Goal: Information Seeking & Learning: Find specific fact

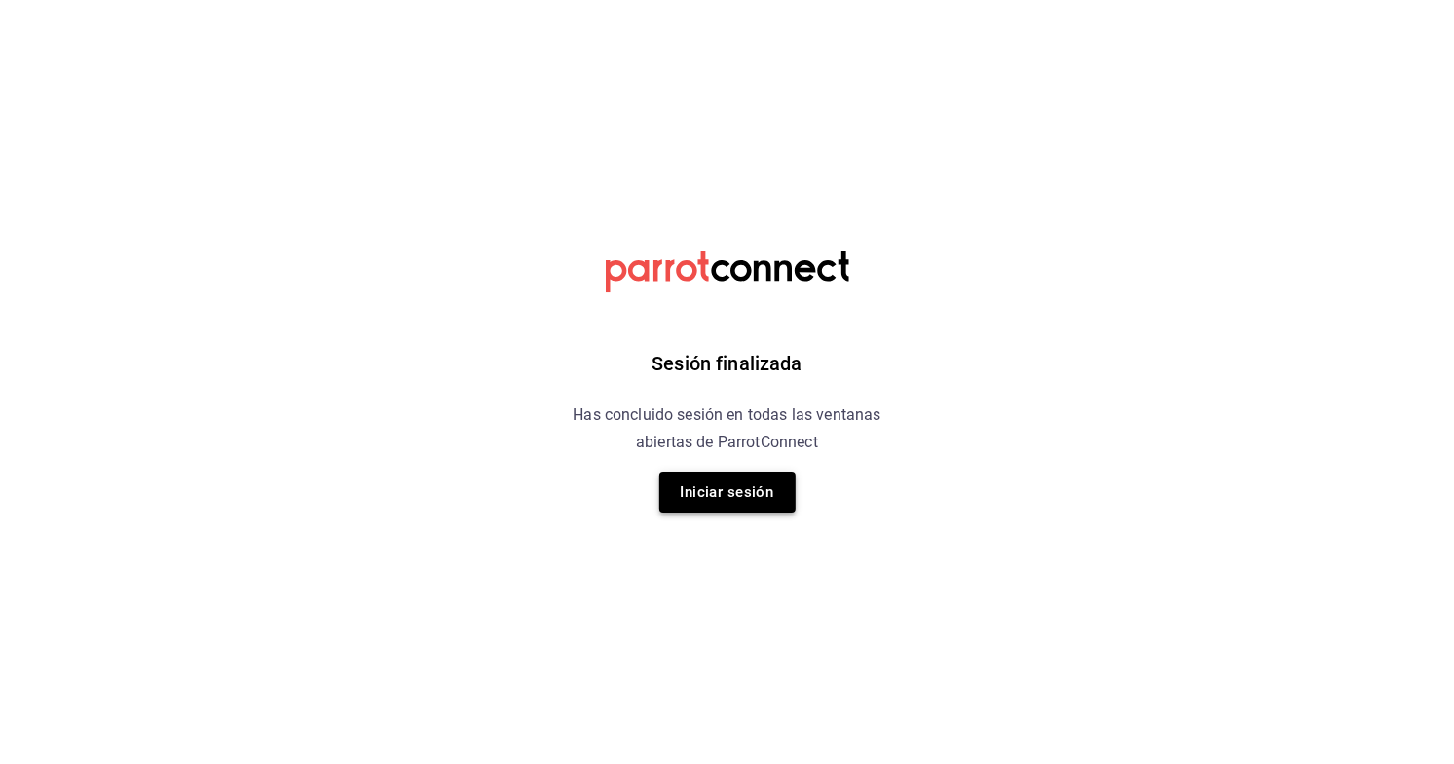
click at [739, 485] on button "Iniciar sesión" at bounding box center [727, 491] width 136 height 41
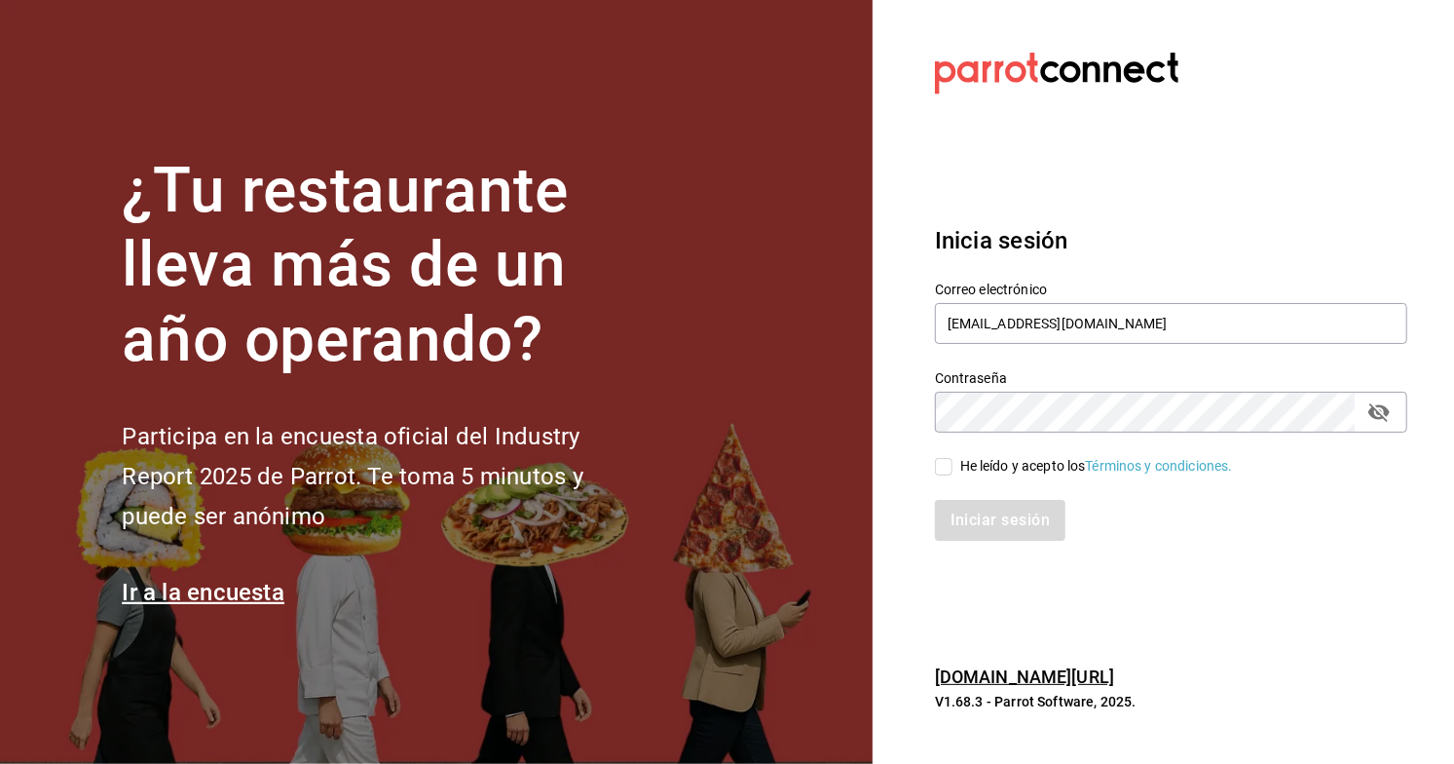
click at [985, 466] on div "He leído y acepto los Términos y condiciones." at bounding box center [1096, 466] width 273 height 20
click at [952, 466] on input "He leído y acepto los Términos y condiciones." at bounding box center [944, 467] width 18 height 18
checkbox input "true"
click at [985, 541] on div "Inicia sesión Correo electrónico multiuser@chuga.com Contraseña Contraseña He l…" at bounding box center [1171, 382] width 472 height 365
click at [987, 529] on button "Iniciar sesión" at bounding box center [1001, 520] width 132 height 41
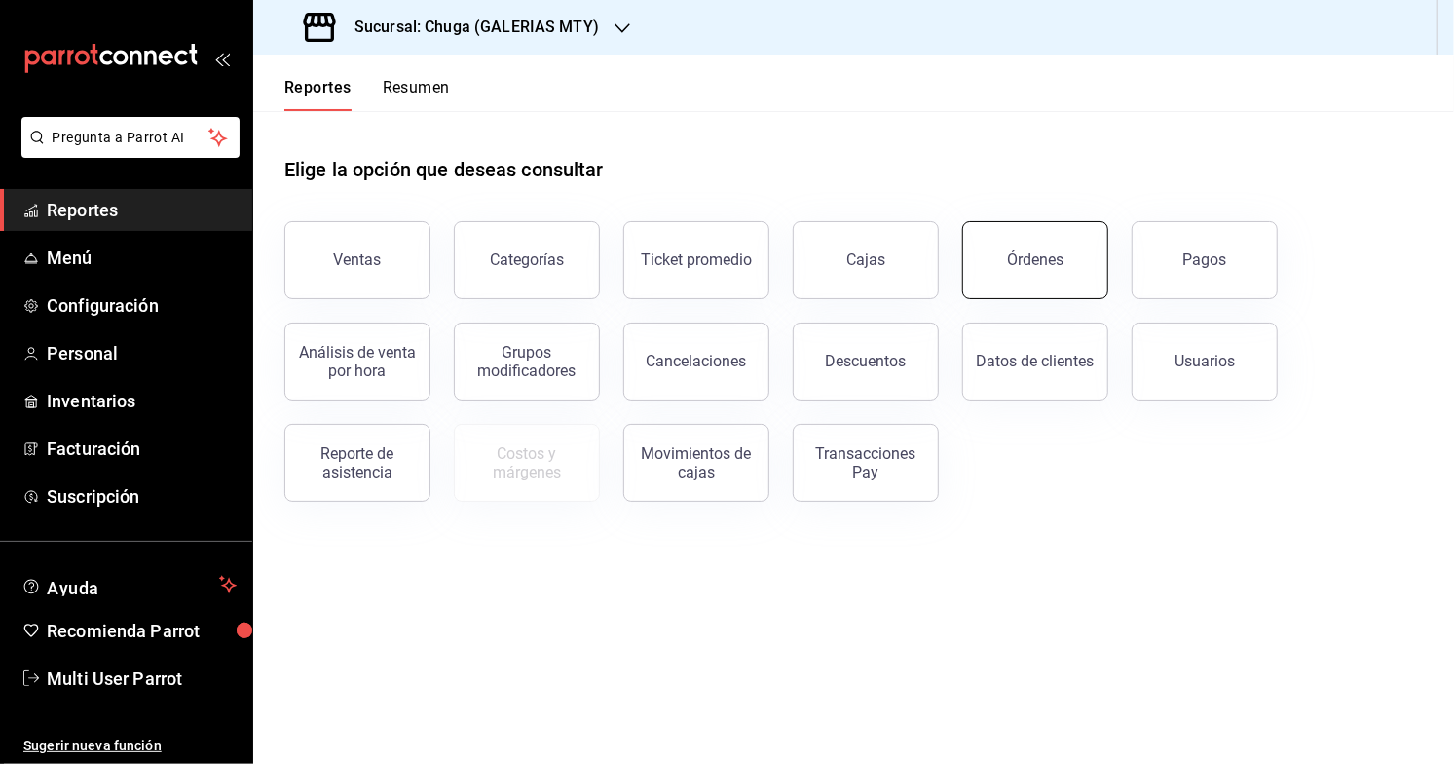
click at [1011, 272] on button "Órdenes" at bounding box center [1035, 260] width 146 height 78
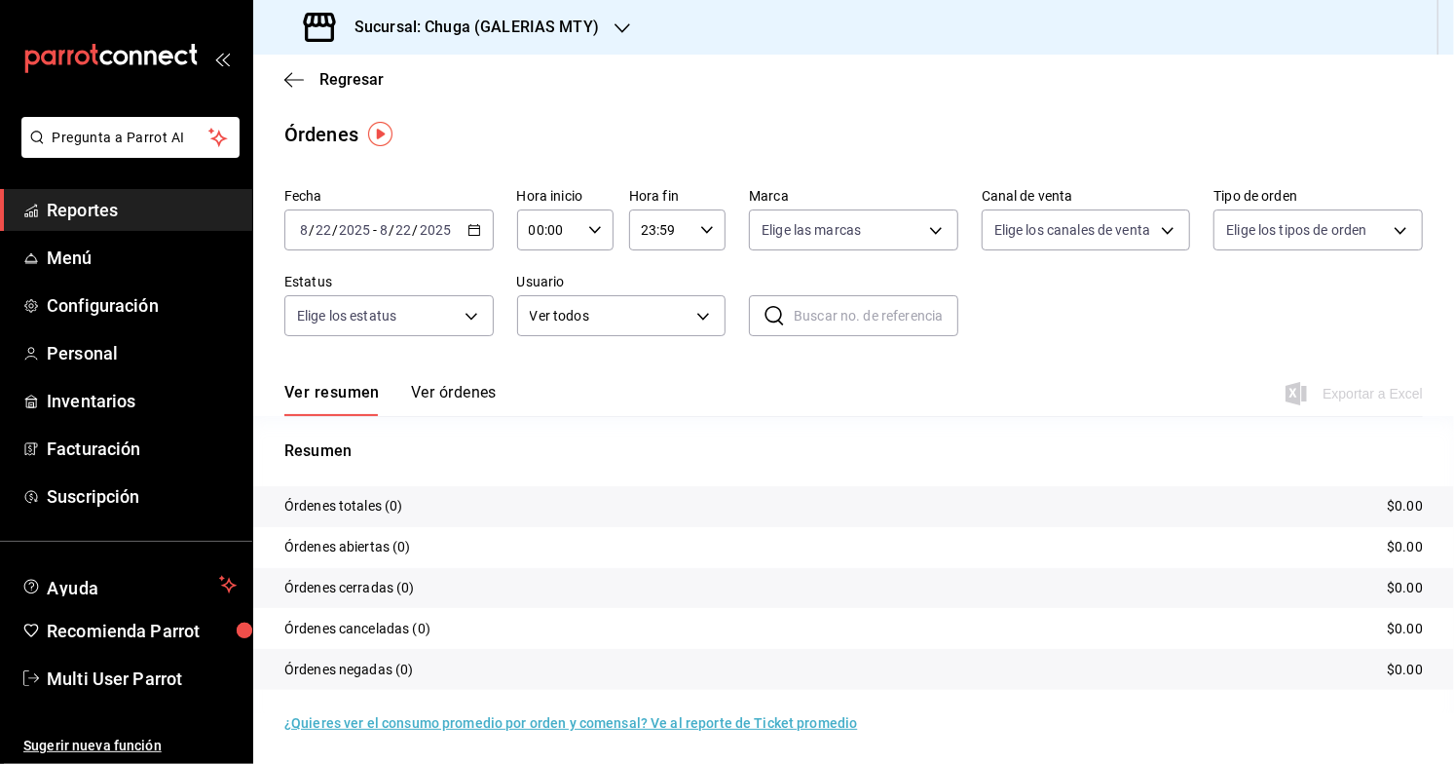
click at [539, 33] on h3 "Sucursal: Chuga (GALERIAS MTY)" at bounding box center [469, 27] width 260 height 23
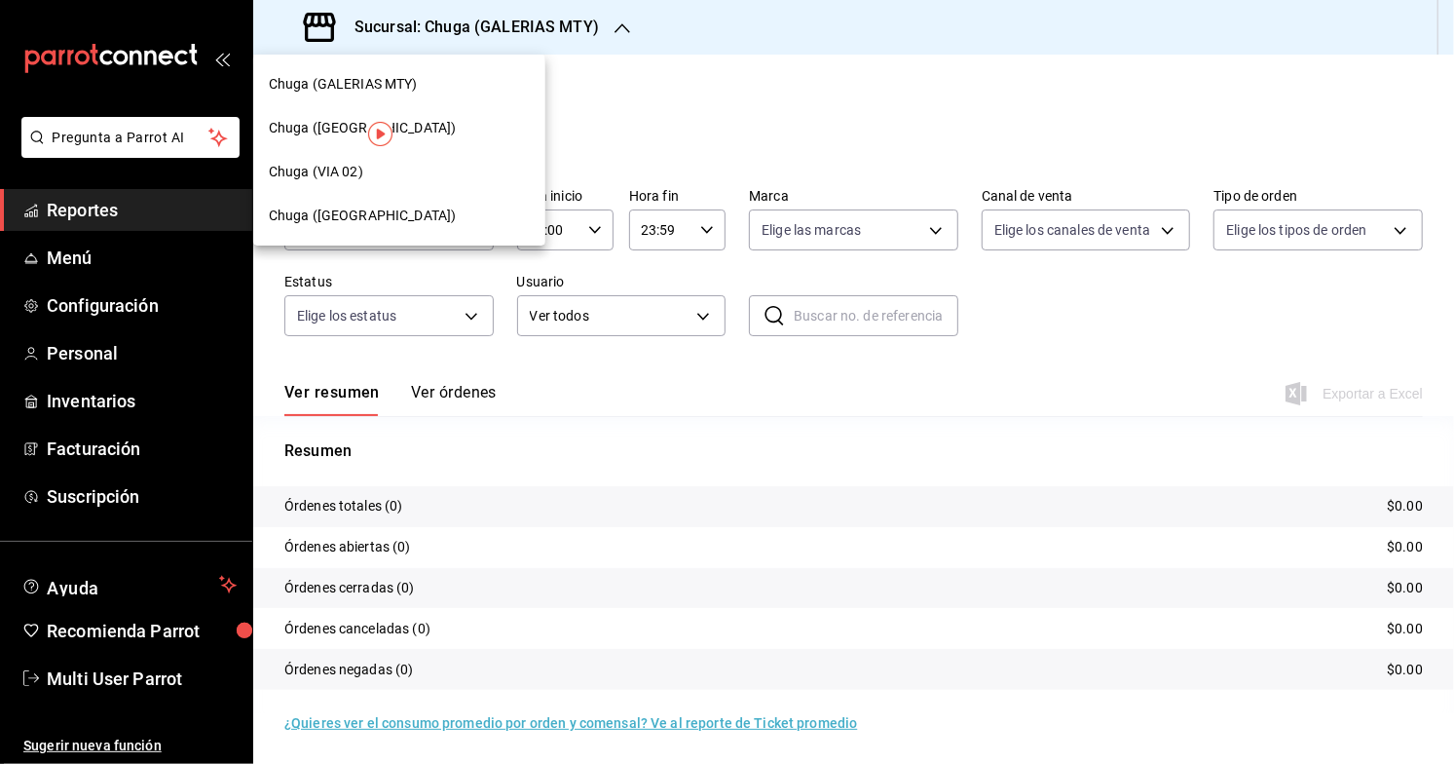
click at [402, 213] on span "Chuga ([GEOGRAPHIC_DATA])" at bounding box center [362, 215] width 187 height 20
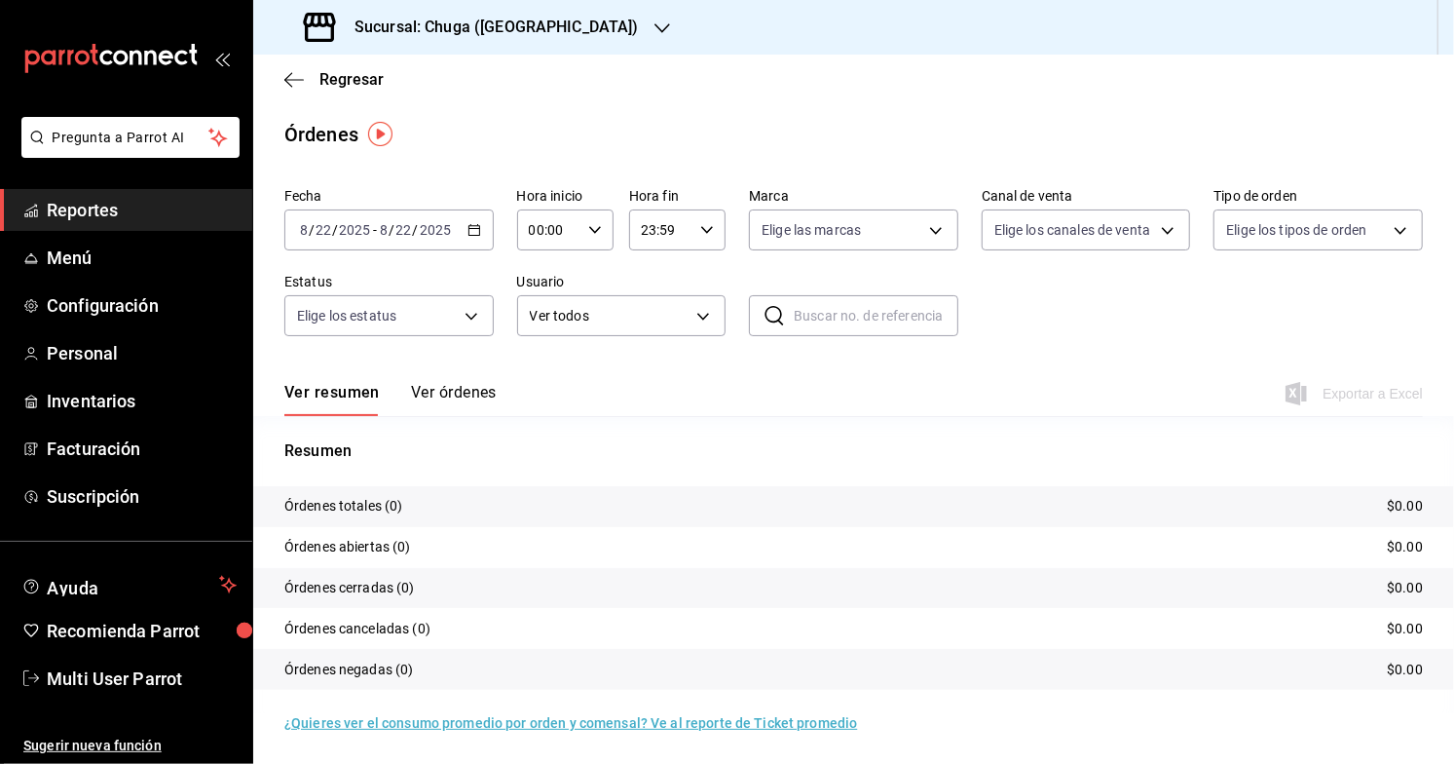
click at [389, 233] on span "/" at bounding box center [392, 230] width 6 height 16
click at [322, 509] on span "Rango de fechas" at bounding box center [376, 508] width 151 height 20
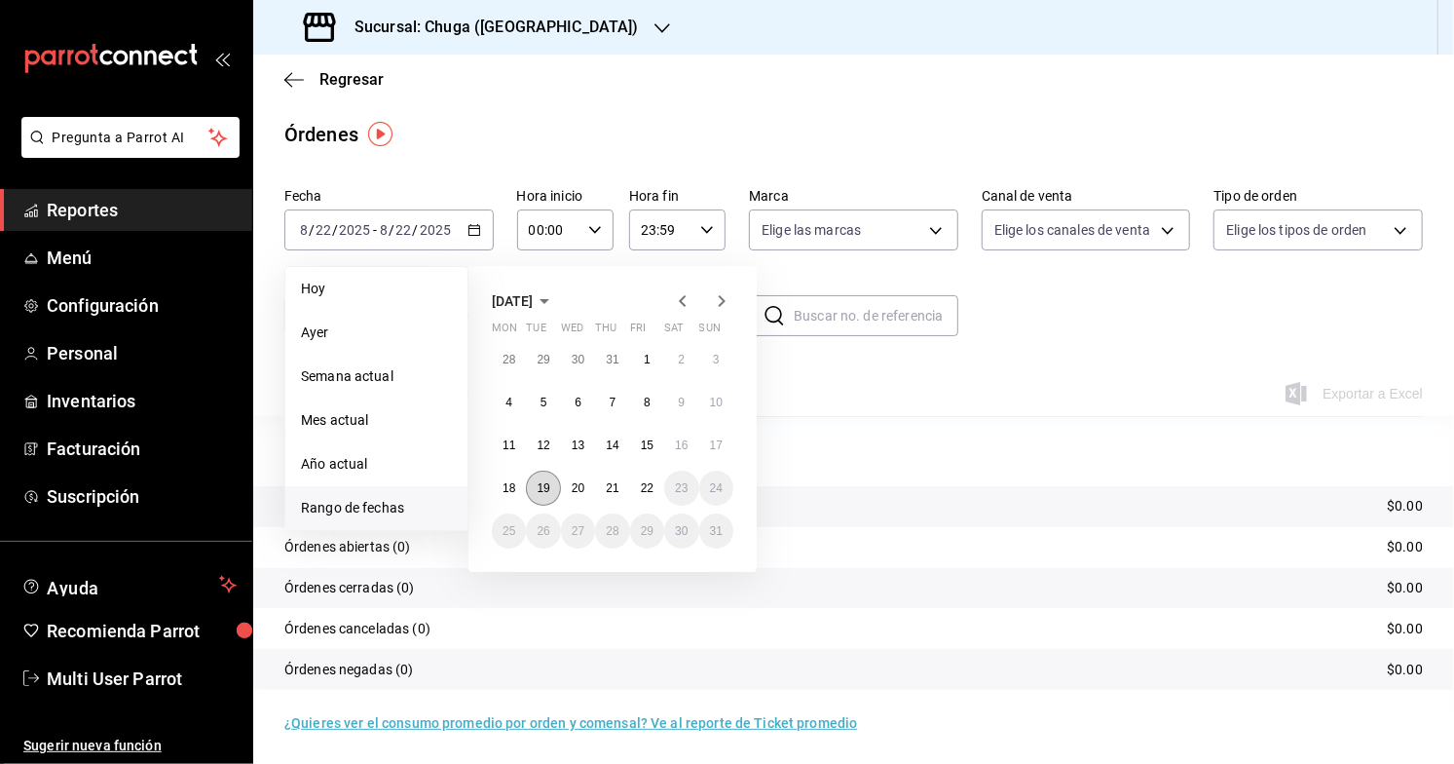
click at [549, 489] on abbr "19" at bounding box center [543, 488] width 13 height 14
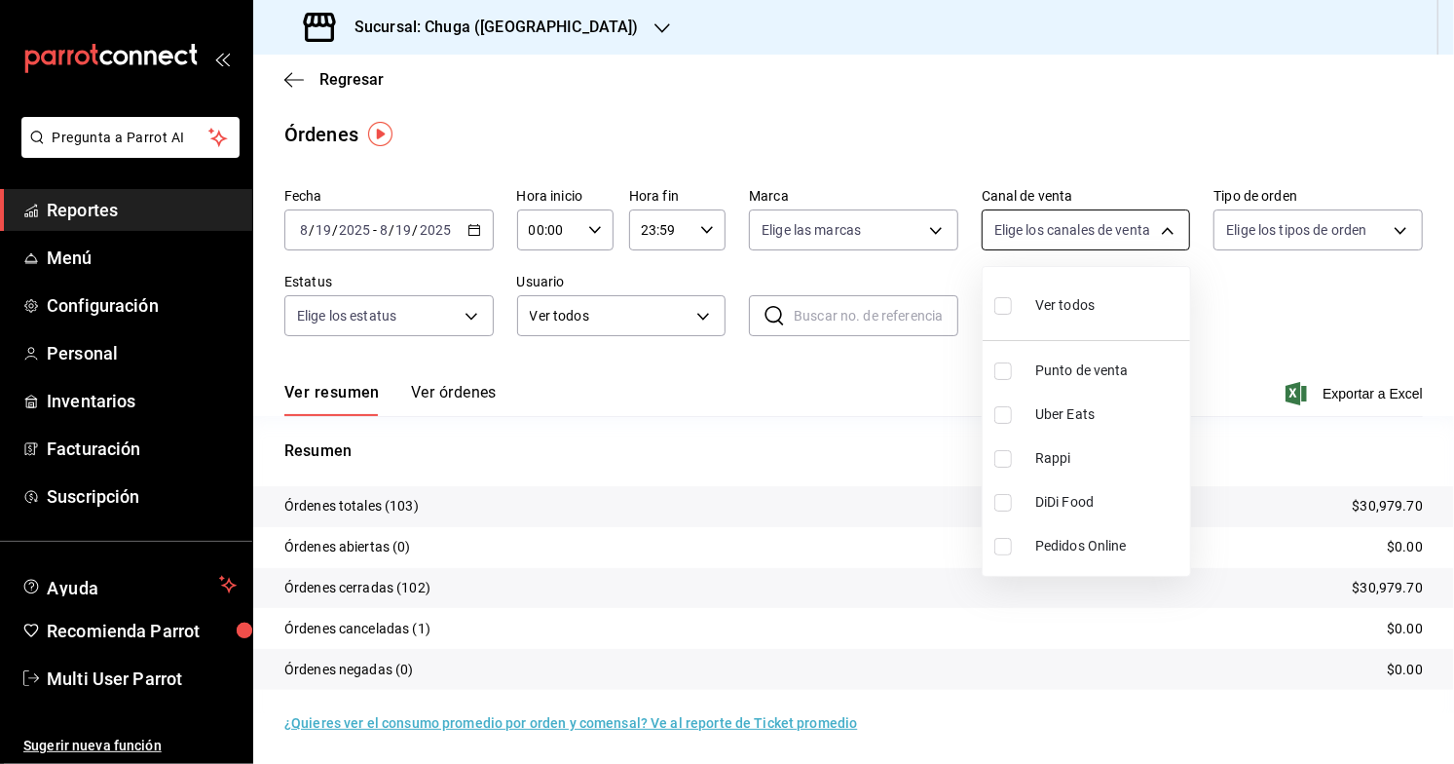
click at [1095, 217] on body "Pregunta a Parrot AI Reportes Menú Configuración Personal Inventarios Facturaci…" at bounding box center [727, 382] width 1454 height 764
click at [1058, 369] on span "Punto de venta" at bounding box center [1108, 370] width 147 height 20
type input "PARROT"
checkbox input "true"
click at [909, 546] on div at bounding box center [727, 382] width 1454 height 764
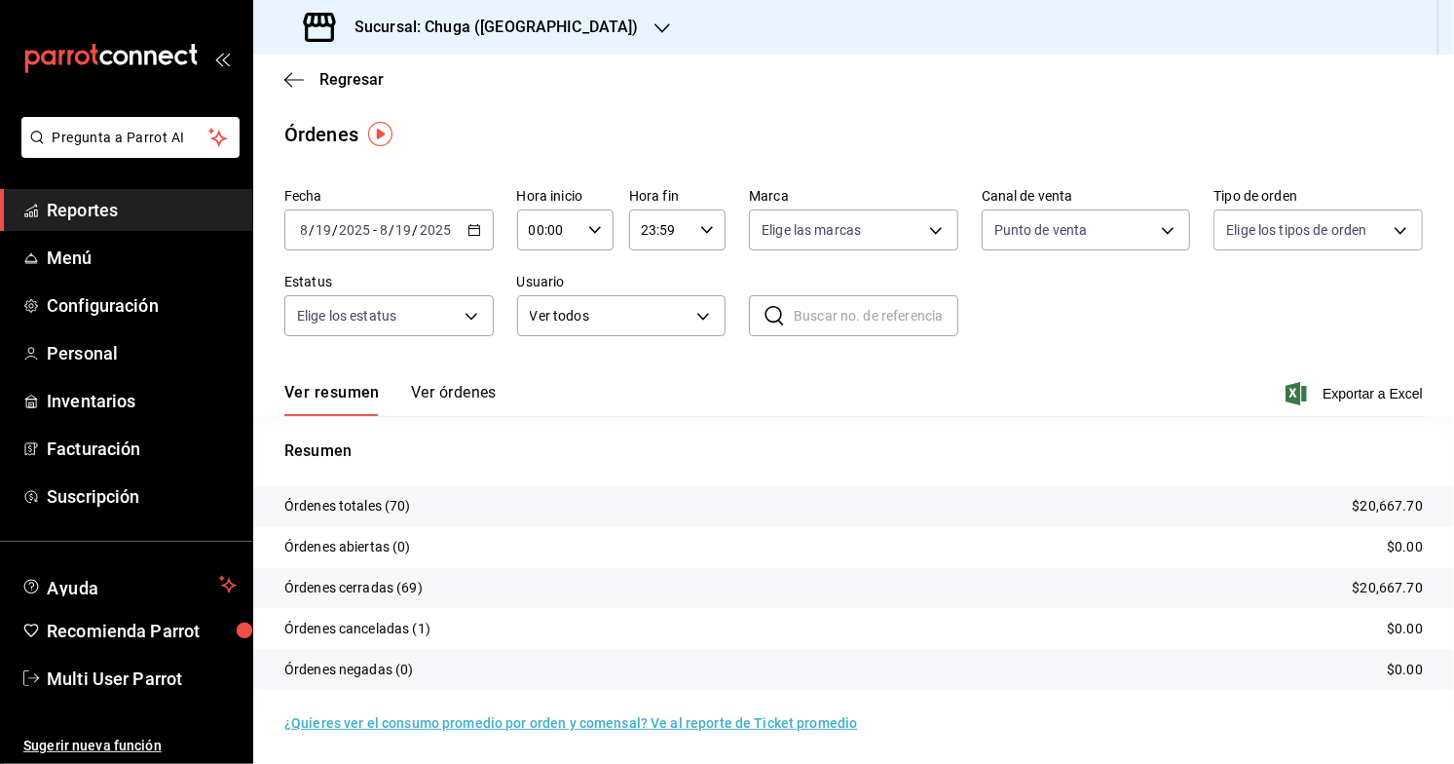
click at [1378, 508] on p "$20,667.70" at bounding box center [1388, 506] width 70 height 20
copy p "20,667.70"
click at [1024, 224] on body "Pregunta a Parrot AI Reportes Menú Configuración Personal Inventarios Facturaci…" at bounding box center [727, 382] width 1454 height 764
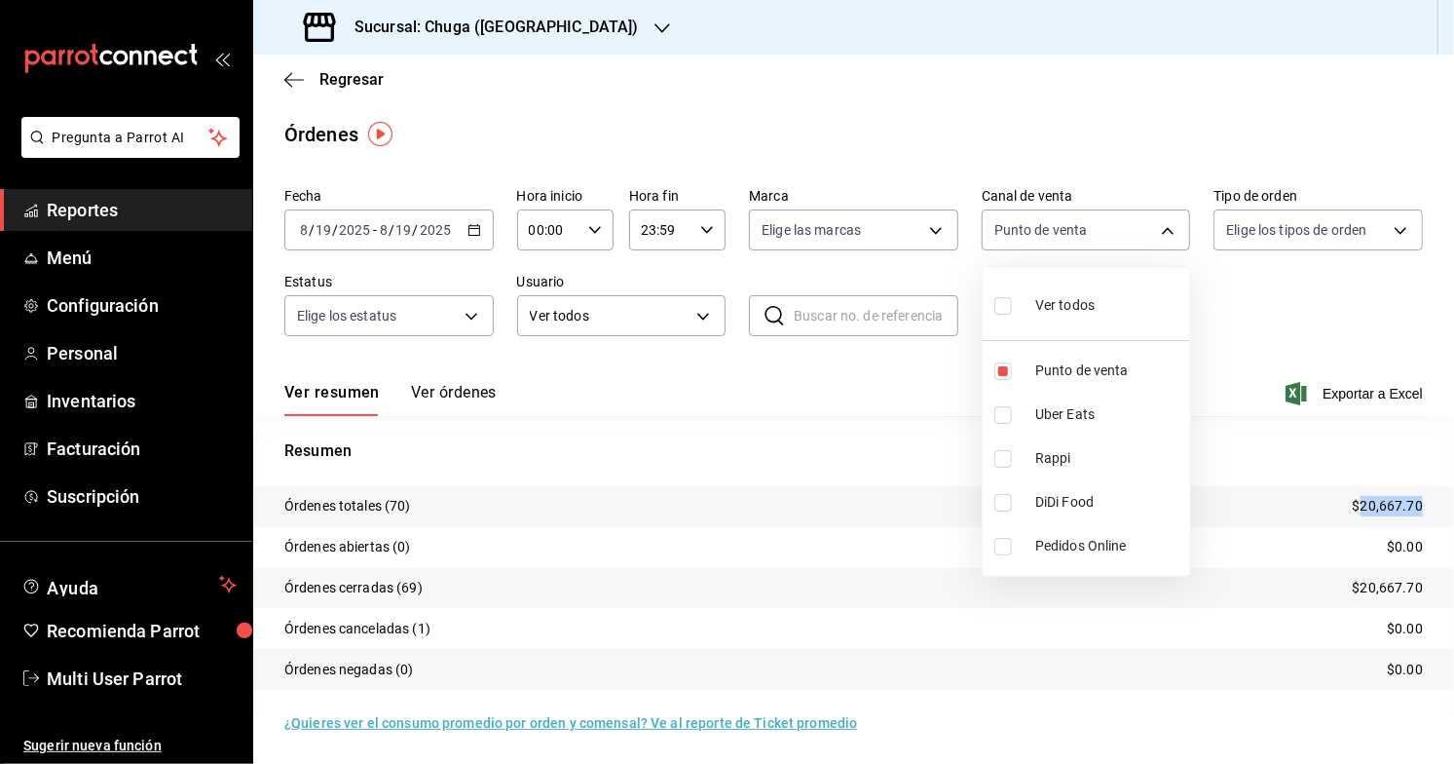
click at [1031, 403] on li "Uber Eats" at bounding box center [1086, 414] width 207 height 44
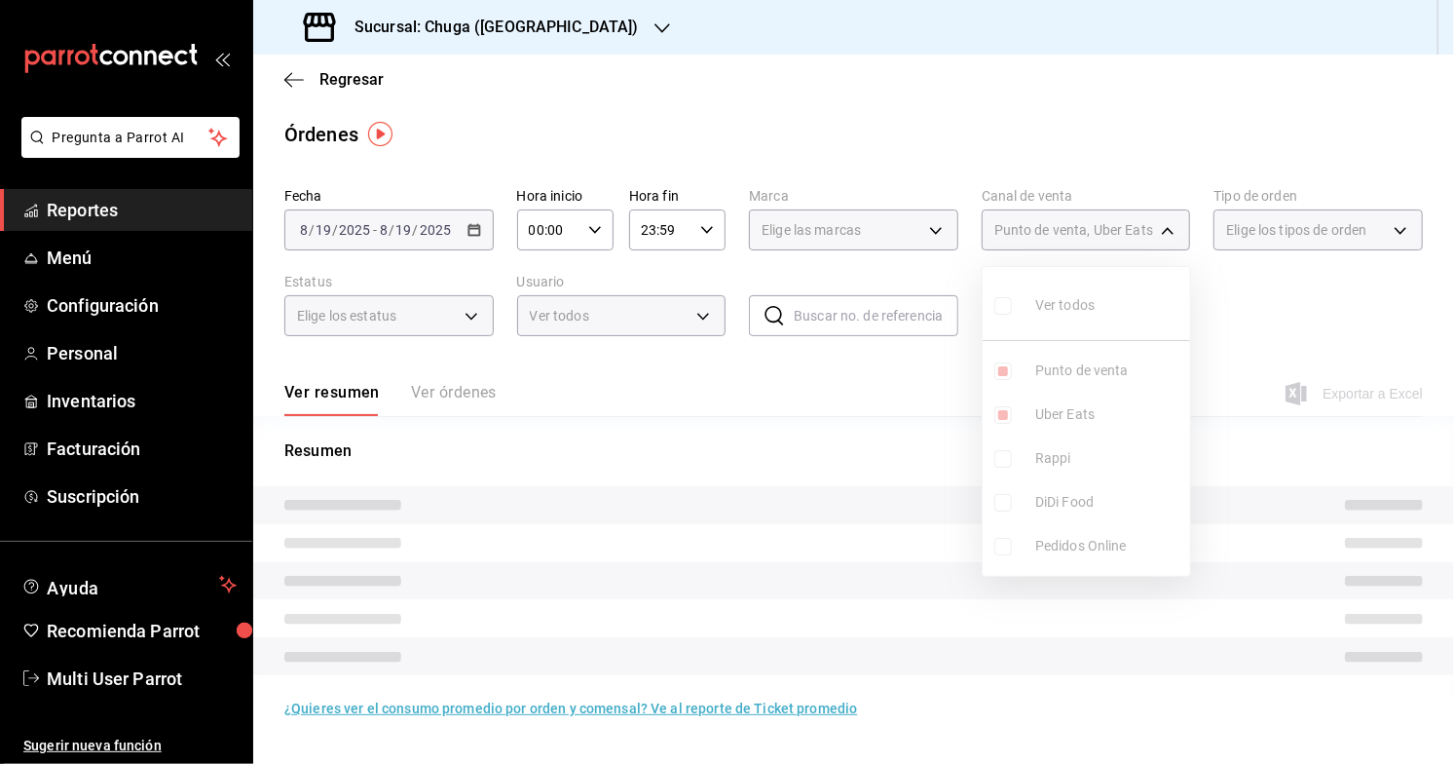
type input "PARROT,UBER_EATS"
checkbox input "true"
click at [1047, 370] on ul "Ver todos Punto de venta Uber Eats Rappi DiDi Food Pedidos Online" at bounding box center [1086, 421] width 207 height 309
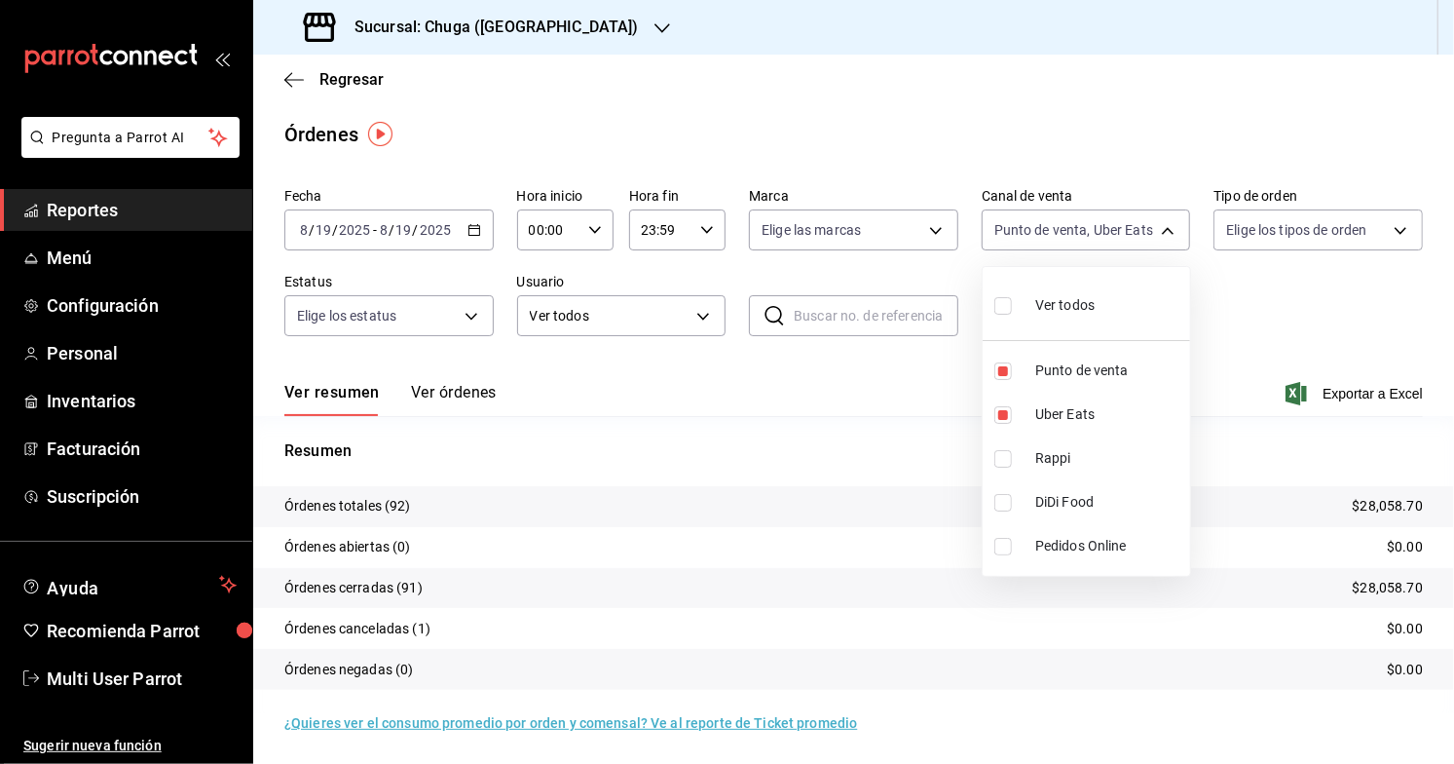
click at [1047, 370] on span "Punto de venta" at bounding box center [1108, 370] width 147 height 20
type input "UBER_EATS"
checkbox input "false"
click at [900, 387] on div at bounding box center [727, 382] width 1454 height 764
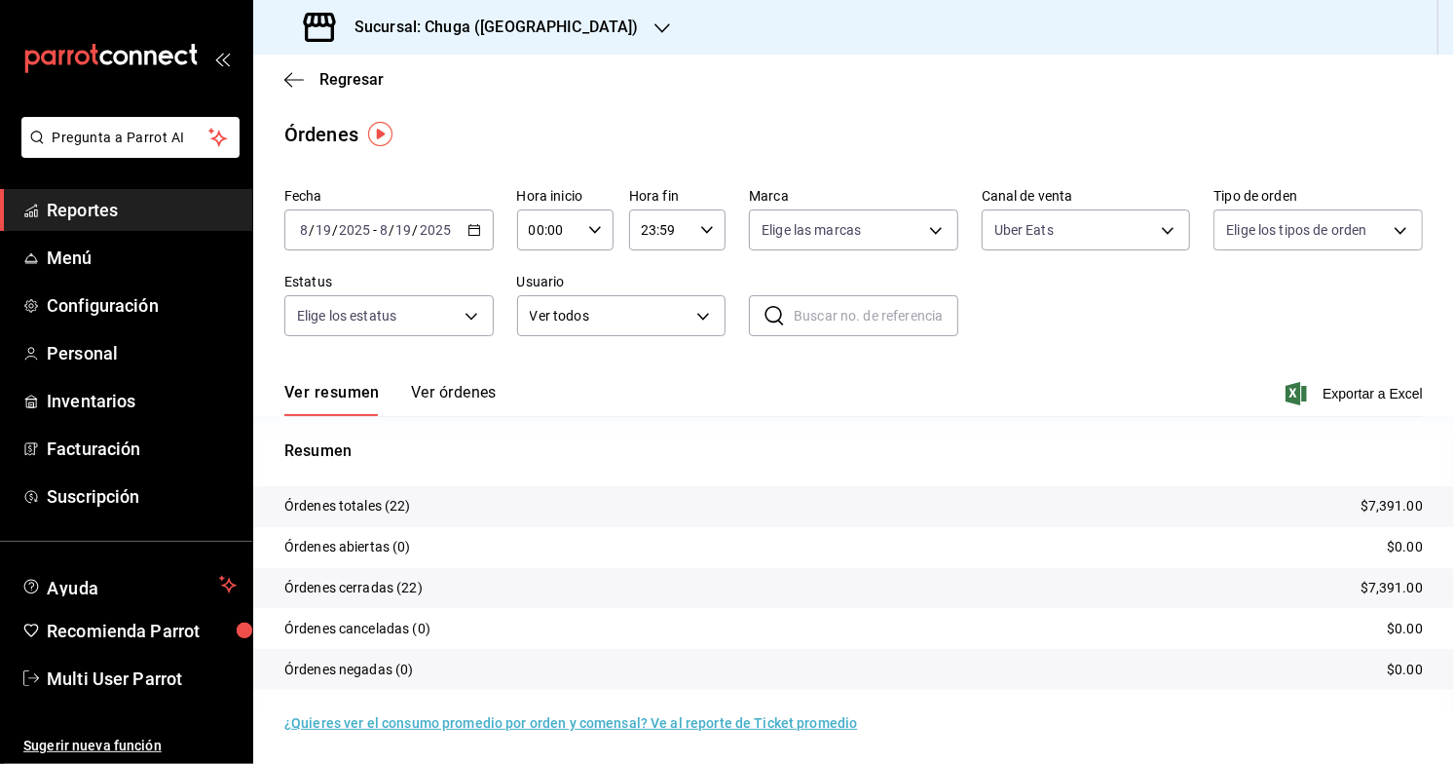
click at [1375, 500] on p "$7,391.00" at bounding box center [1391, 506] width 62 height 20
copy p "7,391.00"
click at [988, 205] on div "Uber Eats UBER_EATS" at bounding box center [1086, 226] width 209 height 49
click at [1009, 229] on body "Pregunta a Parrot AI Reportes Menú Configuración Personal Inventarios Facturaci…" at bounding box center [727, 382] width 1454 height 764
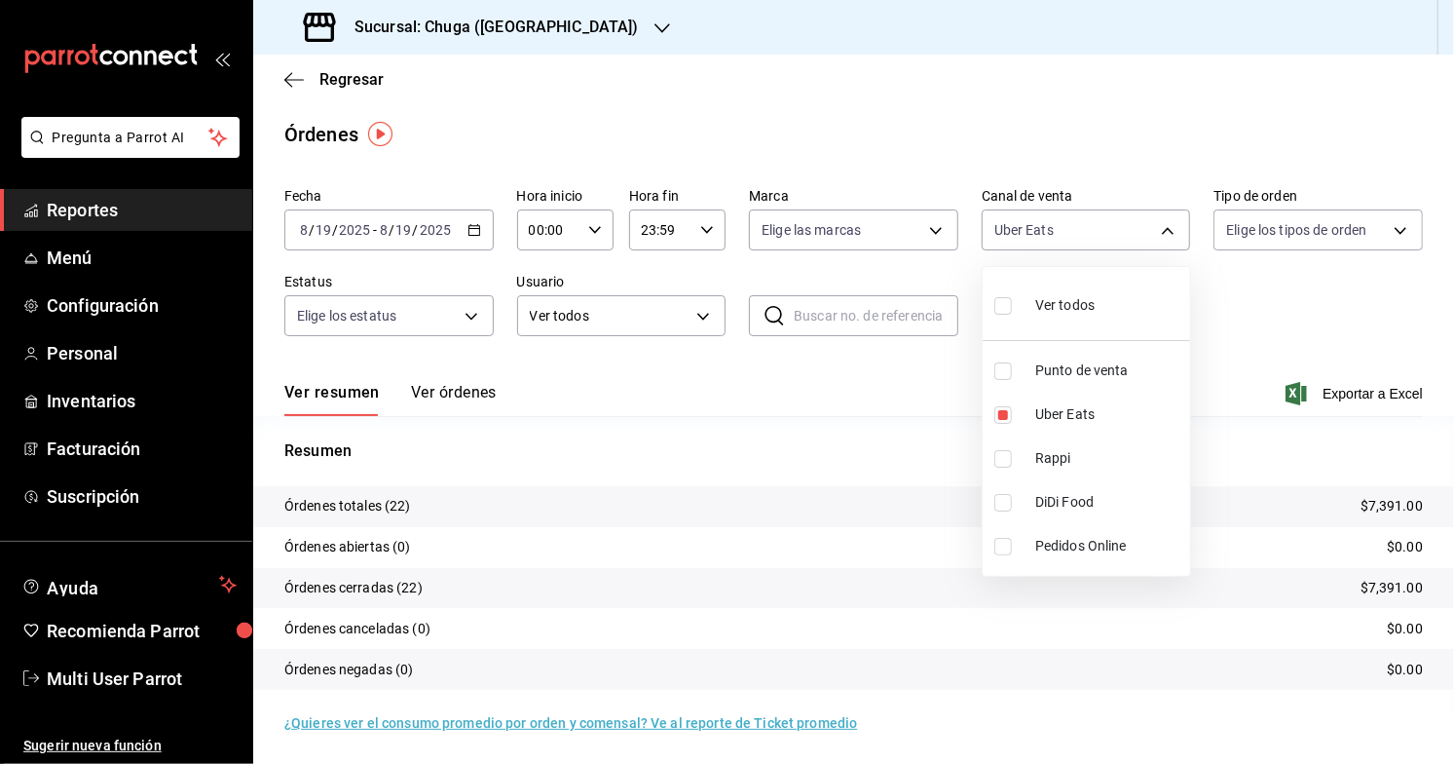
click at [1022, 452] on li "Rappi" at bounding box center [1086, 458] width 207 height 44
type input "UBER_EATS,RAPPI"
checkbox input "true"
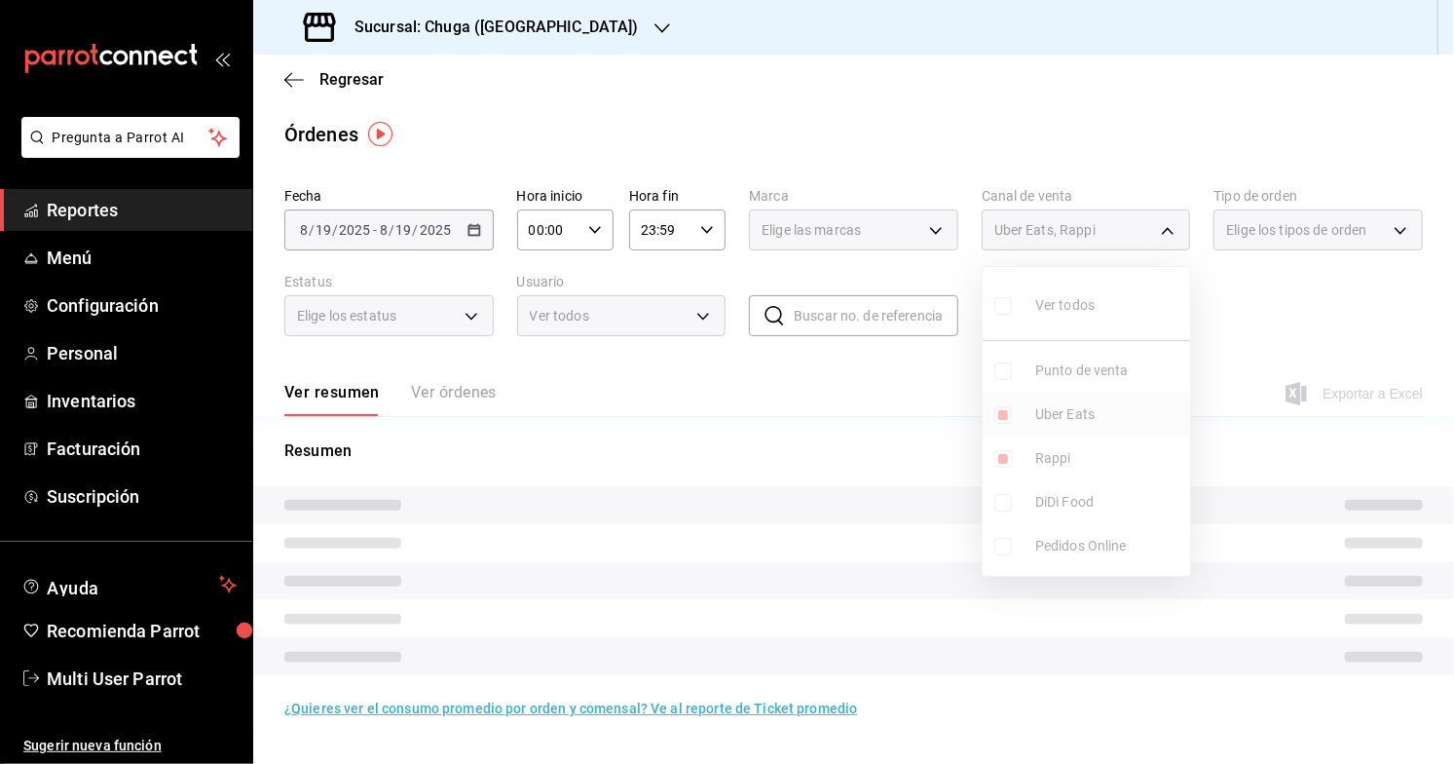
click at [1038, 419] on span "Uber Eats" at bounding box center [1108, 414] width 147 height 20
type input "RAPPI"
checkbox input "false"
click at [855, 444] on div at bounding box center [727, 382] width 1454 height 764
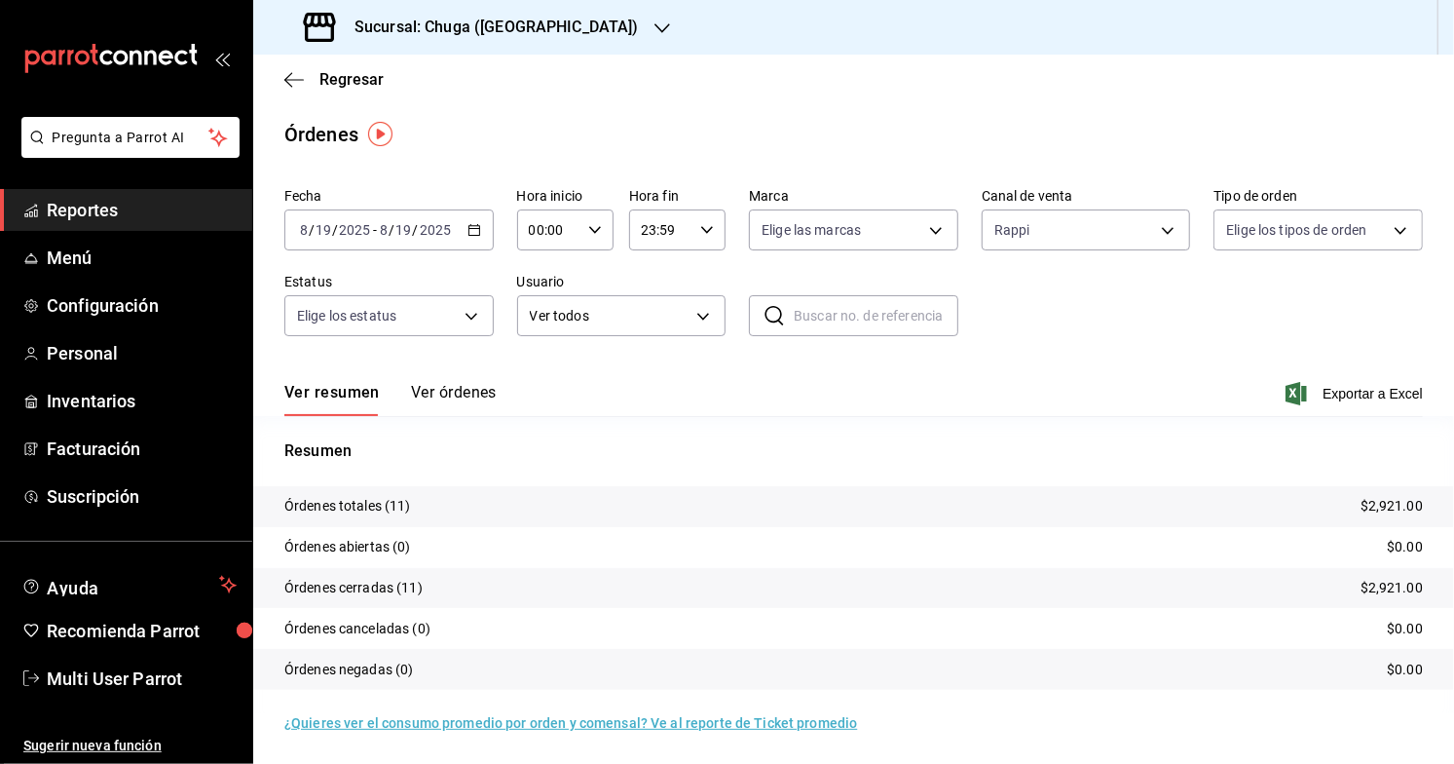
click at [1391, 515] on p "$2,921.00" at bounding box center [1391, 506] width 62 height 20
copy p "2,921.00"
click at [362, 228] on input "2025" at bounding box center [354, 230] width 33 height 16
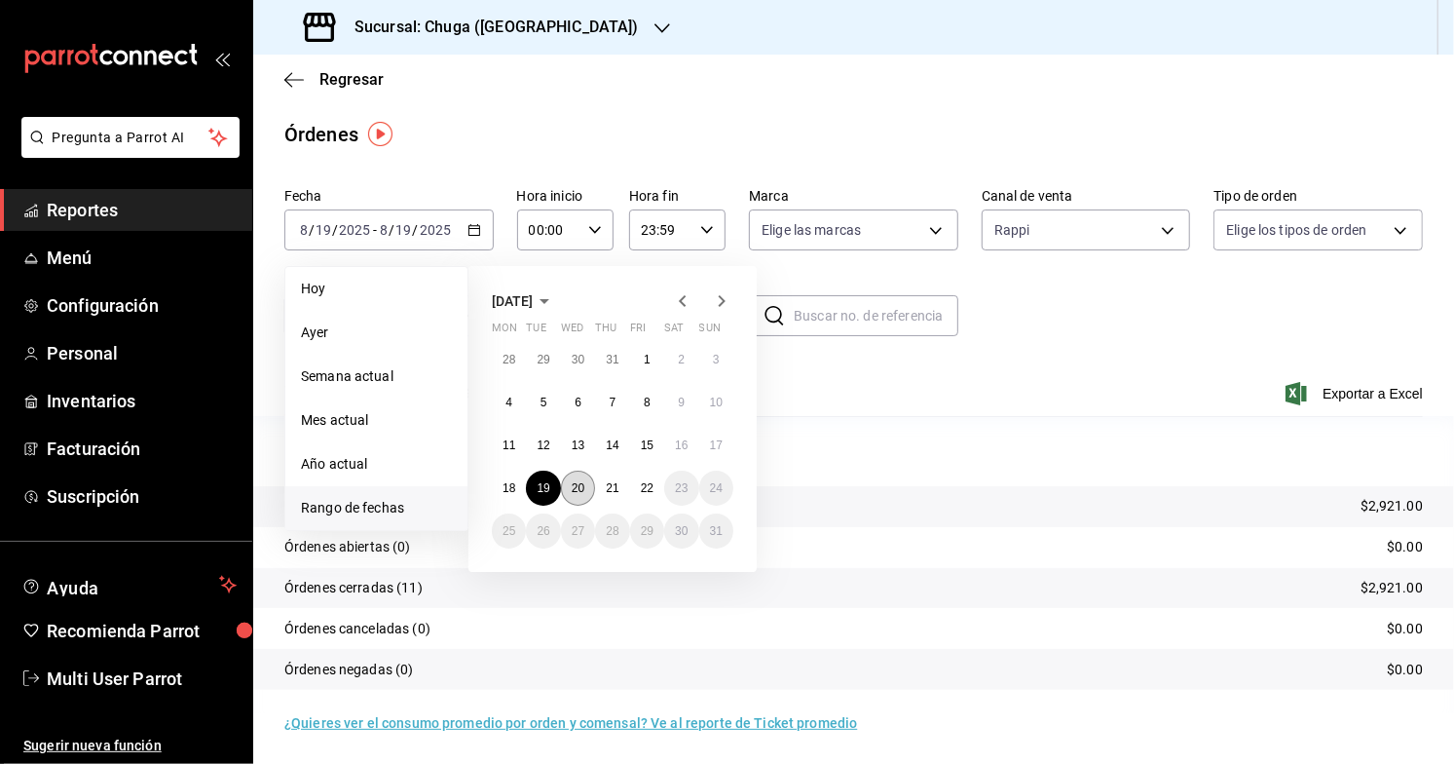
click at [579, 486] on abbr "20" at bounding box center [578, 488] width 13 height 14
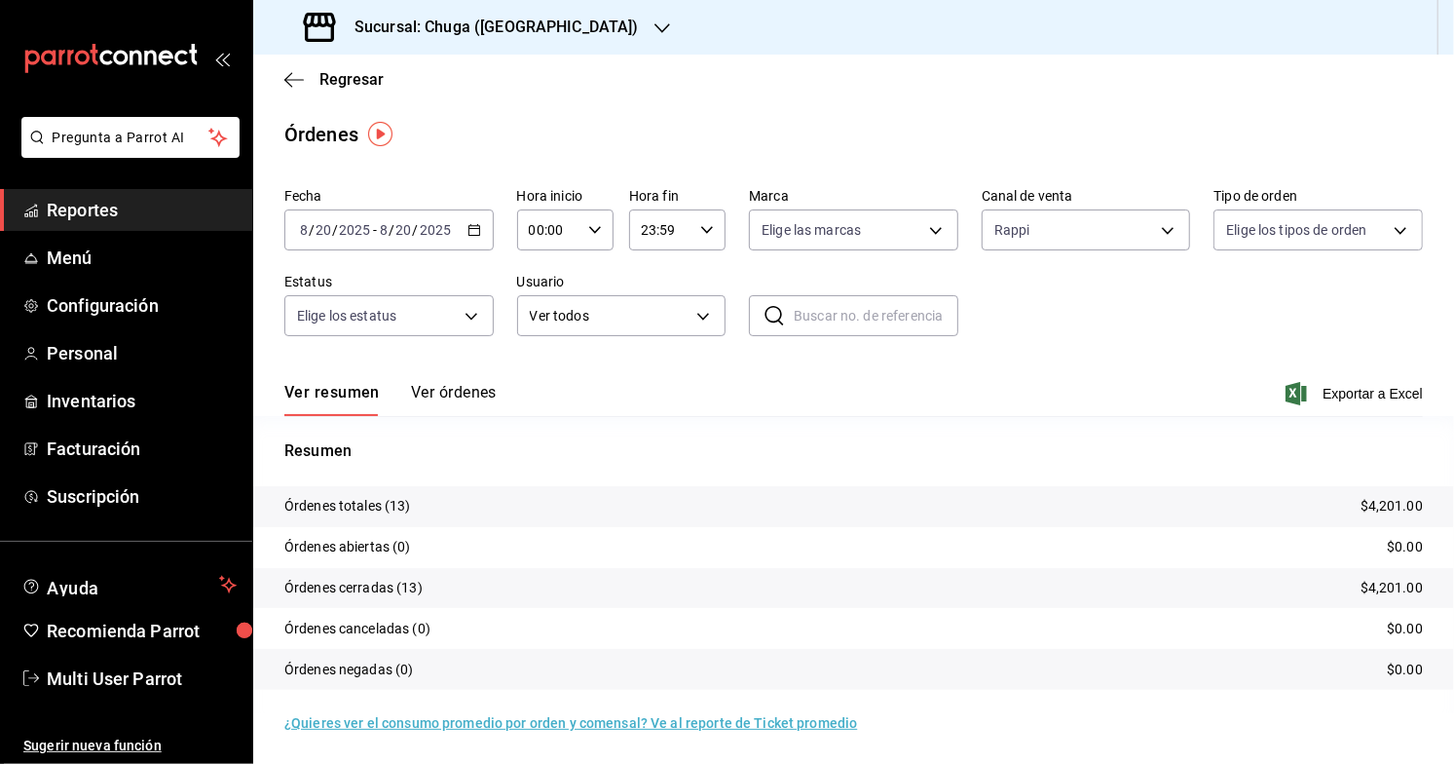
click at [1395, 512] on p "$4,201.00" at bounding box center [1391, 506] width 62 height 20
copy p "4,201.00"
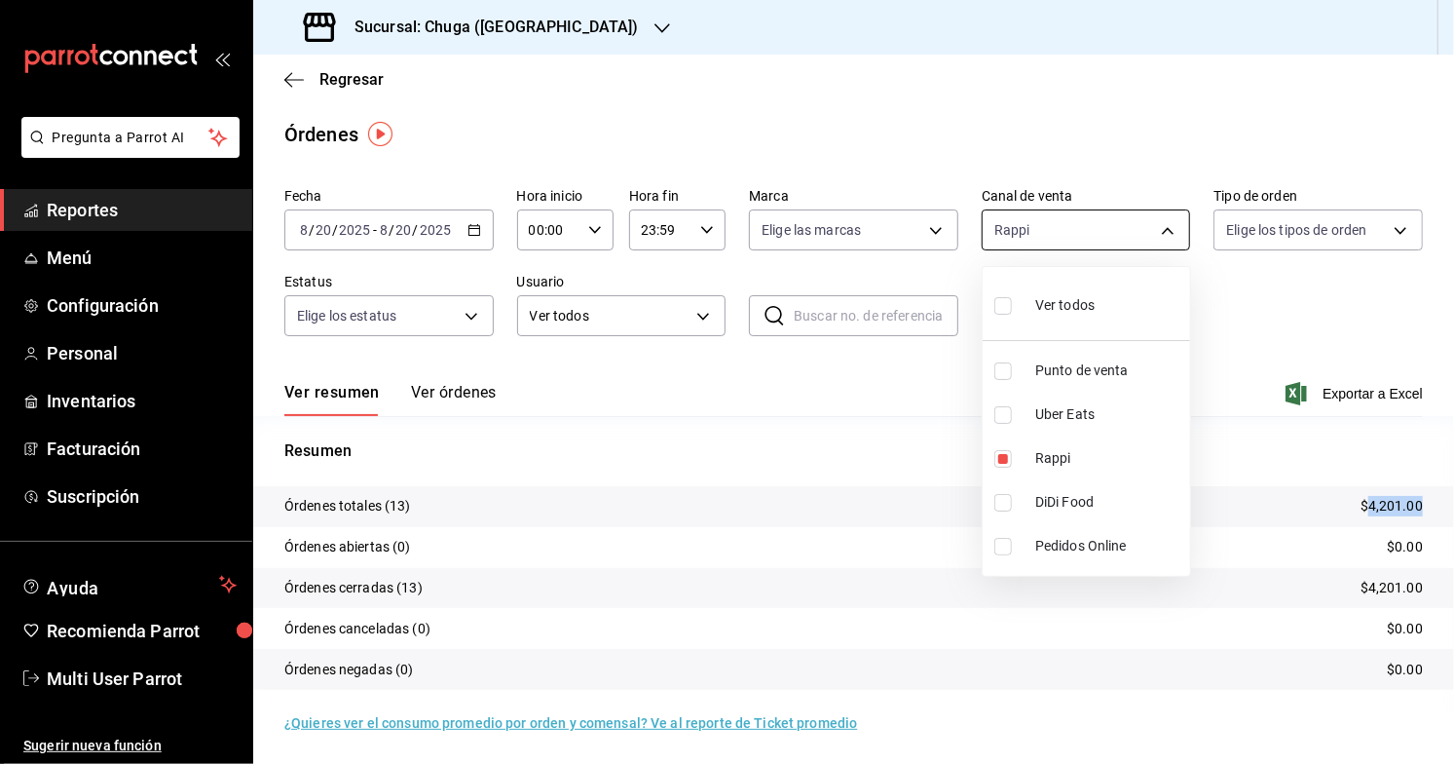
click at [1059, 212] on body "Pregunta a Parrot AI Reportes Menú Configuración Personal Inventarios Facturaci…" at bounding box center [727, 382] width 1454 height 764
click at [1024, 430] on li "Uber Eats" at bounding box center [1086, 414] width 207 height 44
type input "RAPPI,UBER_EATS"
checkbox input "true"
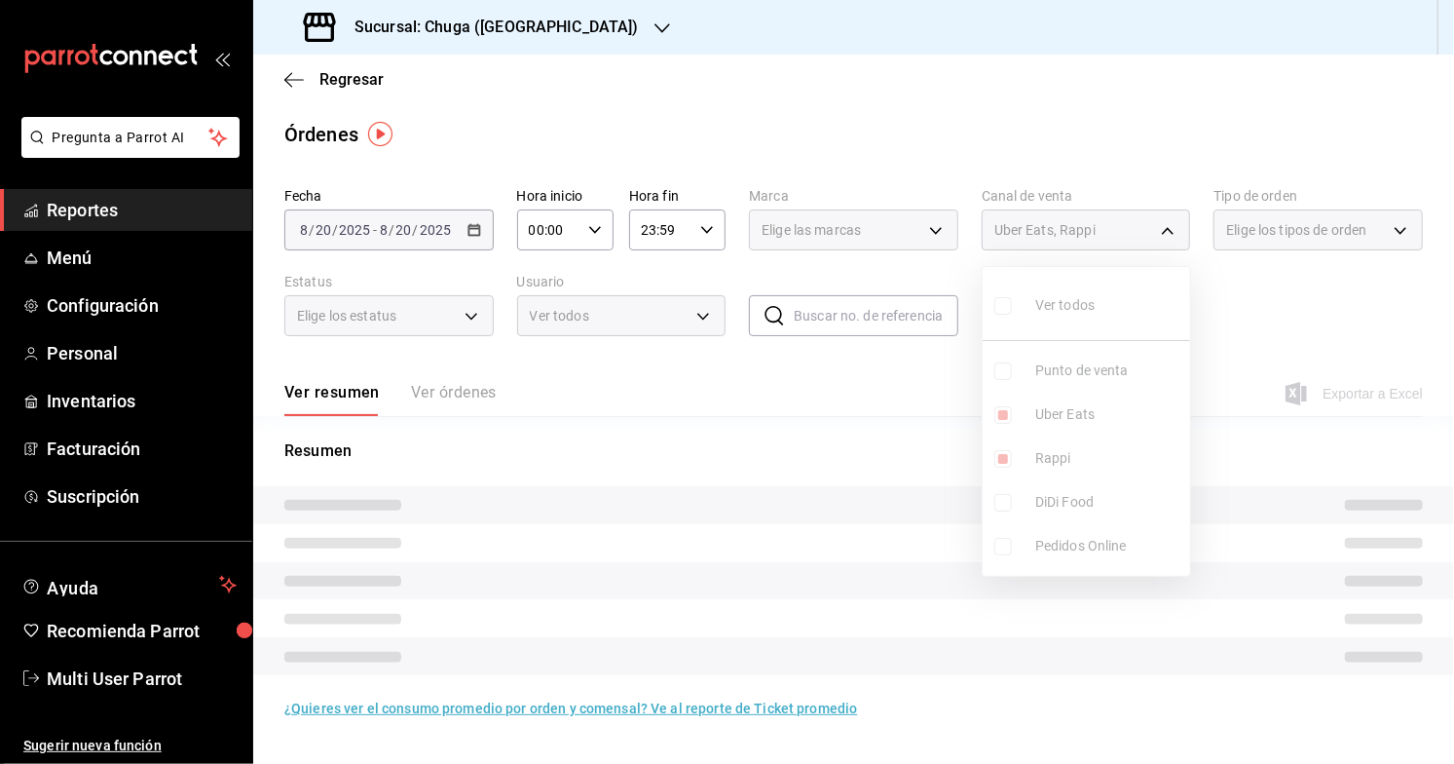
click at [1022, 454] on li "Rappi" at bounding box center [1086, 458] width 207 height 44
type input "UBER_EATS"
checkbox input "false"
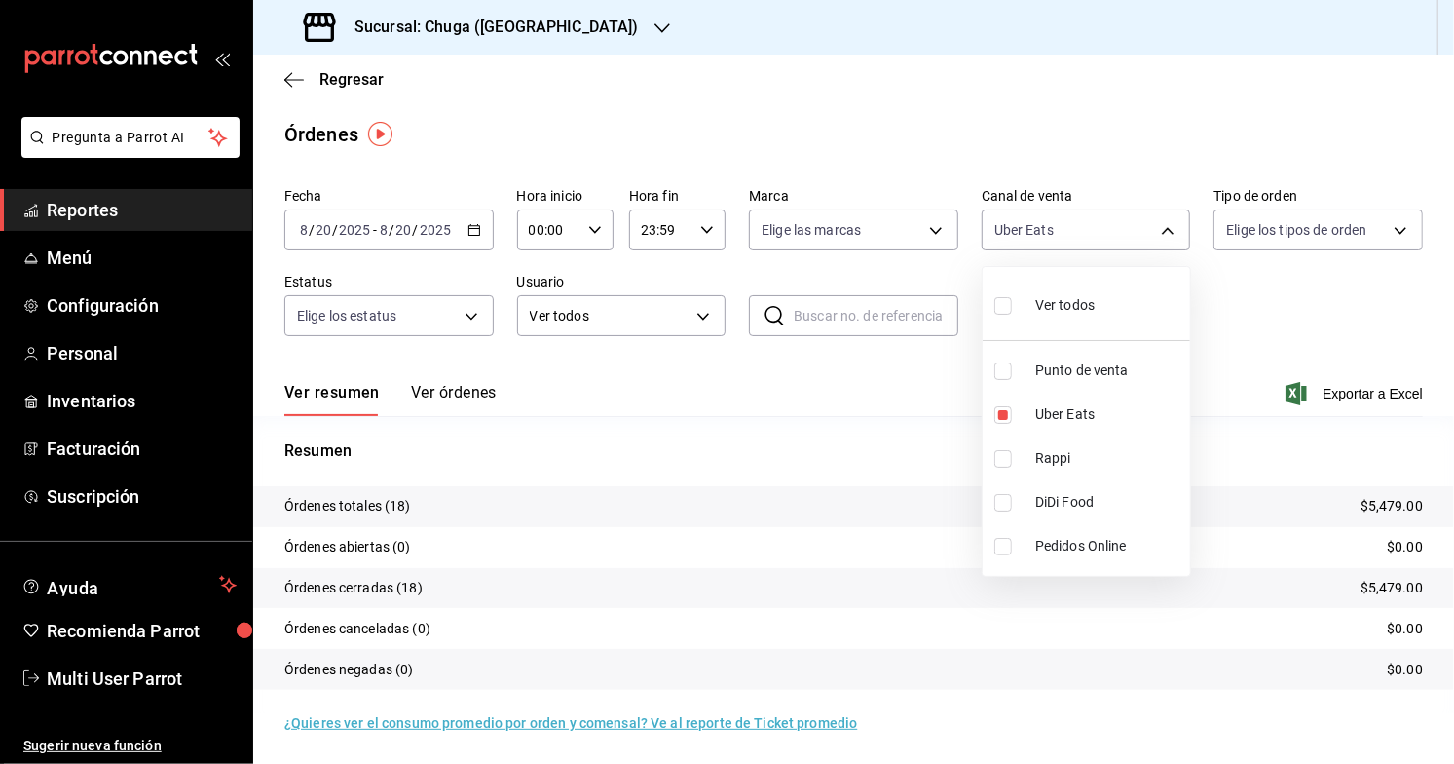
click at [835, 404] on div at bounding box center [727, 382] width 1454 height 764
click at [1392, 502] on p "$5,479.00" at bounding box center [1391, 506] width 62 height 20
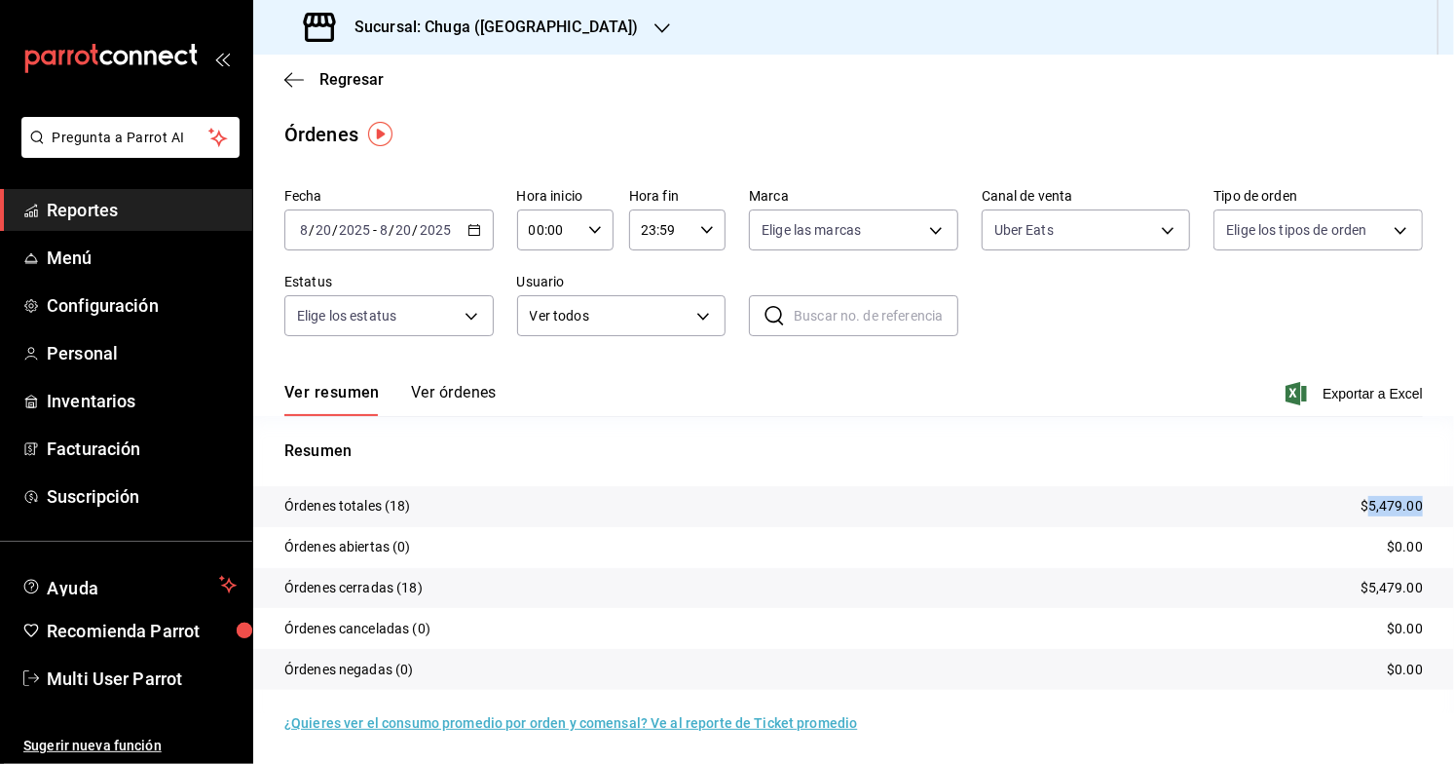
click at [1392, 502] on p "$5,479.00" at bounding box center [1391, 506] width 62 height 20
copy p "5,479.00"
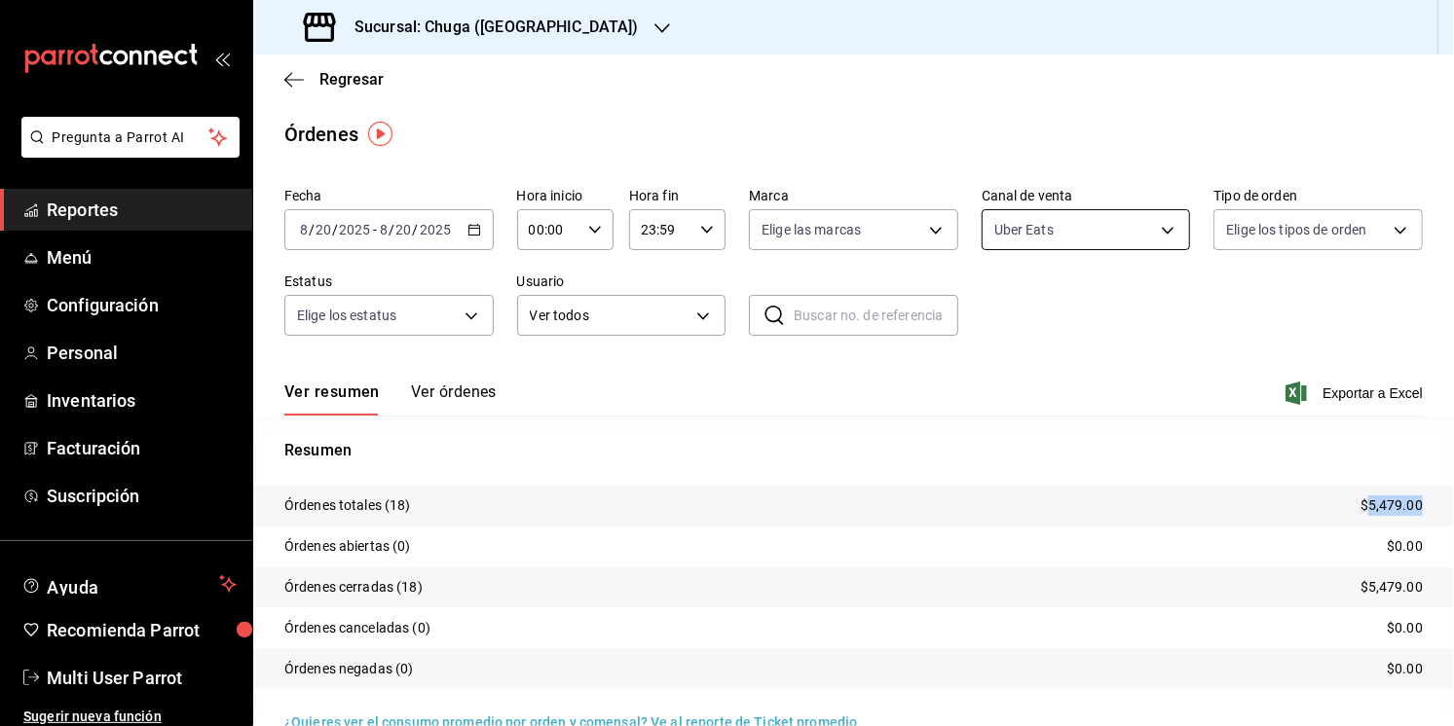
click at [1081, 225] on body "Pregunta a Parrot AI Reportes Menú Configuración Personal Inventarios Facturaci…" at bounding box center [727, 363] width 1454 height 726
click at [1066, 372] on span "Punto de venta" at bounding box center [1108, 370] width 147 height 20
type input "UBER_EATS,PARROT"
checkbox input "true"
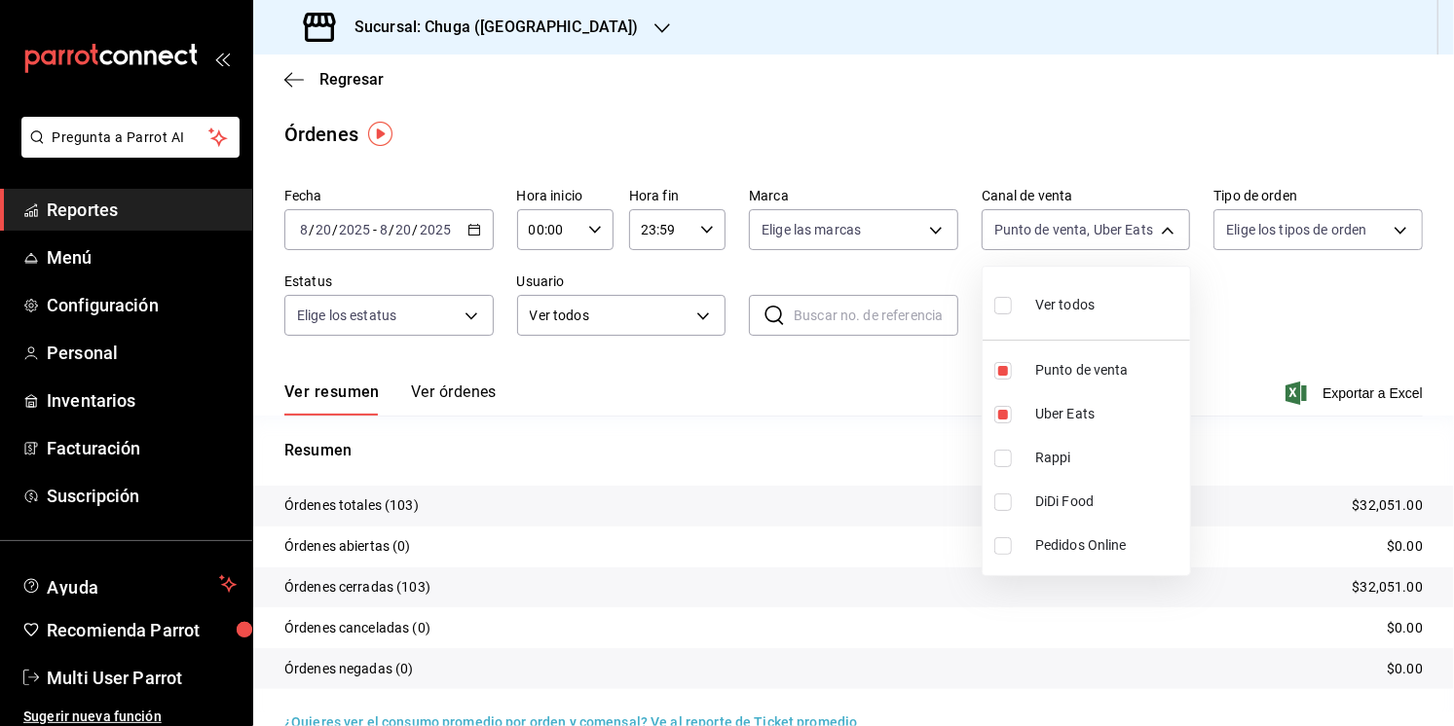
click at [1064, 414] on span "Uber Eats" at bounding box center [1108, 414] width 147 height 20
type input "PARROT"
checkbox input "false"
click at [781, 454] on div at bounding box center [727, 363] width 1454 height 726
click at [1372, 496] on p "$26,572.00" at bounding box center [1388, 506] width 70 height 20
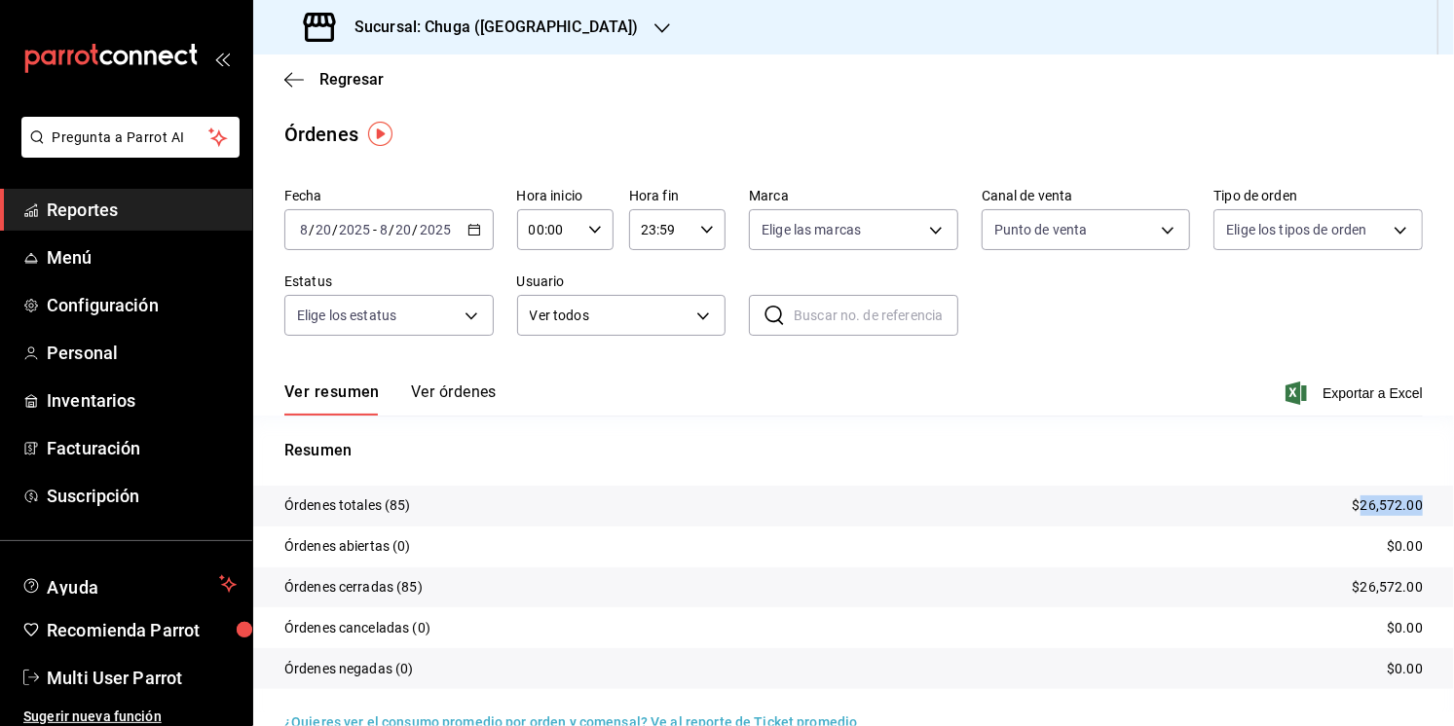
click at [1372, 496] on p "$26,572.00" at bounding box center [1388, 506] width 70 height 20
copy p "26,572.00"
click at [442, 248] on div "[DATE] [DATE] - [DATE] [DATE]" at bounding box center [388, 229] width 209 height 41
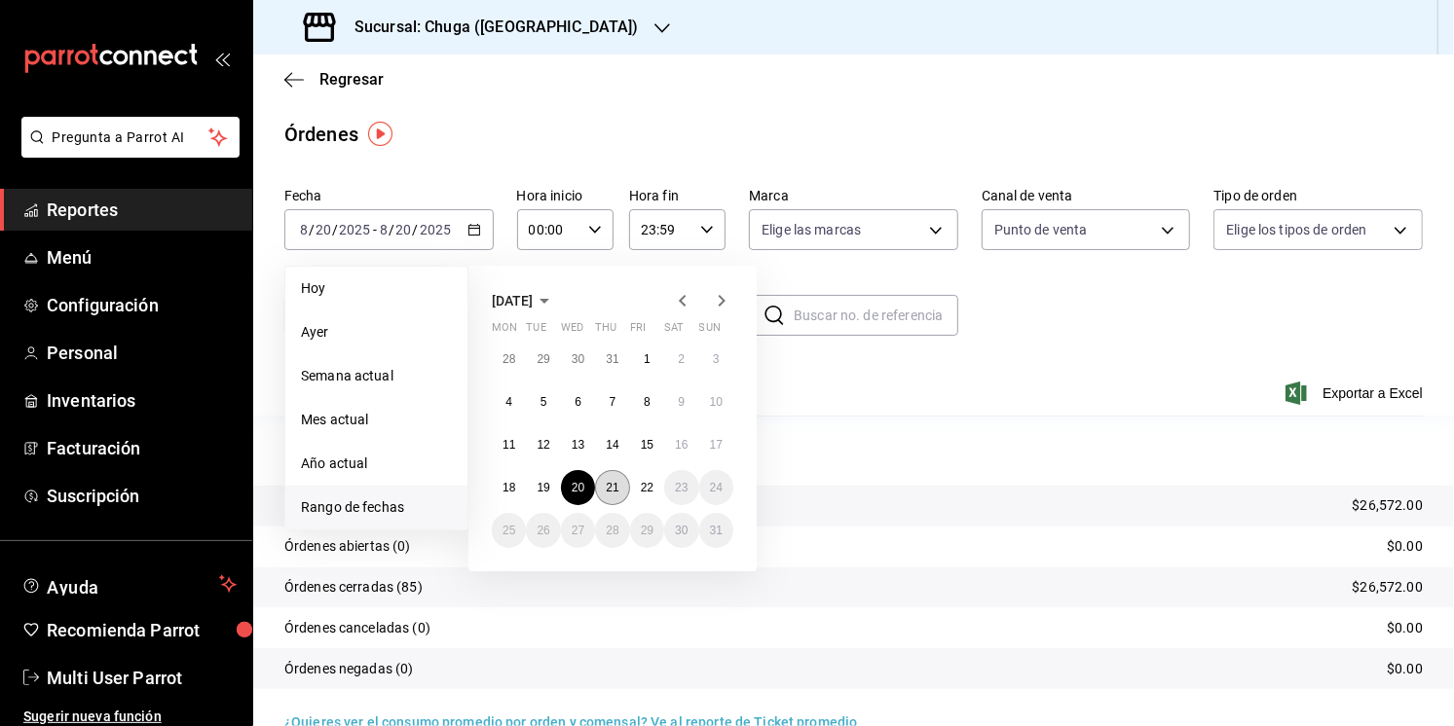
click at [612, 491] on abbr "21" at bounding box center [612, 488] width 13 height 14
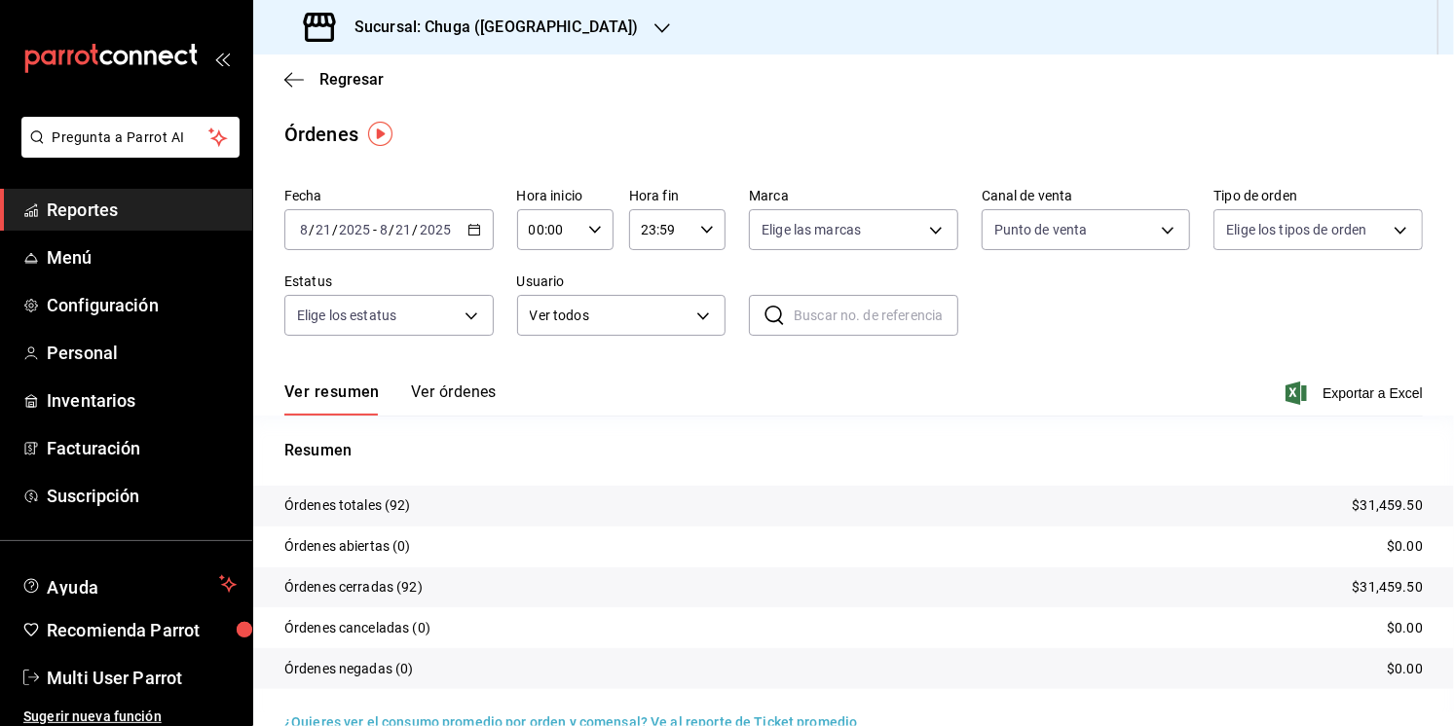
click at [1373, 502] on p "$31,459.50" at bounding box center [1388, 506] width 70 height 20
copy p "31,459.50"
click at [1092, 220] on body "Pregunta a Parrot AI Reportes Menú Configuración Personal Inventarios Facturaci…" at bounding box center [727, 363] width 1454 height 726
click at [1089, 434] on li "Uber Eats" at bounding box center [1086, 414] width 207 height 44
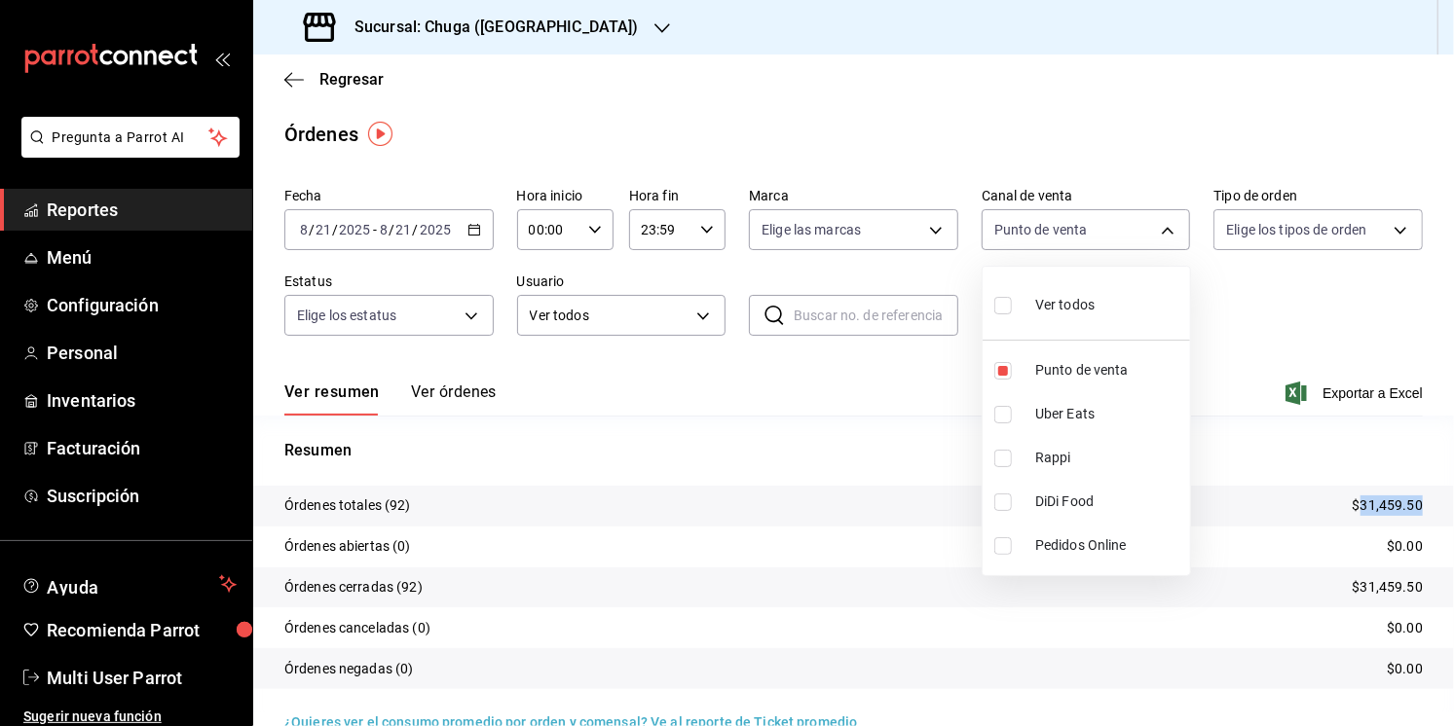
type input "PARROT,UBER_EATS"
checkbox input "true"
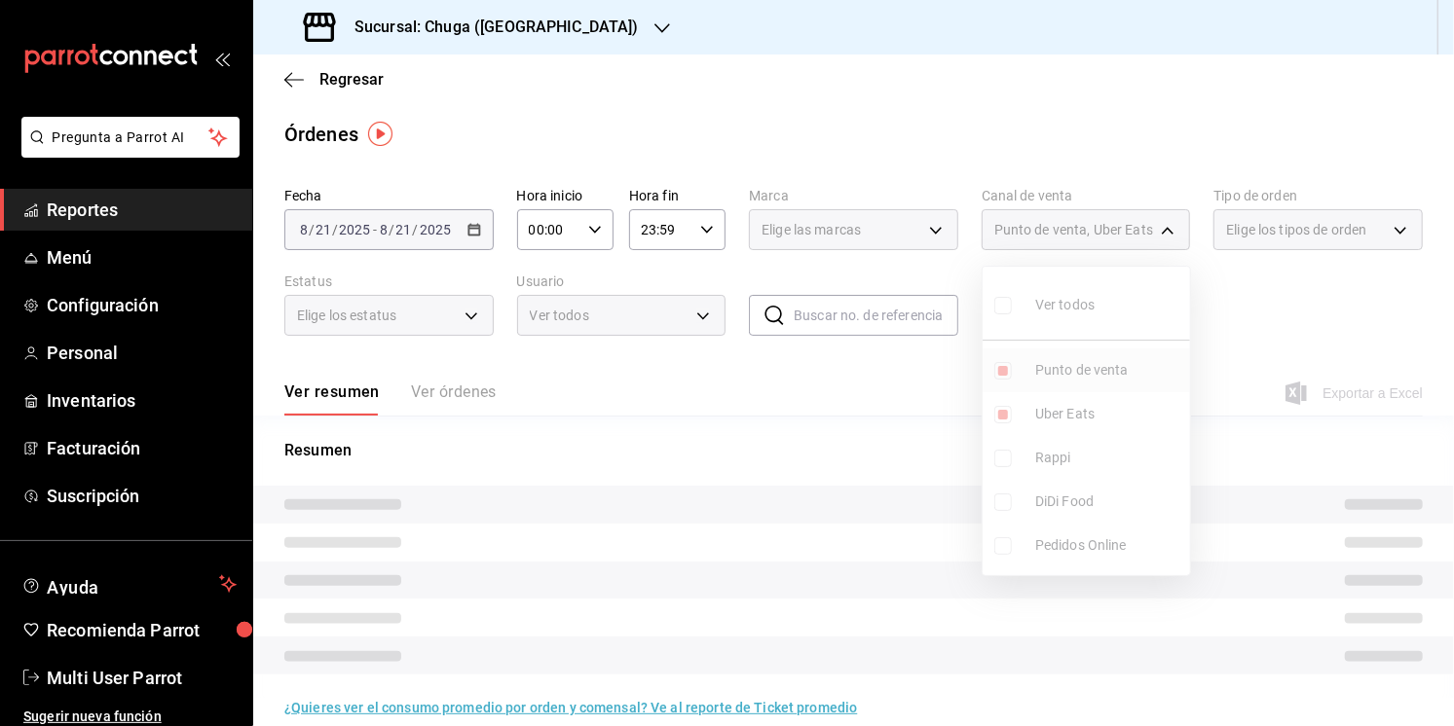
click at [1068, 349] on li "Punto de venta" at bounding box center [1086, 371] width 207 height 44
type input "UBER_EATS"
checkbox input "false"
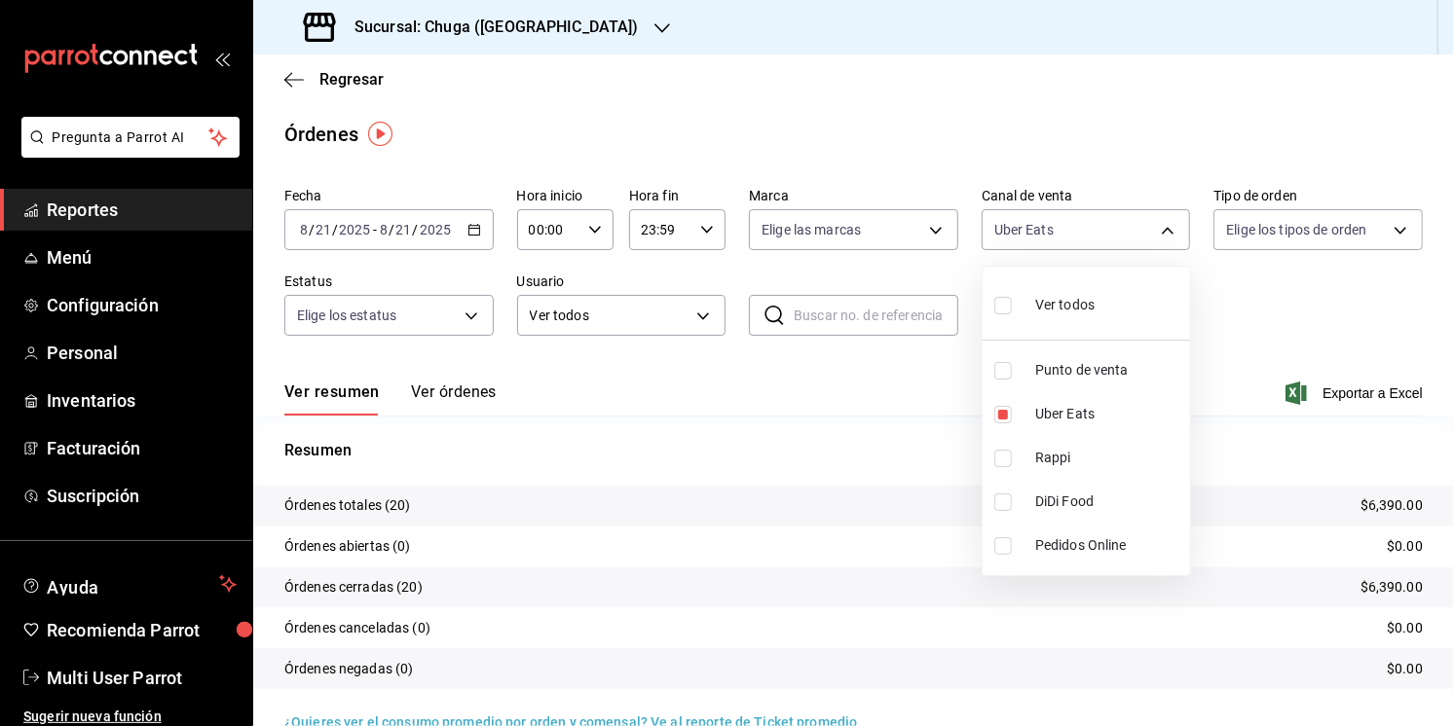
click at [818, 416] on div at bounding box center [727, 363] width 1454 height 726
click at [1417, 502] on p "$6,390.00" at bounding box center [1391, 506] width 62 height 20
copy p "6,390.00"
click at [1022, 231] on body "Pregunta a Parrot AI Reportes Menú Configuración Personal Inventarios Facturaci…" at bounding box center [727, 363] width 1454 height 726
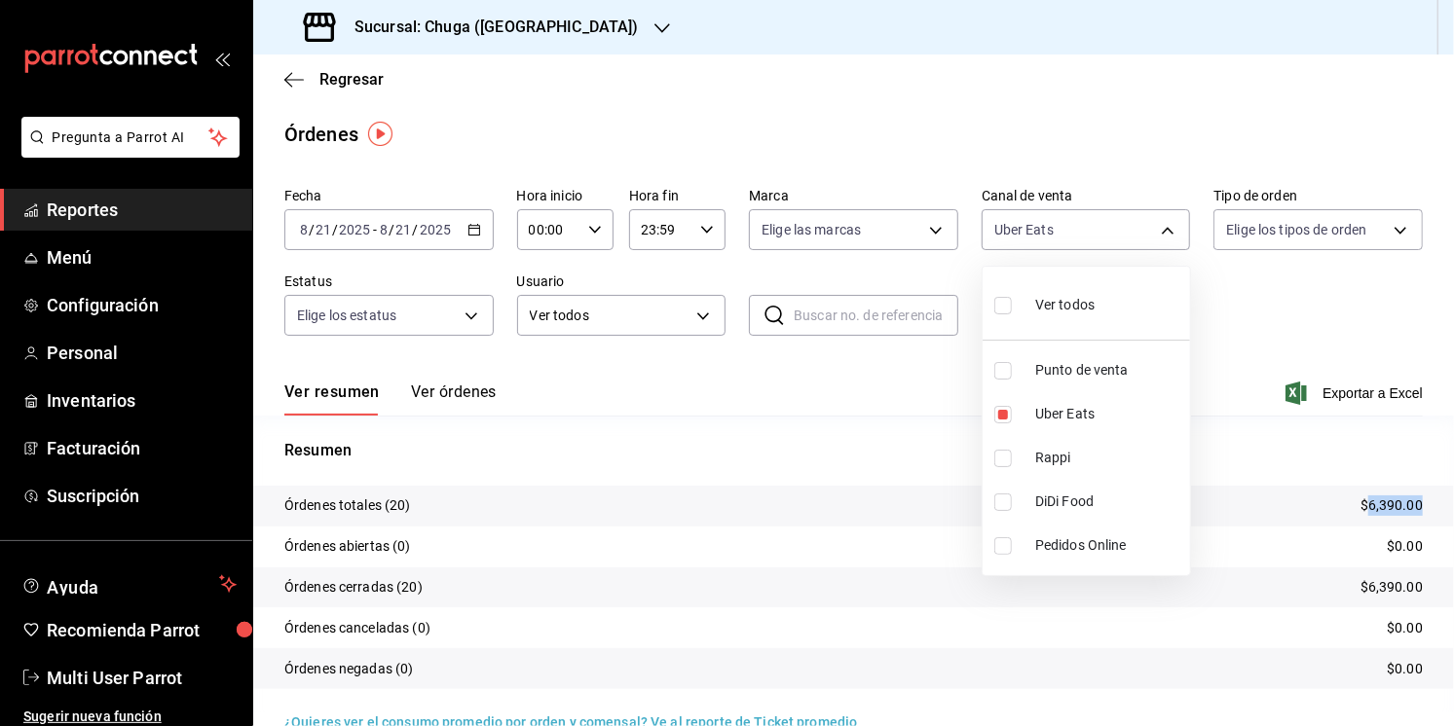
click at [1049, 436] on li "Rappi" at bounding box center [1086, 458] width 207 height 44
type input "UBER_EATS,RAPPI"
checkbox input "true"
click at [1054, 423] on ul "Ver todos Punto de venta Uber Eats Rappi DiDi Food Pedidos Online" at bounding box center [1086, 421] width 207 height 309
click at [1052, 415] on span "Uber Eats" at bounding box center [1108, 414] width 147 height 20
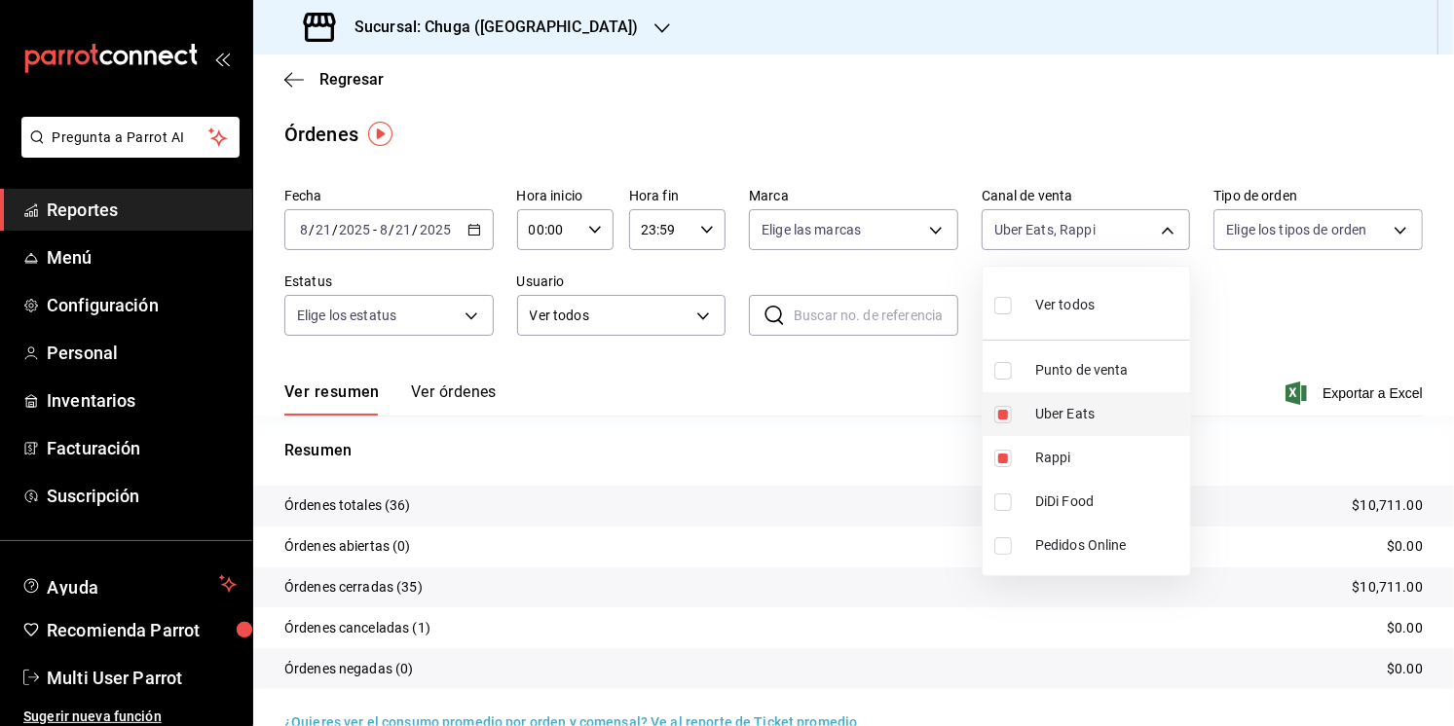
type input "RAPPI"
checkbox input "false"
click at [864, 450] on div at bounding box center [727, 363] width 1454 height 726
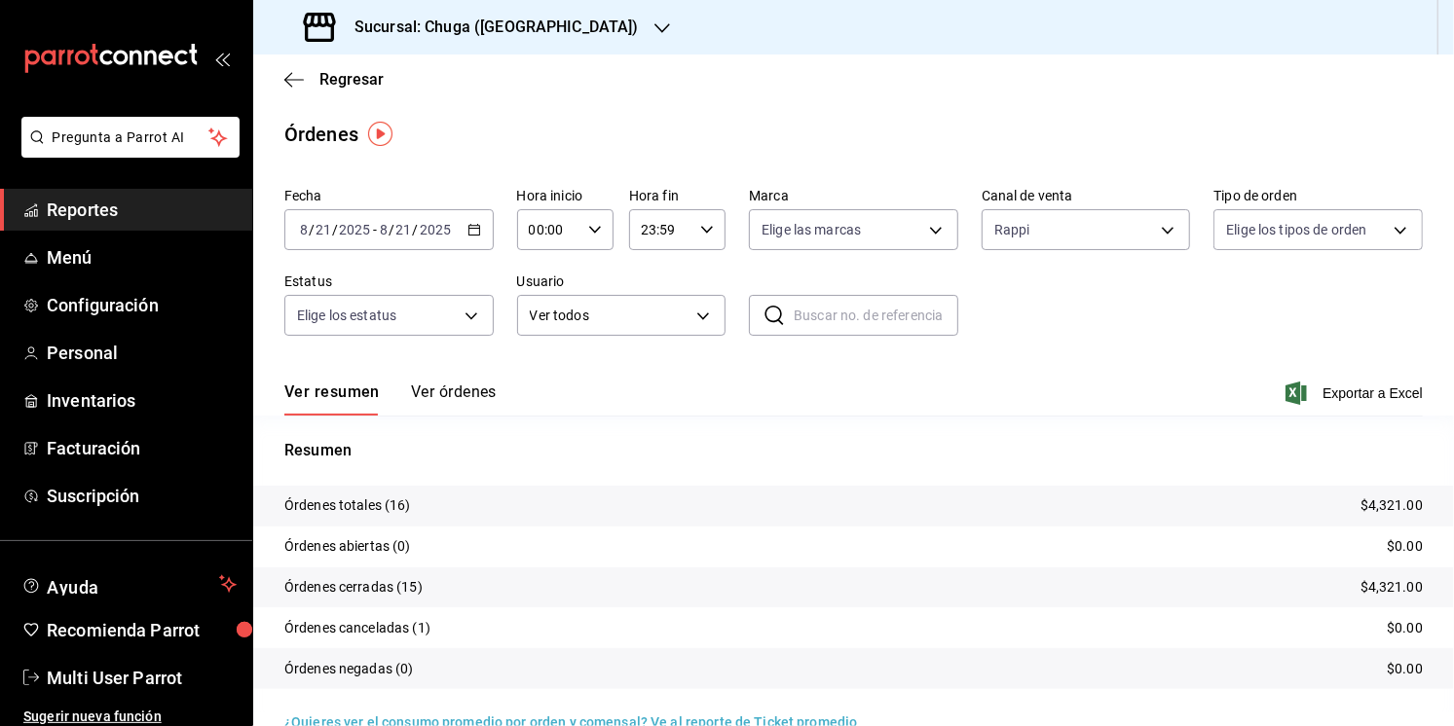
click at [1407, 509] on p "$4,321.00" at bounding box center [1391, 506] width 62 height 20
copy p "4,321.00"
click at [462, 13] on div "Sucursal: Chuga ([GEOGRAPHIC_DATA])" at bounding box center [473, 27] width 409 height 55
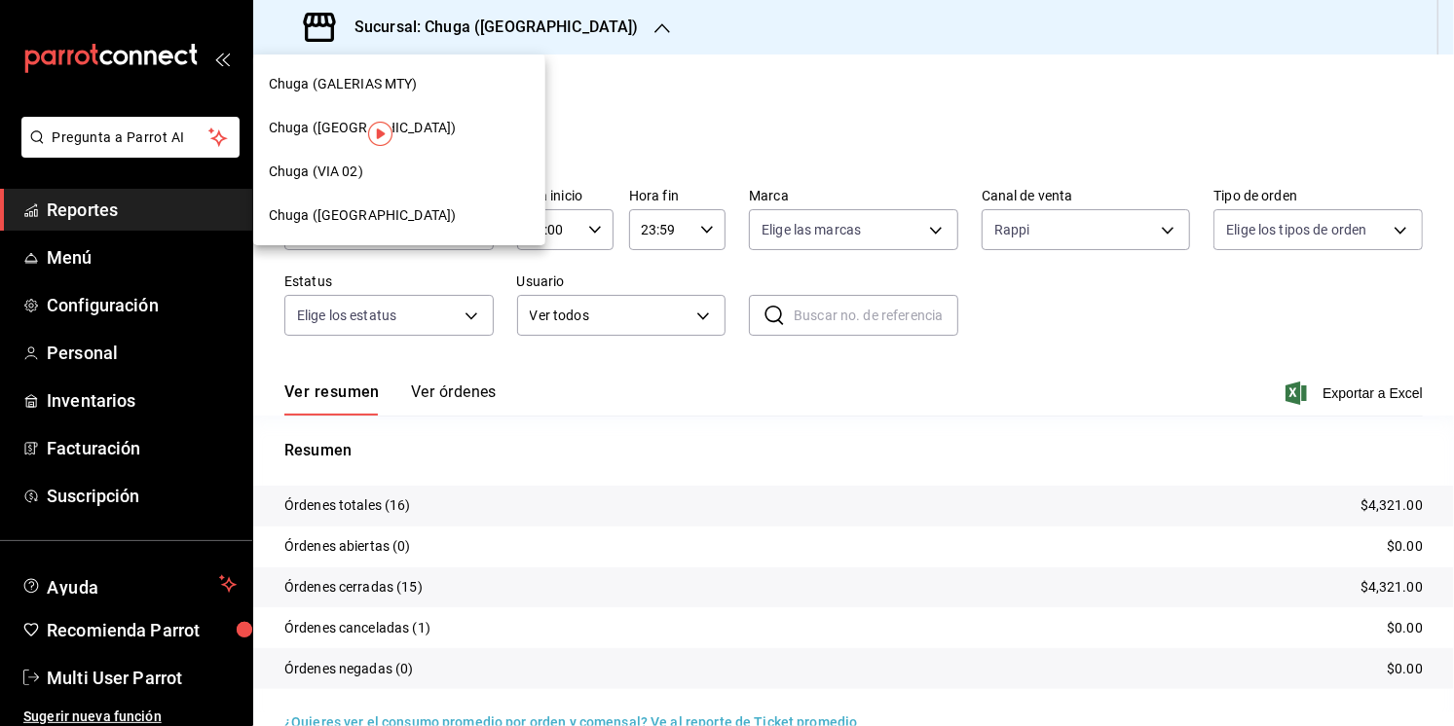
click at [414, 186] on div "Chuga (VIA 02)" at bounding box center [399, 172] width 292 height 44
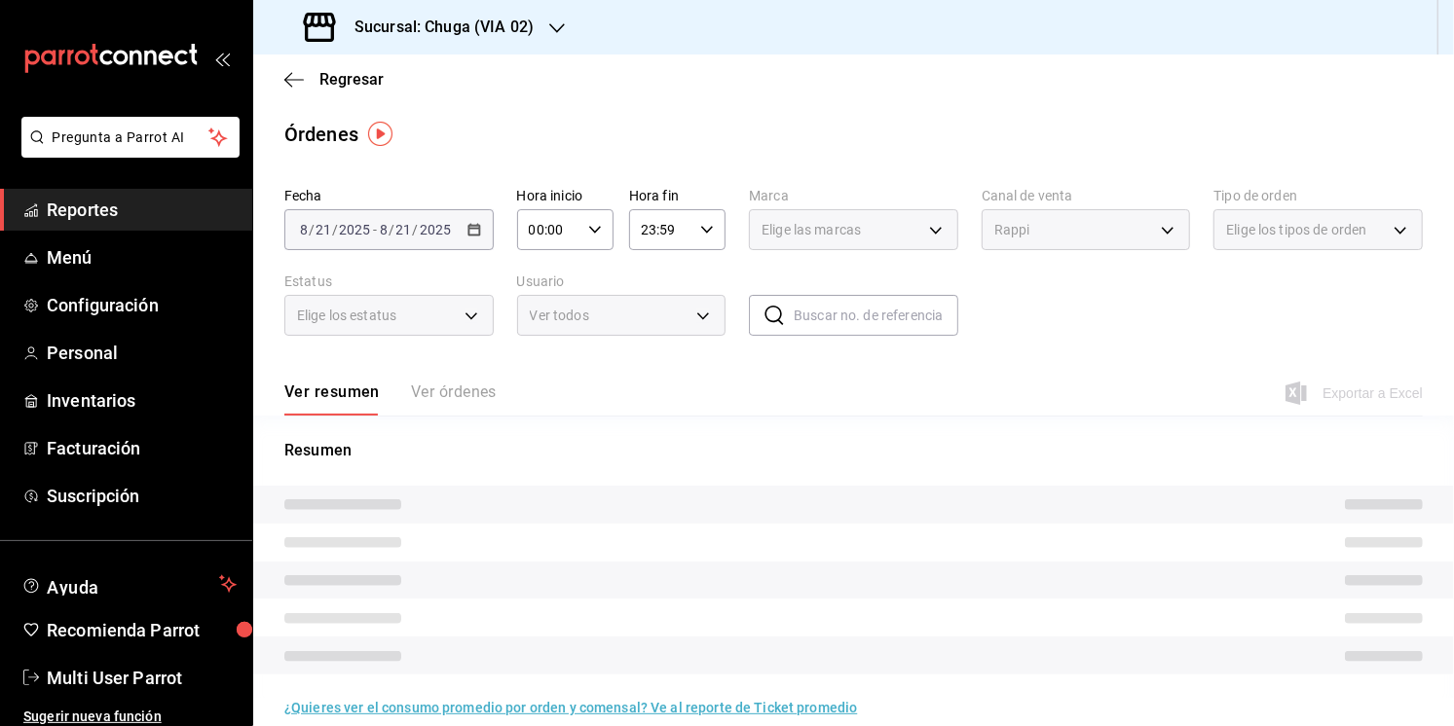
click at [418, 245] on div "[DATE] [DATE] - [DATE] [DATE]" at bounding box center [388, 229] width 209 height 41
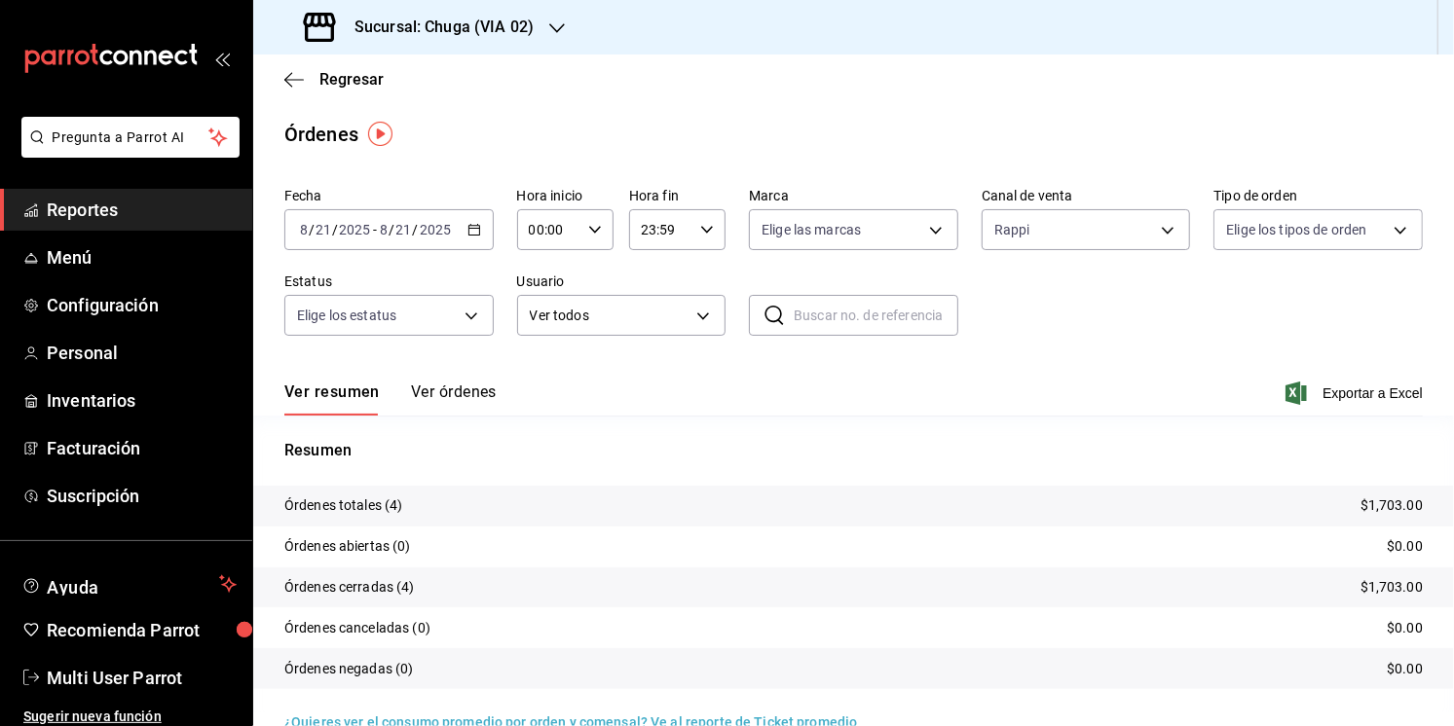
click at [419, 229] on input "2025" at bounding box center [435, 230] width 33 height 16
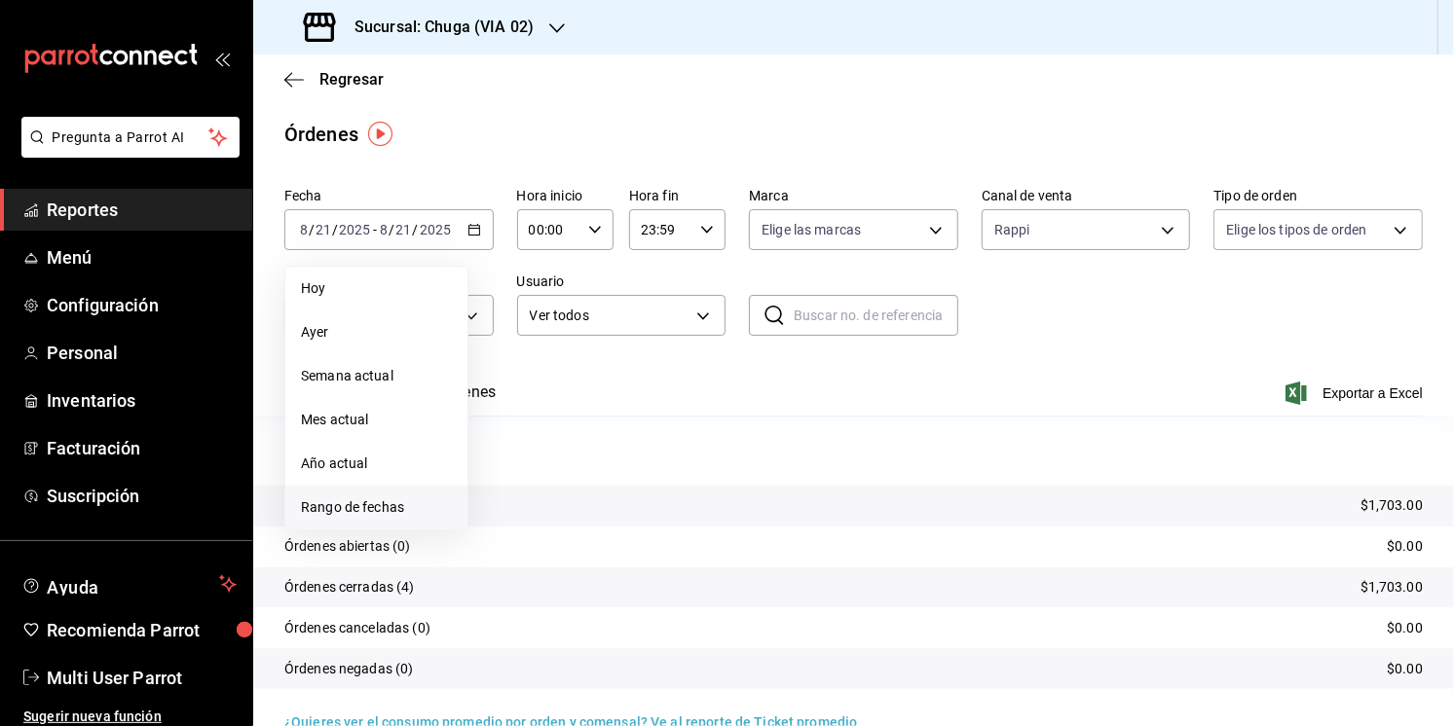
click at [364, 515] on span "Rango de fechas" at bounding box center [376, 508] width 151 height 20
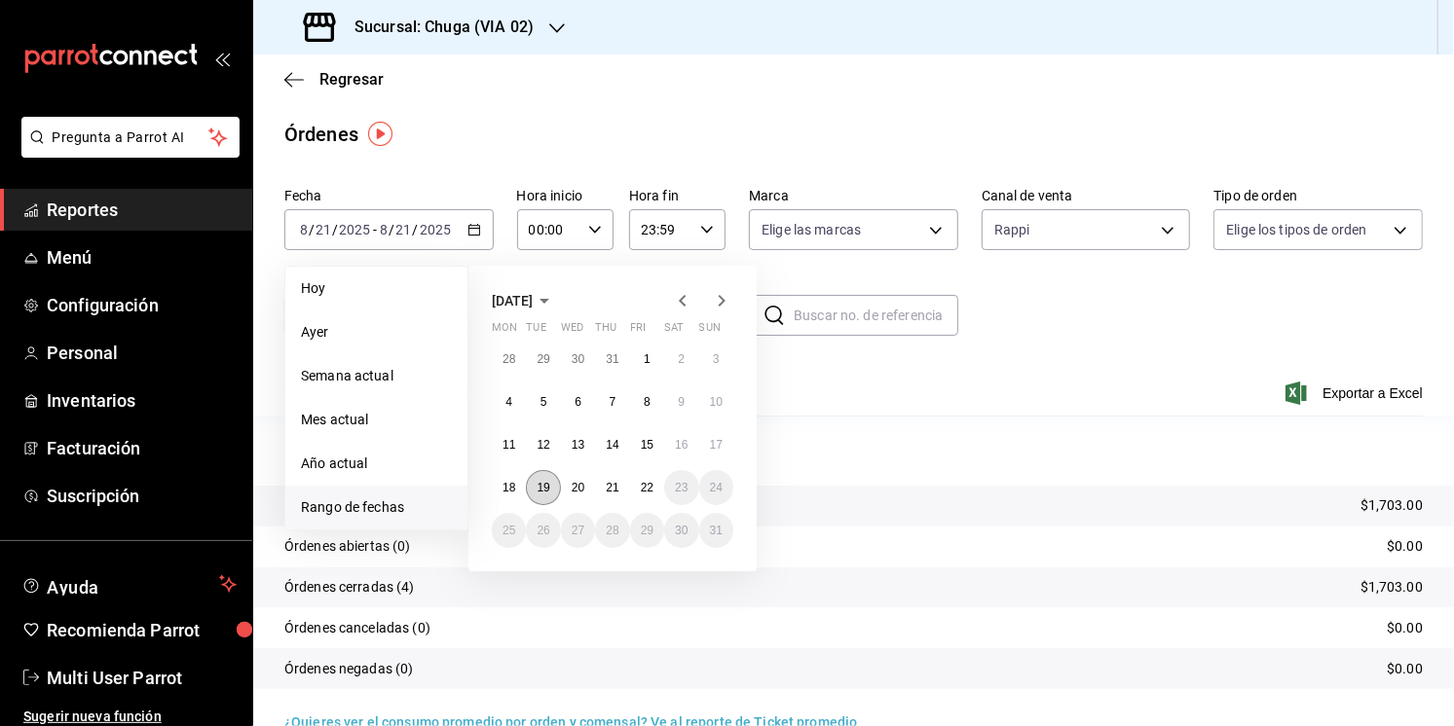
click at [535, 488] on button "19" at bounding box center [543, 487] width 34 height 35
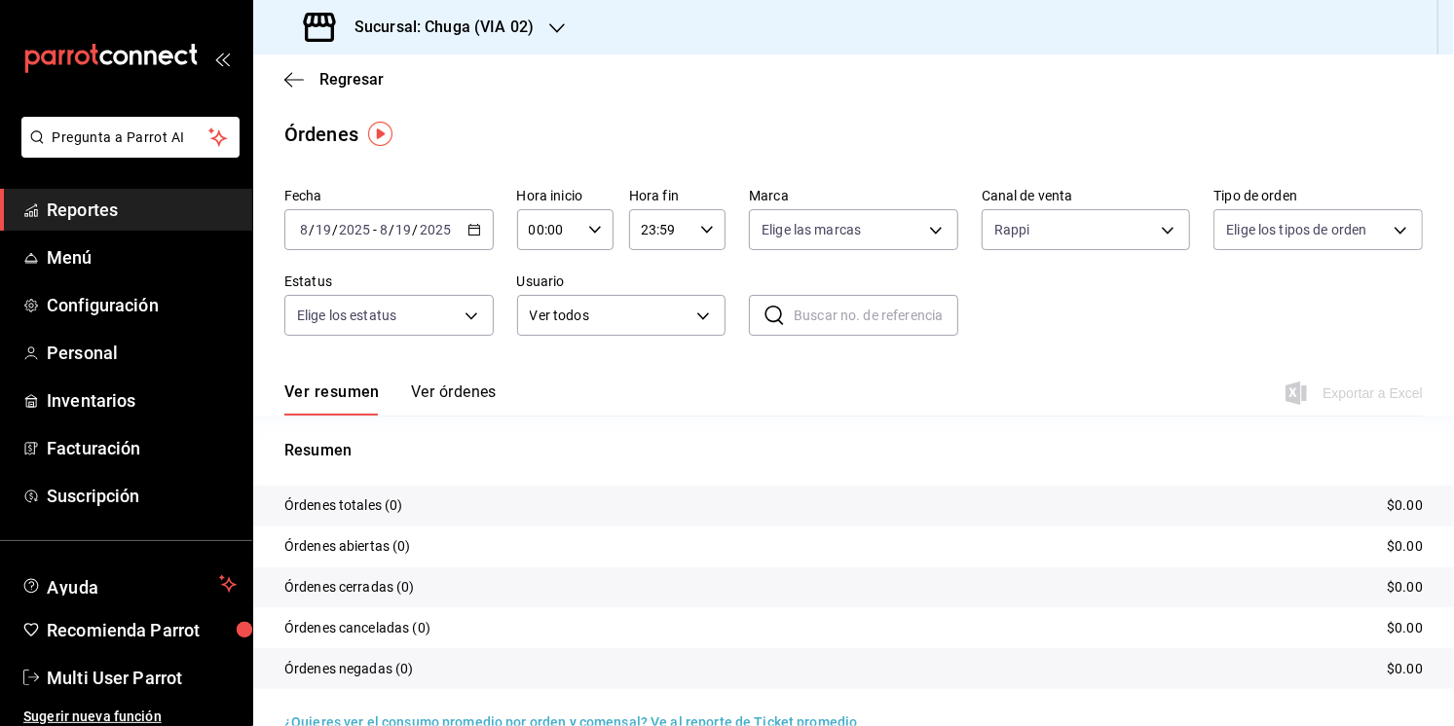
click at [1009, 457] on p "Resumen" at bounding box center [853, 450] width 1138 height 23
click at [1018, 227] on body "Pregunta a Parrot AI Reportes Menú Configuración Personal Inventarios Facturaci…" at bounding box center [727, 363] width 1454 height 726
click at [1039, 409] on span "Uber Eats" at bounding box center [1108, 414] width 147 height 20
type input "RAPPI,UBER_EATS"
checkbox input "true"
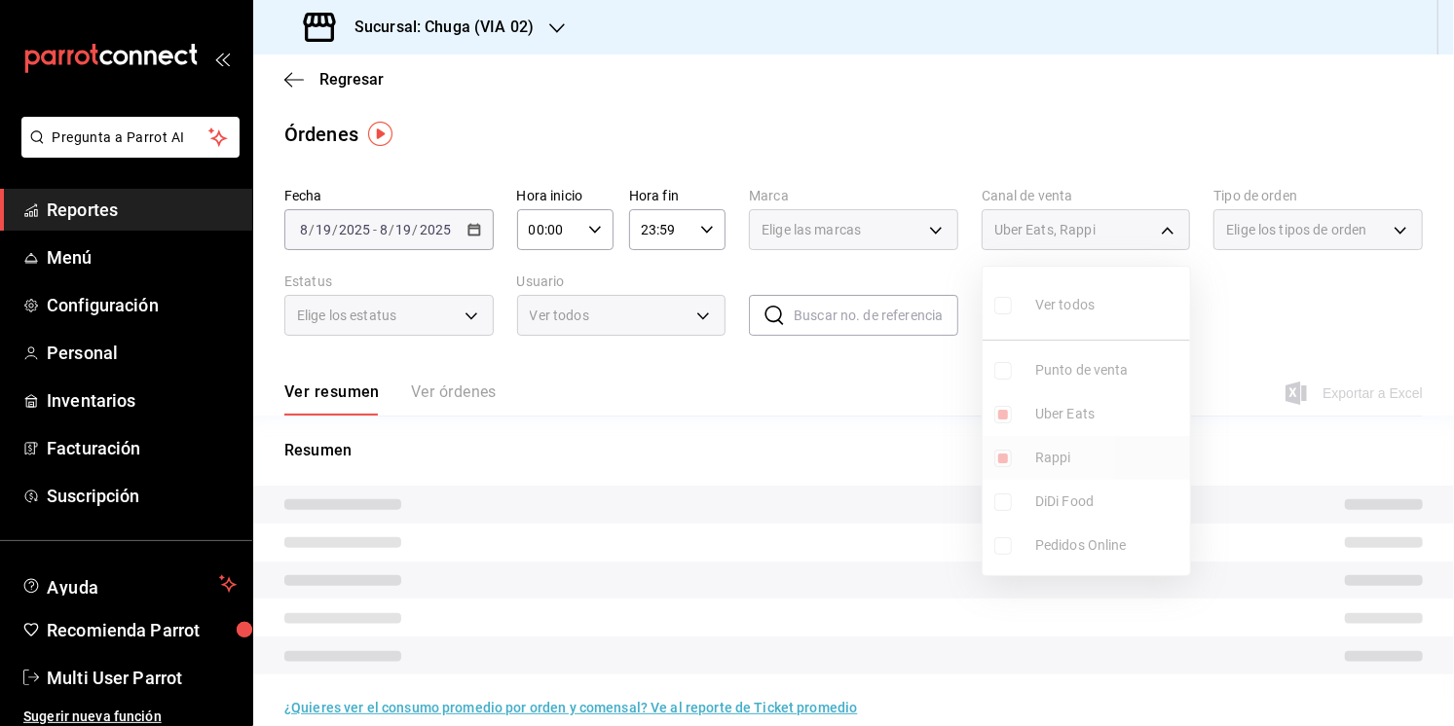
click at [1041, 457] on span "Rappi" at bounding box center [1108, 458] width 147 height 20
type input "UBER_EATS"
checkbox input "false"
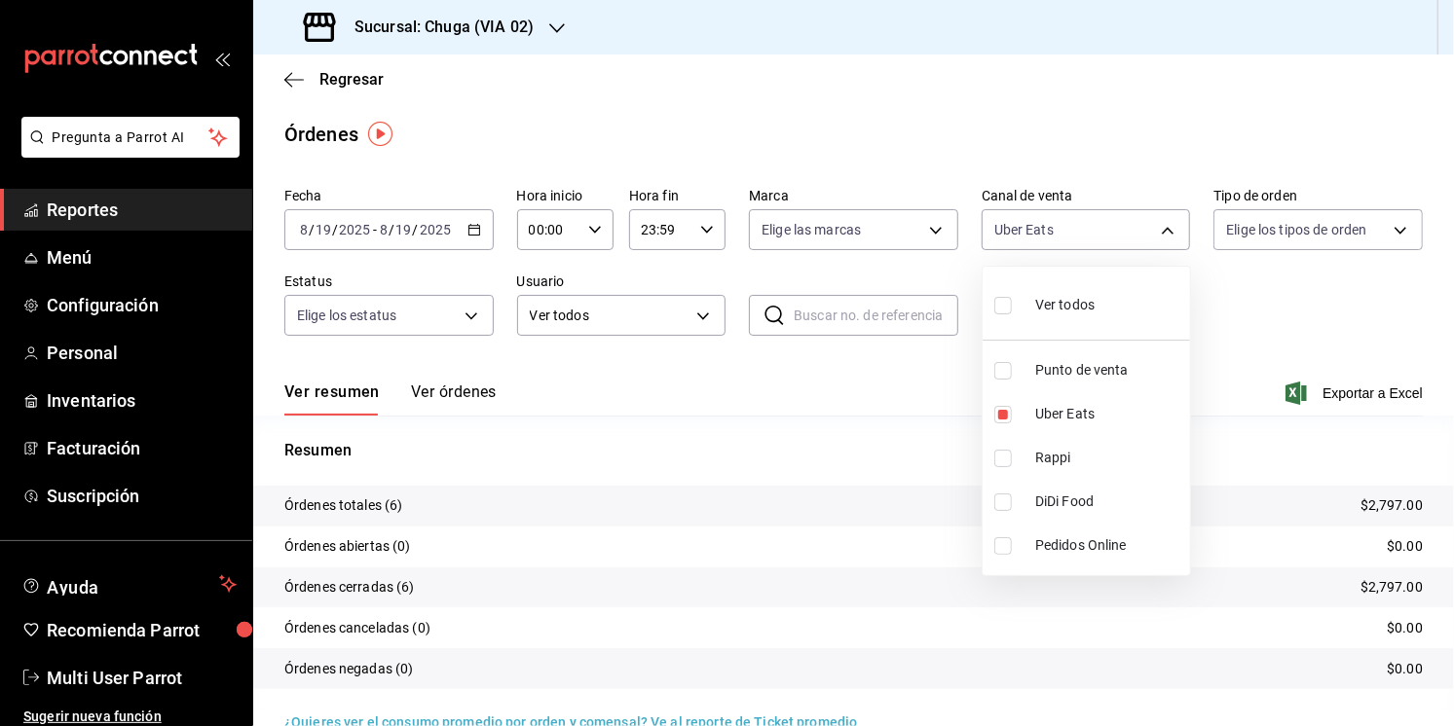
click at [801, 449] on div at bounding box center [727, 363] width 1454 height 726
click at [1414, 506] on p "$2,797.00" at bounding box center [1391, 506] width 62 height 20
copy p "2,797.00"
click at [1123, 251] on div "Fecha [DATE] [DATE] - [DATE] [DATE] Hora inicio 00:00 Hora inicio Hora fin 23:5…" at bounding box center [853, 269] width 1138 height 179
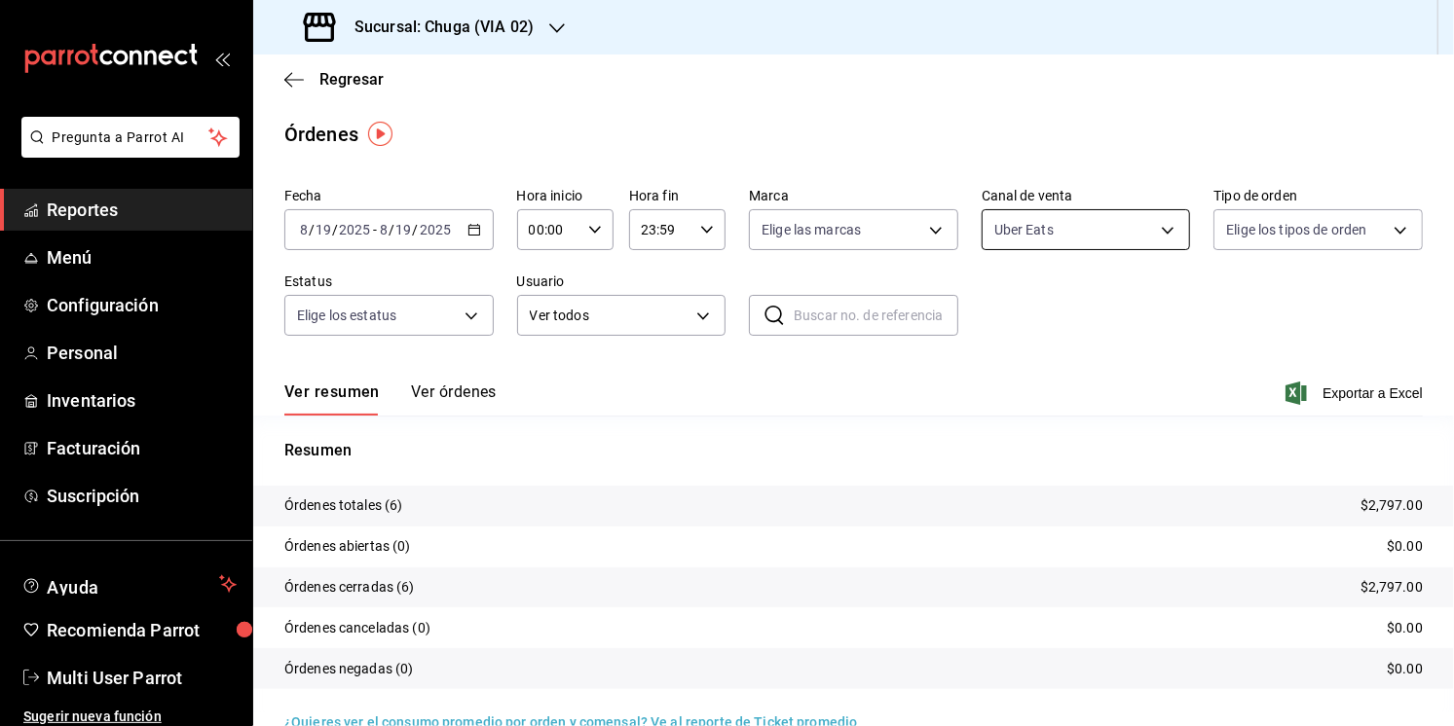
click at [1123, 246] on body "Pregunta a Parrot AI Reportes Menú Configuración Personal Inventarios Facturaci…" at bounding box center [727, 363] width 1454 height 726
click at [1085, 380] on span "Punto de venta" at bounding box center [1108, 370] width 147 height 20
type input "UBER_EATS,PARROT"
checkbox input "true"
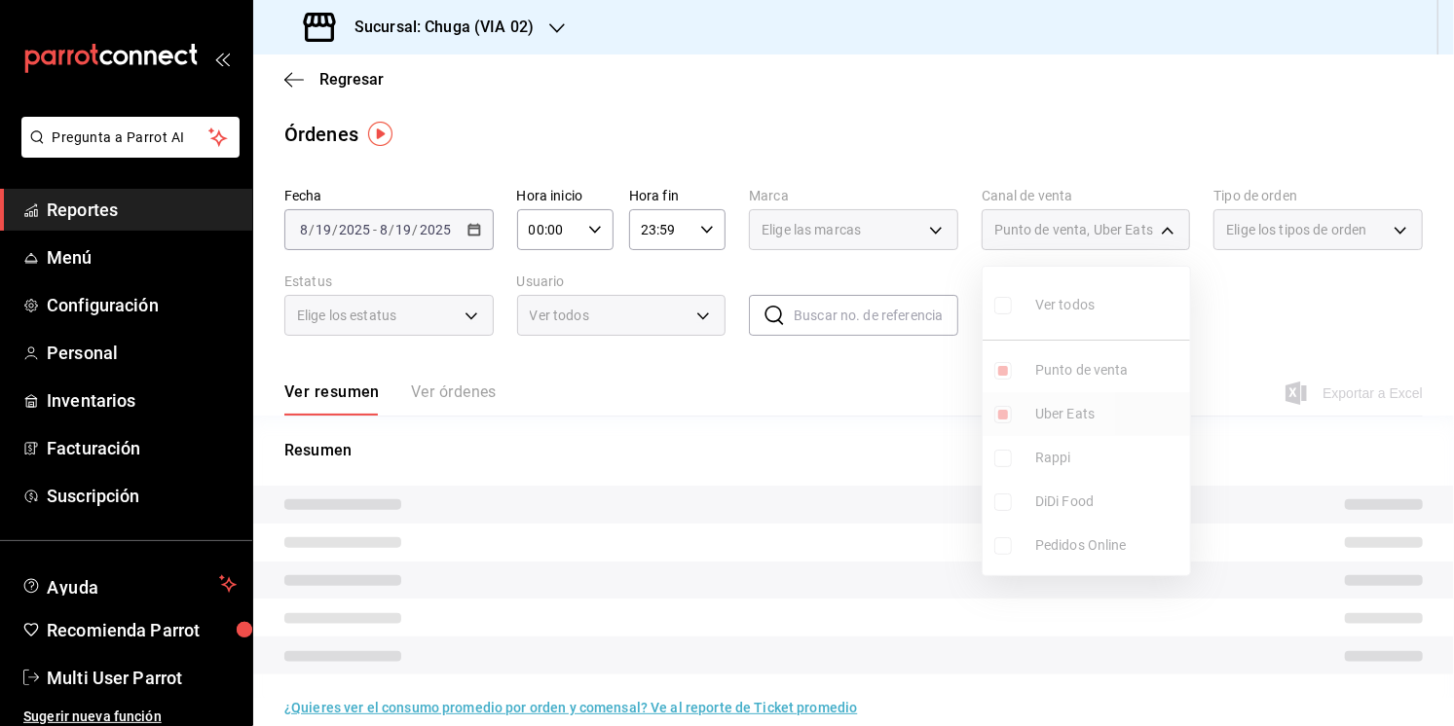
click at [1078, 405] on span "Uber Eats" at bounding box center [1108, 414] width 147 height 20
type input "PARROT"
checkbox input "false"
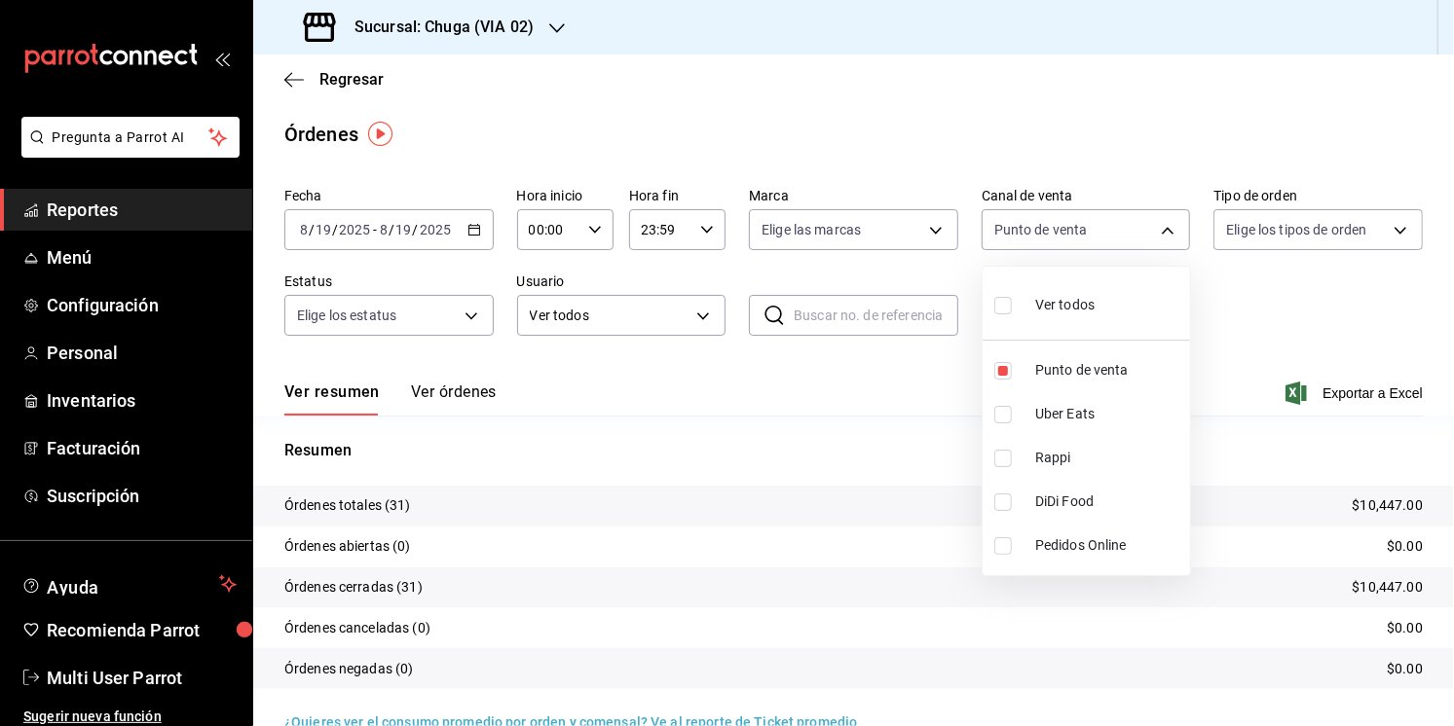
click at [934, 454] on div at bounding box center [727, 363] width 1454 height 726
click at [1399, 511] on p "$10,447.00" at bounding box center [1388, 506] width 70 height 20
click at [381, 224] on input "8" at bounding box center [384, 230] width 10 height 16
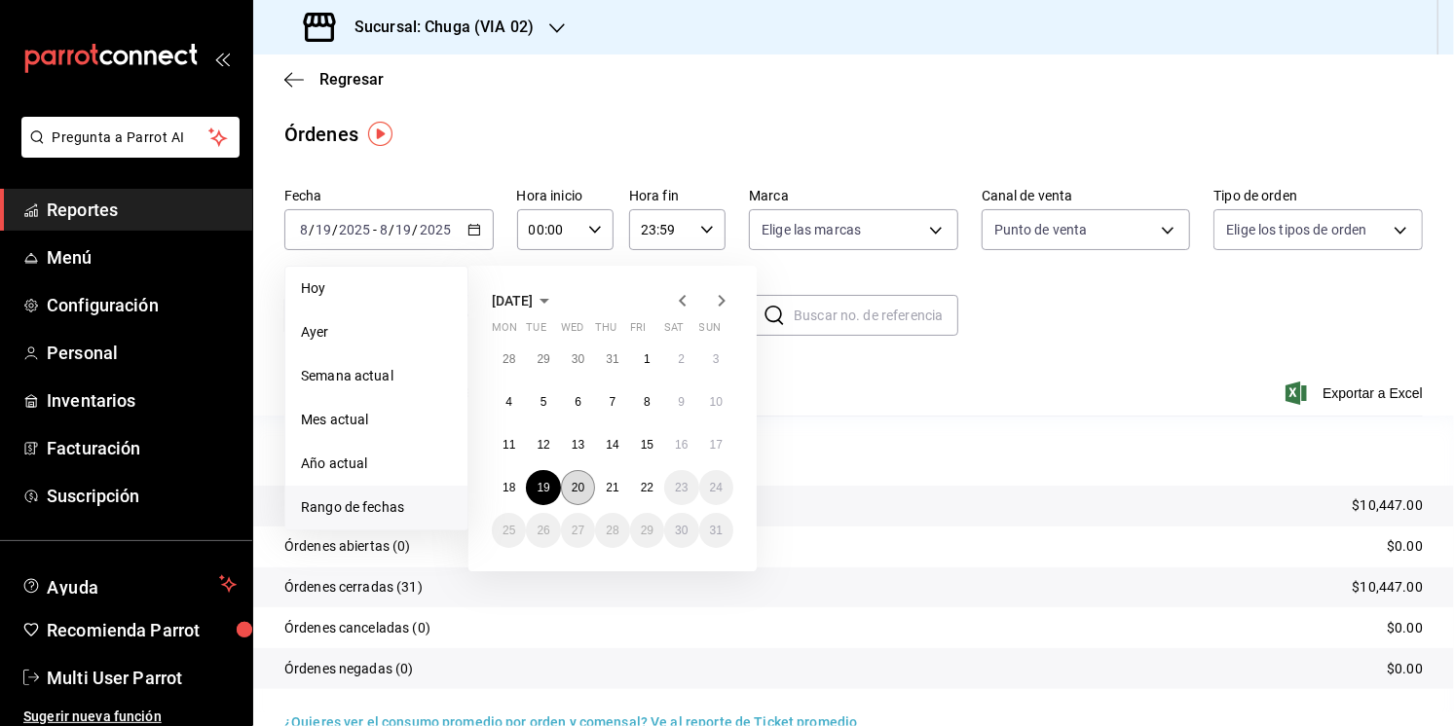
click at [572, 481] on abbr "20" at bounding box center [578, 488] width 13 height 14
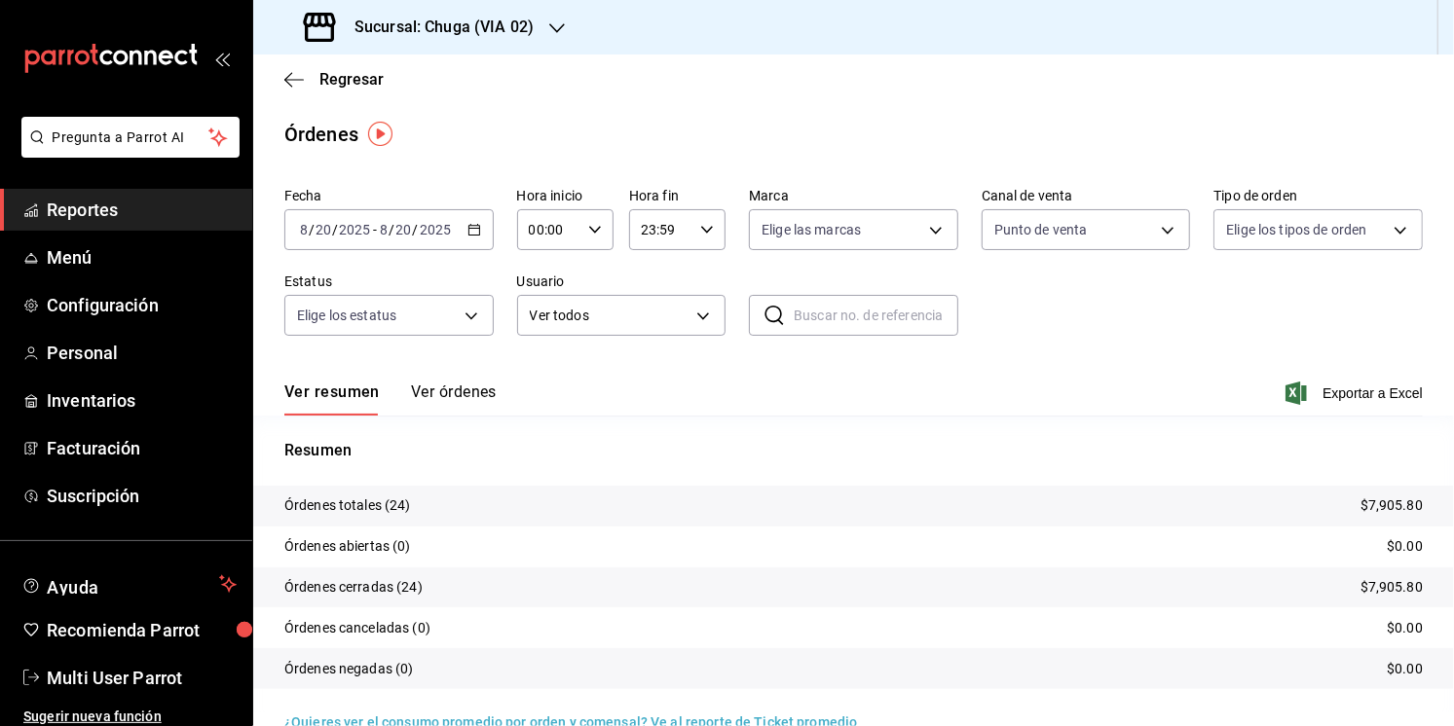
click at [1200, 518] on tr "Órdenes totales (24) $7,905.80" at bounding box center [853, 506] width 1201 height 41
click at [1354, 507] on tr "Órdenes totales (24) $7,905.80" at bounding box center [853, 506] width 1201 height 41
click at [1383, 504] on p "$7,905.80" at bounding box center [1391, 506] width 62 height 20
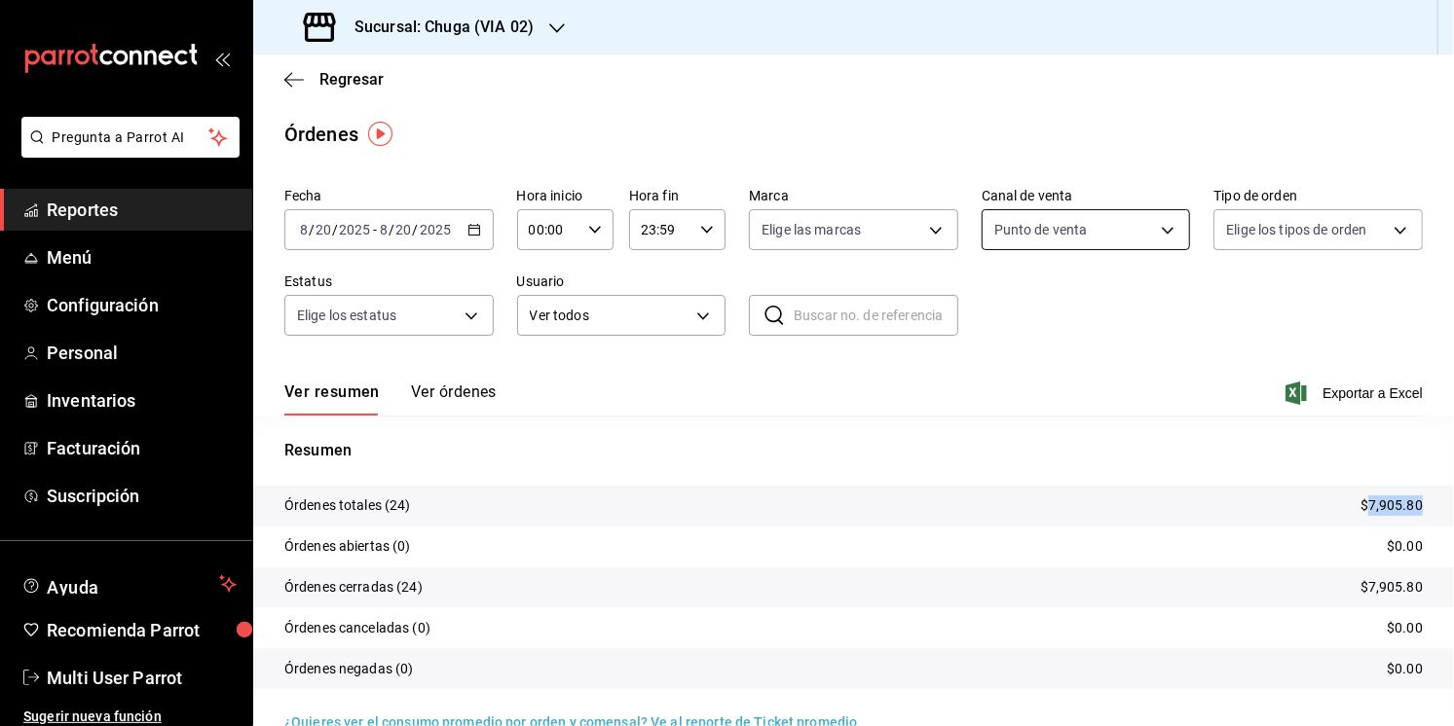
click at [1024, 229] on body "Pregunta a Parrot AI Reportes Menú Configuración Personal Inventarios Facturaci…" at bounding box center [727, 363] width 1454 height 726
click at [1103, 402] on li "Uber Eats" at bounding box center [1086, 414] width 207 height 44
type input "PARROT,UBER_EATS"
checkbox input "true"
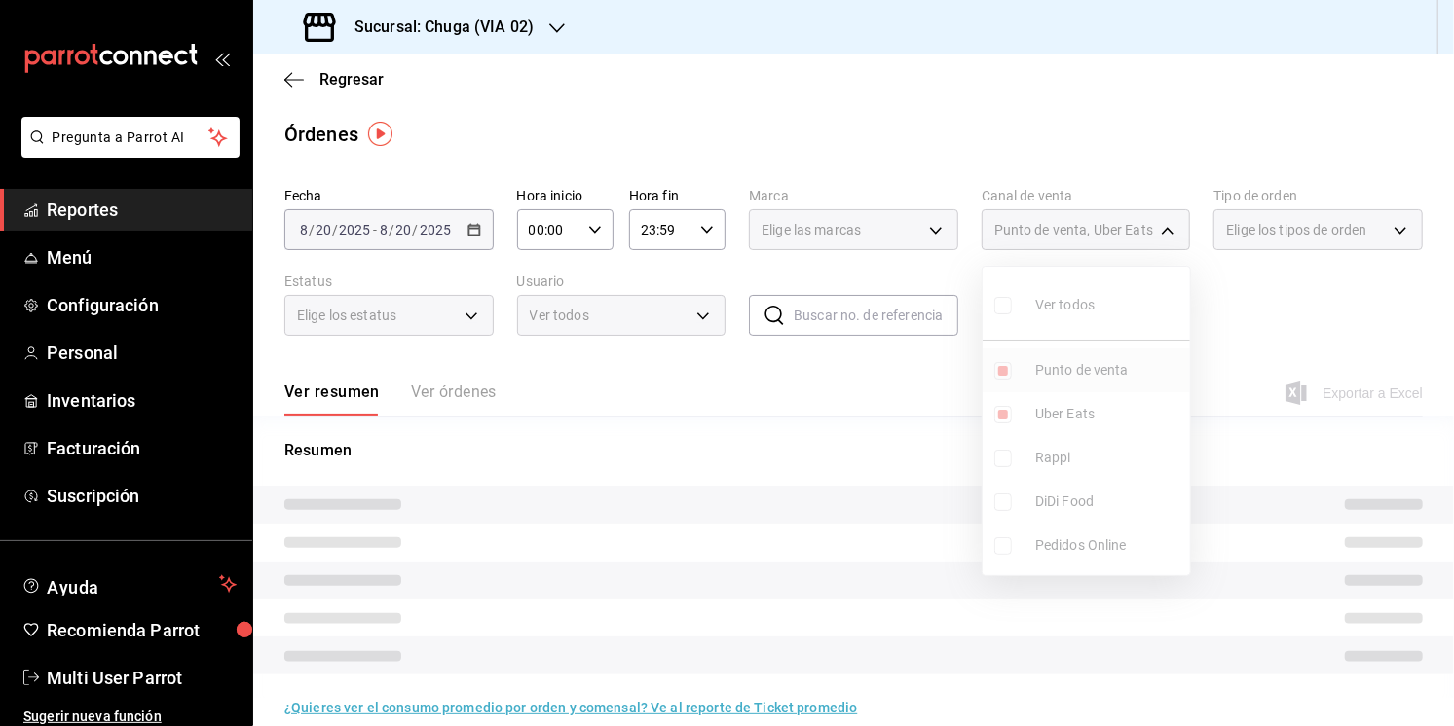
click at [1111, 364] on span "Punto de venta" at bounding box center [1108, 370] width 147 height 20
type input "UBER_EATS"
checkbox input "false"
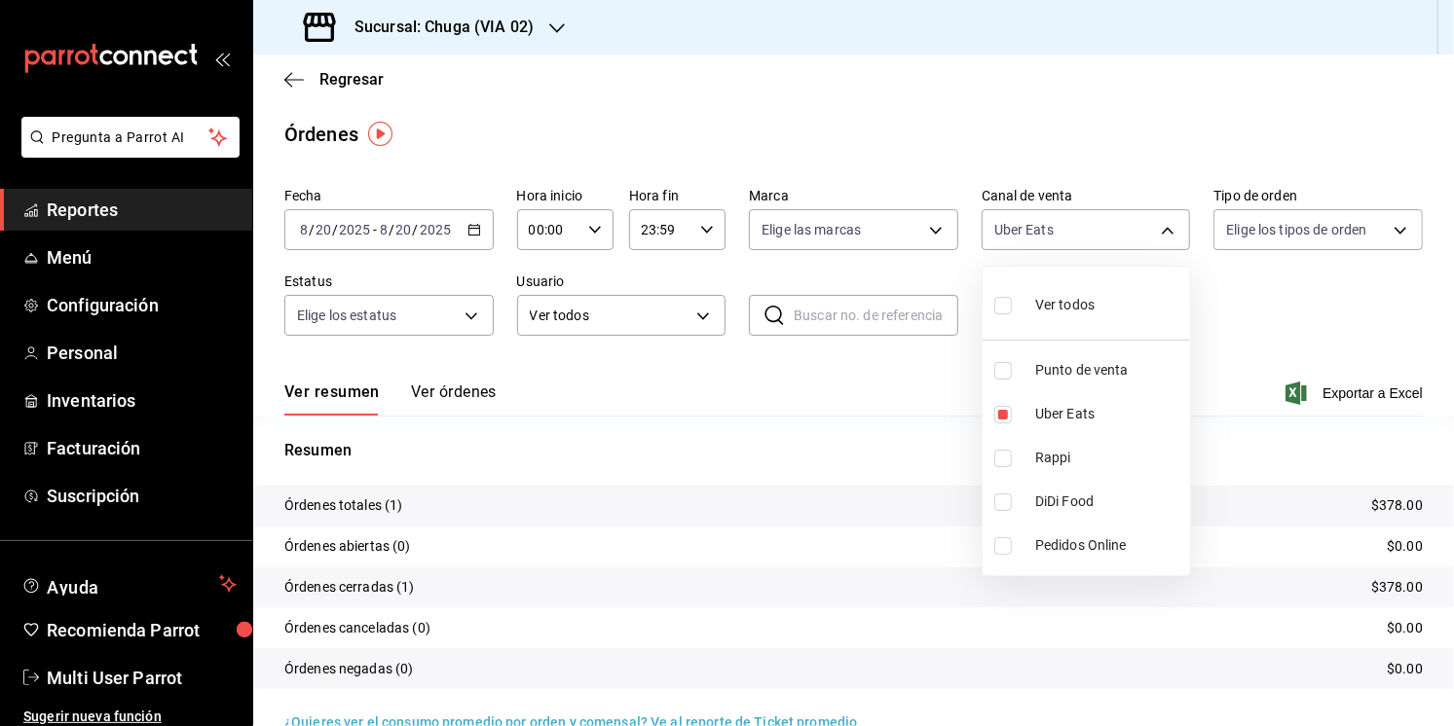
click at [753, 426] on div at bounding box center [727, 363] width 1454 height 726
click at [1397, 512] on p "$378.00" at bounding box center [1397, 506] width 52 height 20
click at [1044, 240] on body "Pregunta a Parrot AI Reportes Menú Configuración Personal Inventarios Facturaci…" at bounding box center [727, 363] width 1454 height 726
click at [1041, 449] on span "Rappi" at bounding box center [1108, 458] width 147 height 20
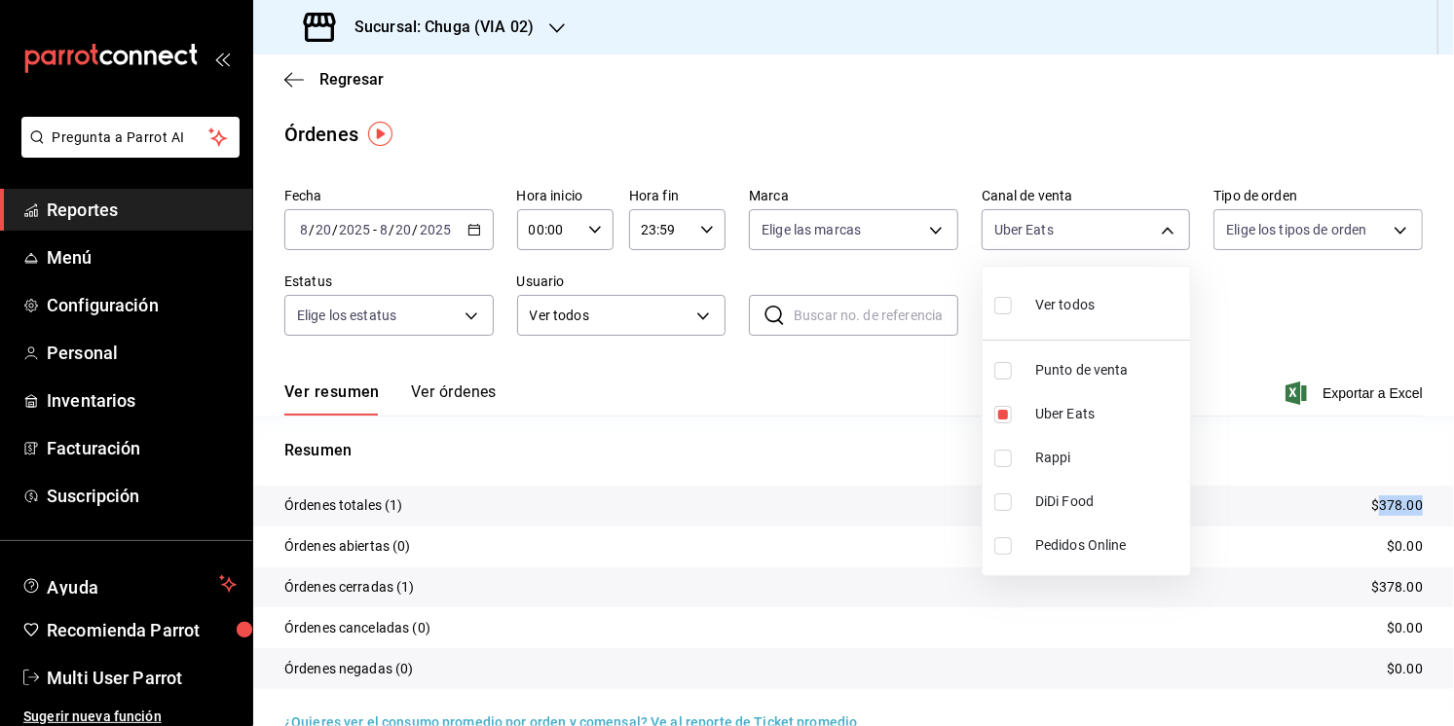
type input "UBER_EATS,RAPPI"
checkbox input "true"
click at [1052, 415] on span "Uber Eats" at bounding box center [1108, 414] width 147 height 20
type input "RAPPI"
checkbox input "false"
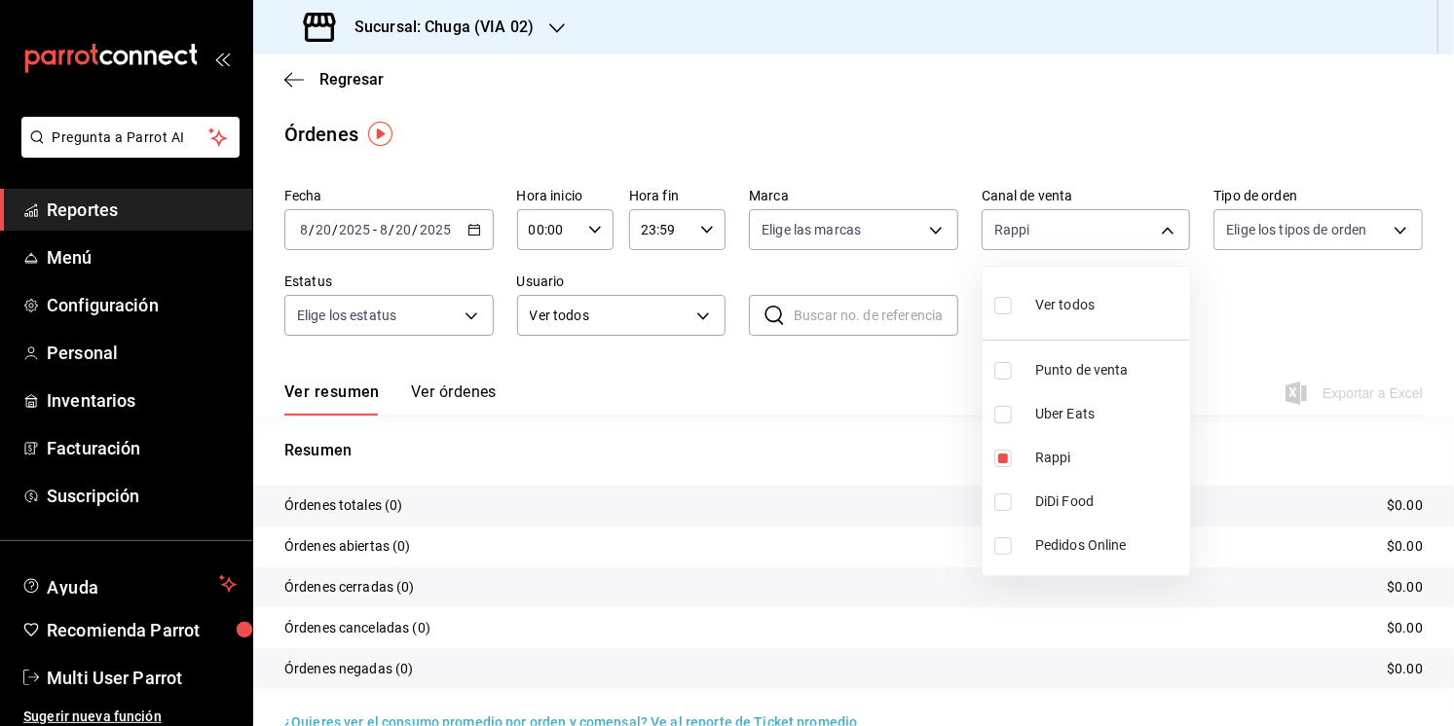
click at [784, 446] on div at bounding box center [727, 363] width 1454 height 726
click at [432, 235] on input "2025" at bounding box center [435, 230] width 33 height 16
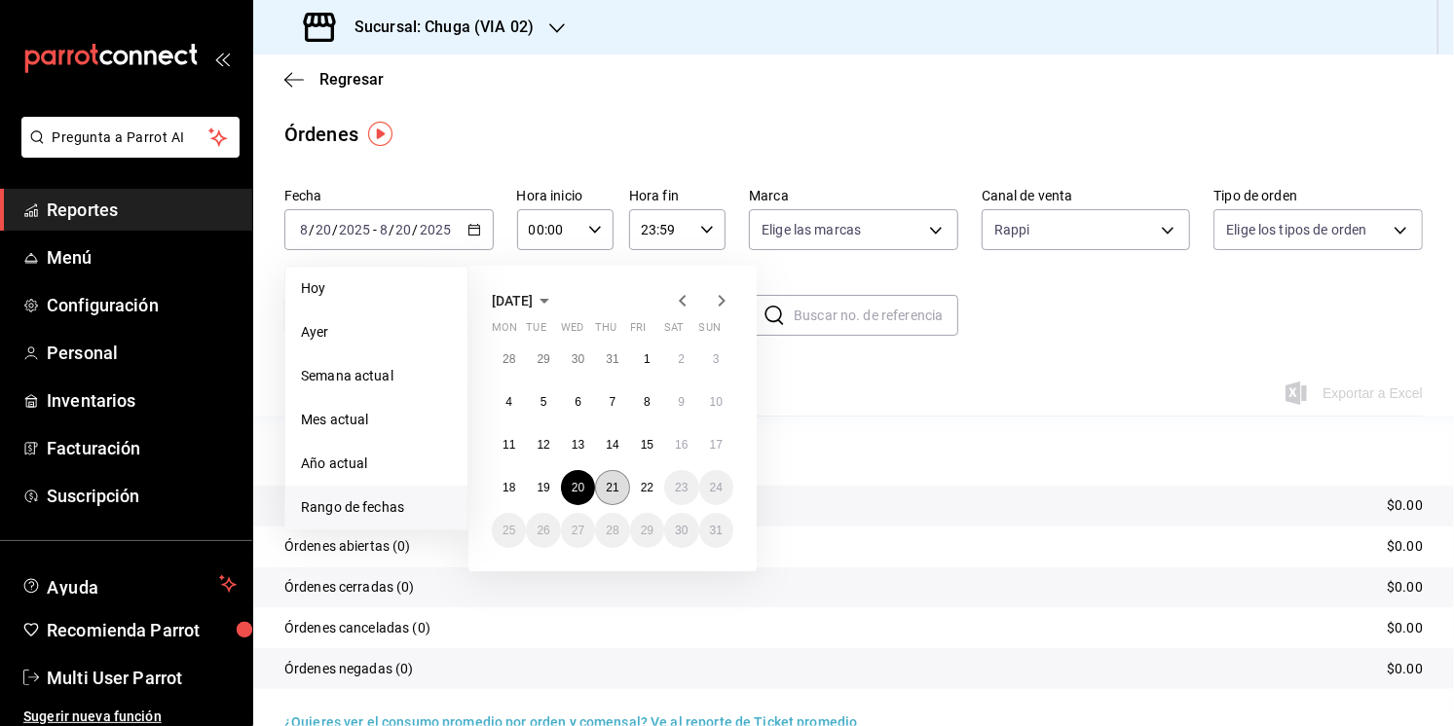
click at [615, 493] on abbr "21" at bounding box center [612, 488] width 13 height 14
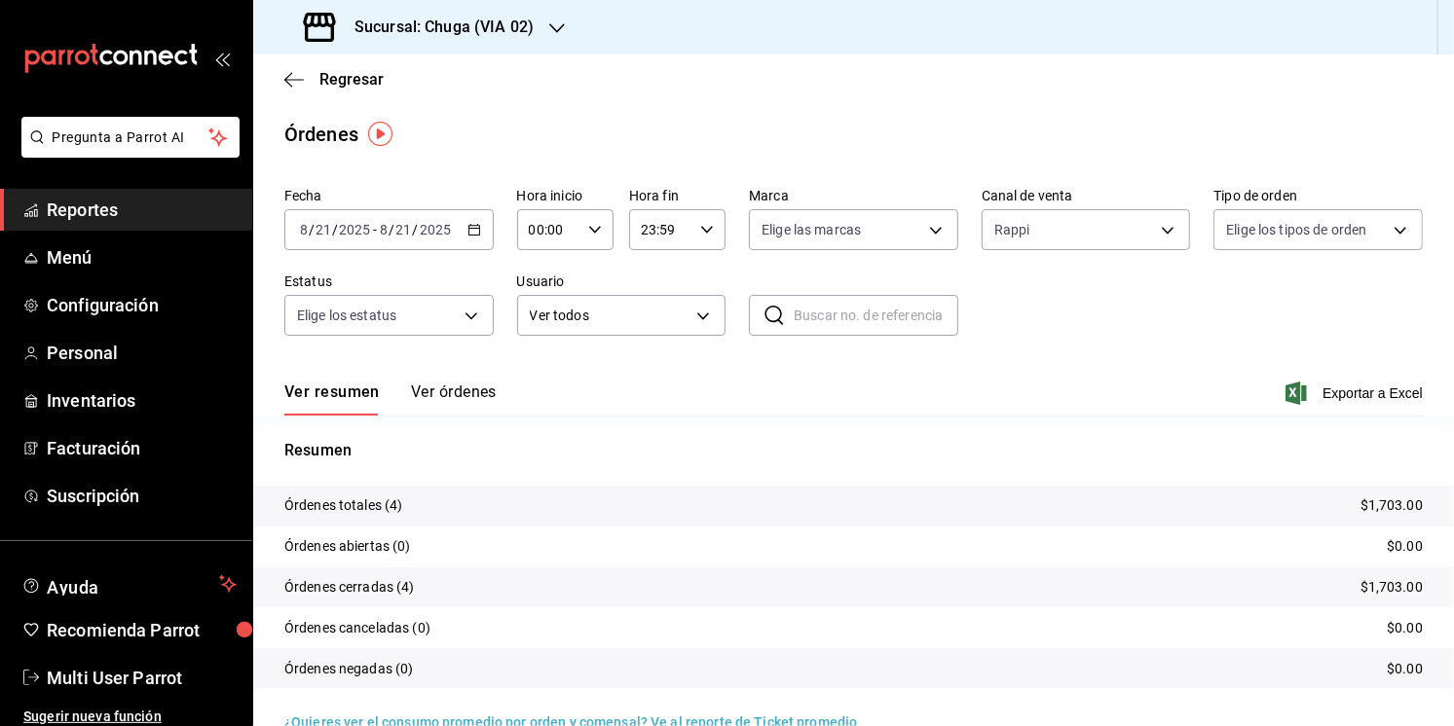
click at [1404, 506] on p "$1,703.00" at bounding box center [1391, 506] width 62 height 20
click at [1108, 190] on label "Canal de venta" at bounding box center [1086, 197] width 209 height 14
click at [1090, 222] on body "Pregunta a Parrot AI Reportes Menú Configuración Personal Inventarios Facturaci…" at bounding box center [727, 363] width 1454 height 726
click at [1051, 424] on span "Uber Eats" at bounding box center [1108, 414] width 147 height 20
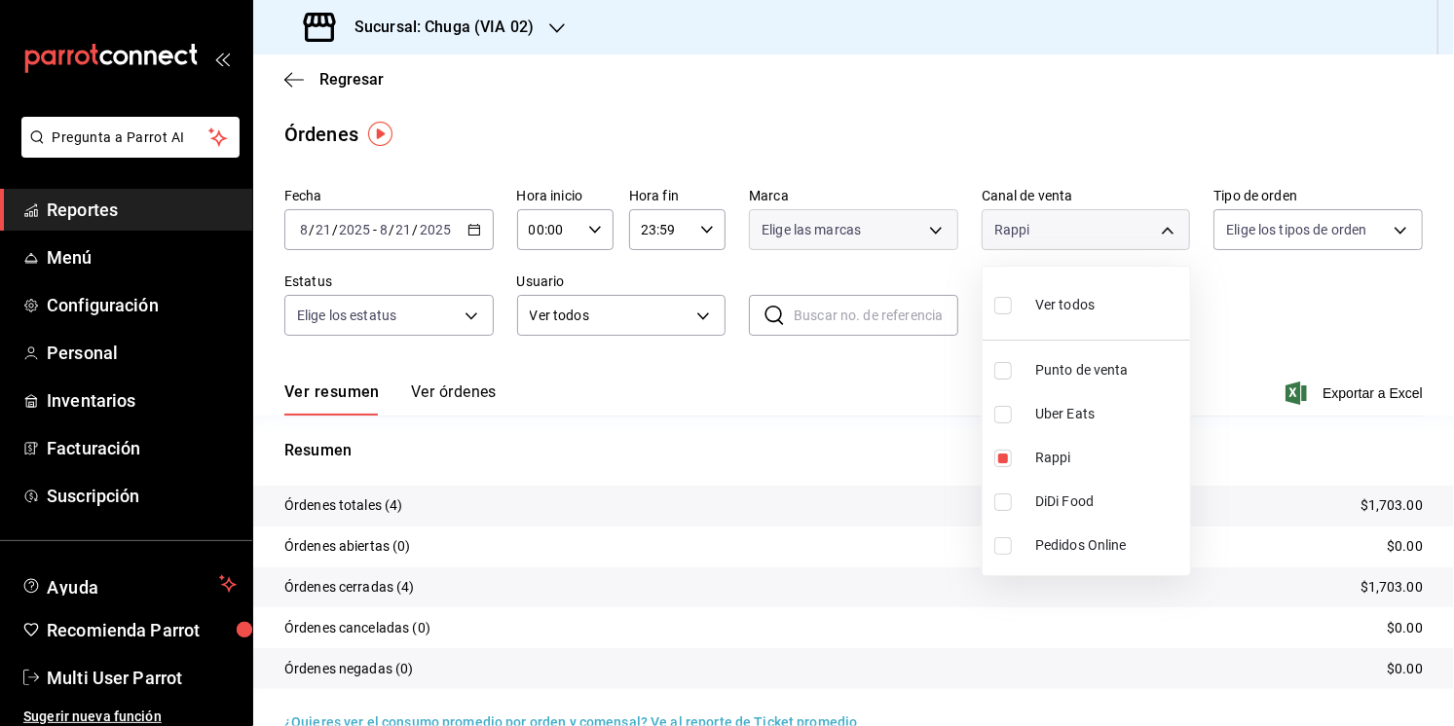
type input "RAPPI,UBER_EATS"
checkbox input "true"
click at [1039, 459] on span "Rappi" at bounding box center [1108, 458] width 147 height 20
type input "UBER_EATS"
checkbox input "false"
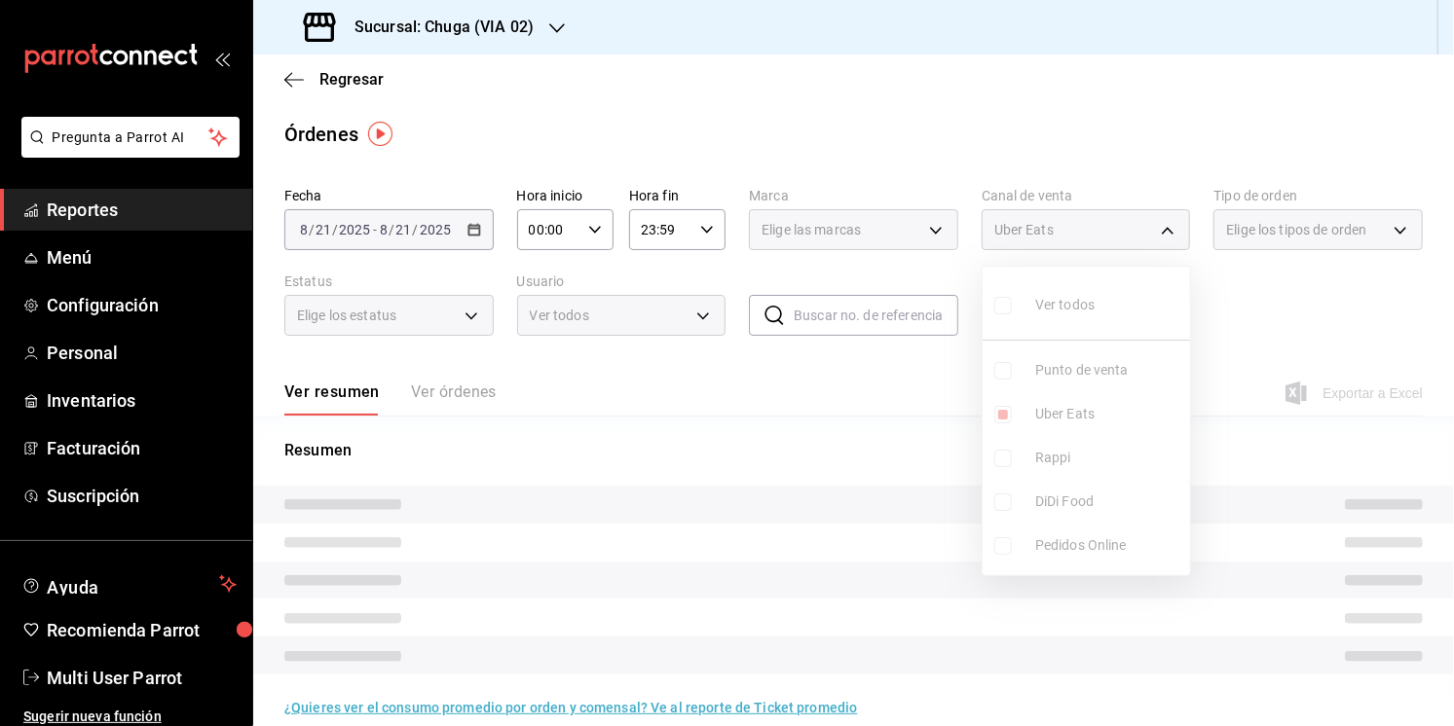
click at [912, 486] on div at bounding box center [727, 363] width 1454 height 726
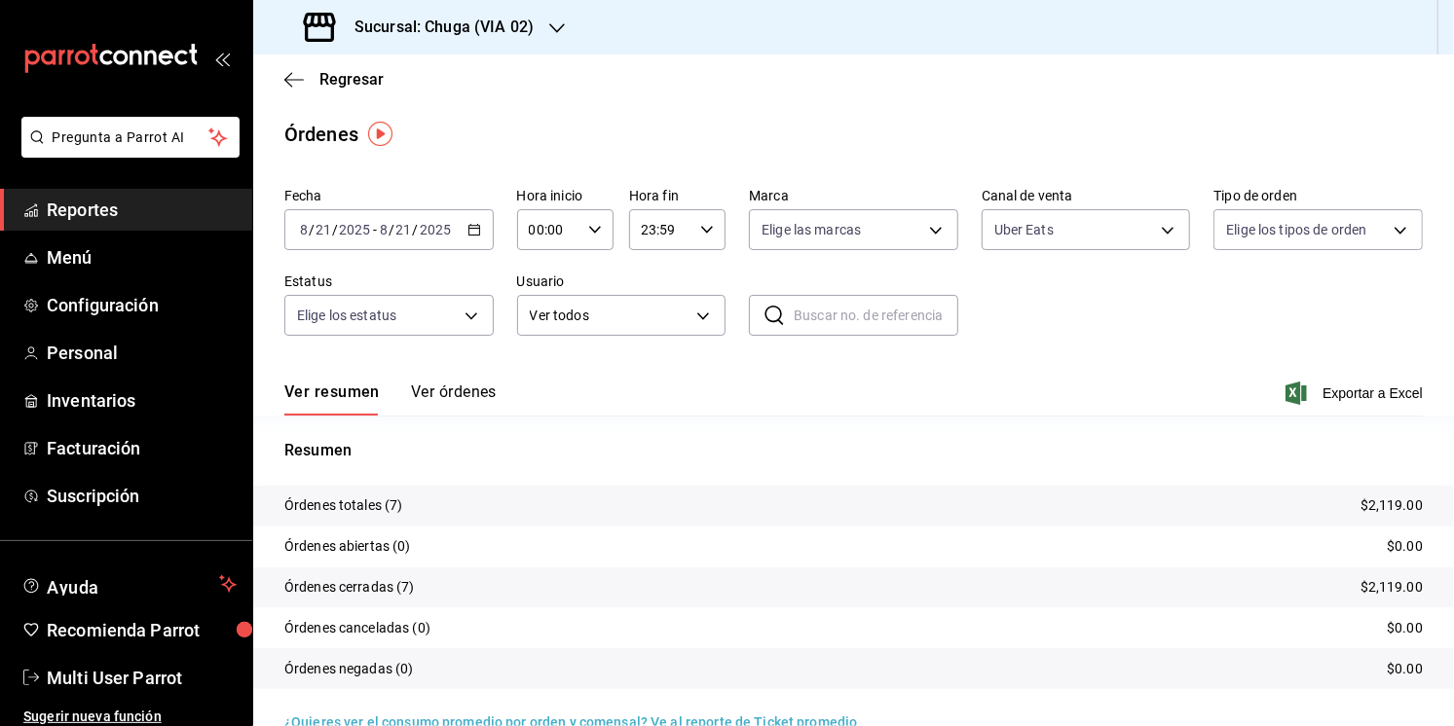
click at [1369, 508] on div "Ver todos Punto de venta Uber Eats Rappi DiDi Food Pedidos Online" at bounding box center [727, 363] width 1454 height 726
click at [1377, 508] on p "$2,119.00" at bounding box center [1391, 506] width 62 height 20
click at [1035, 234] on body "Pregunta a Parrot AI Reportes Menú Configuración Personal Inventarios Facturaci…" at bounding box center [727, 363] width 1454 height 726
click at [1062, 384] on li "Punto de venta" at bounding box center [1086, 371] width 207 height 44
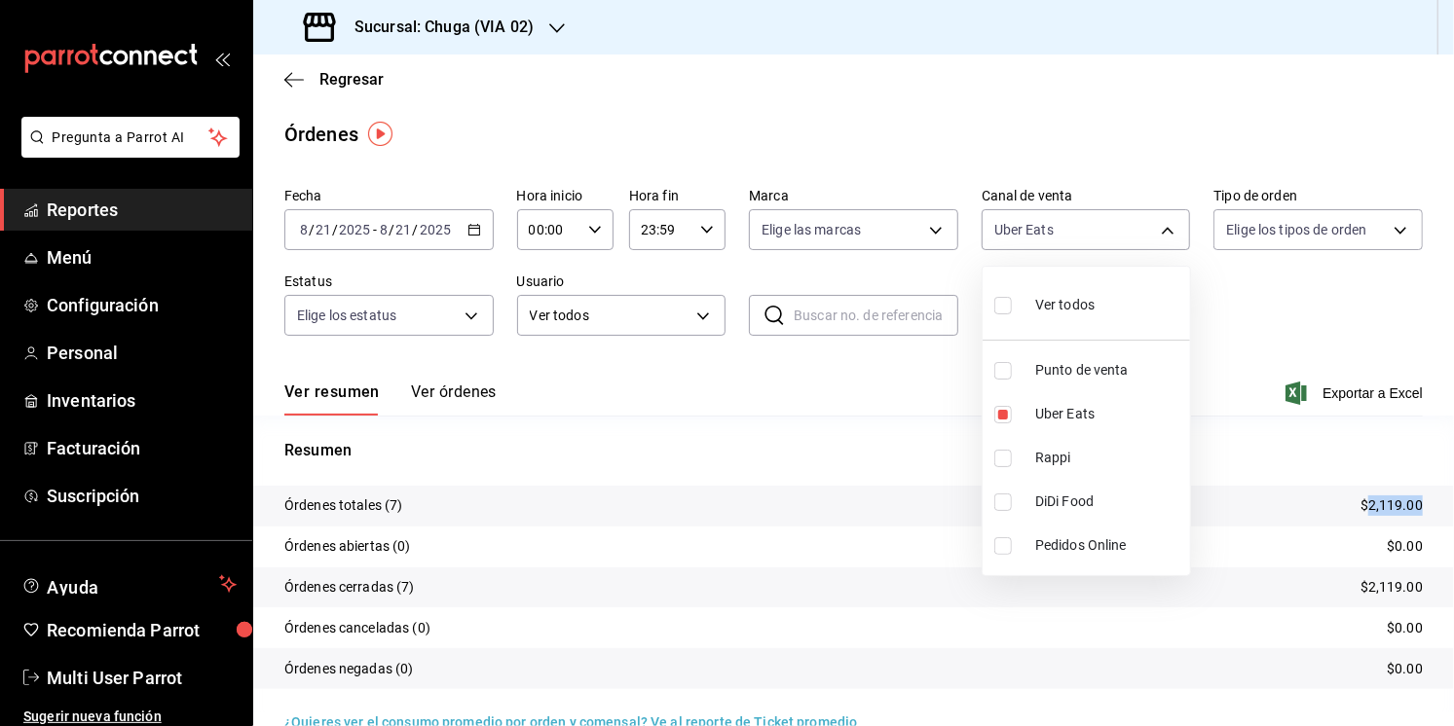
type input "UBER_EATS,PARROT"
checkbox input "true"
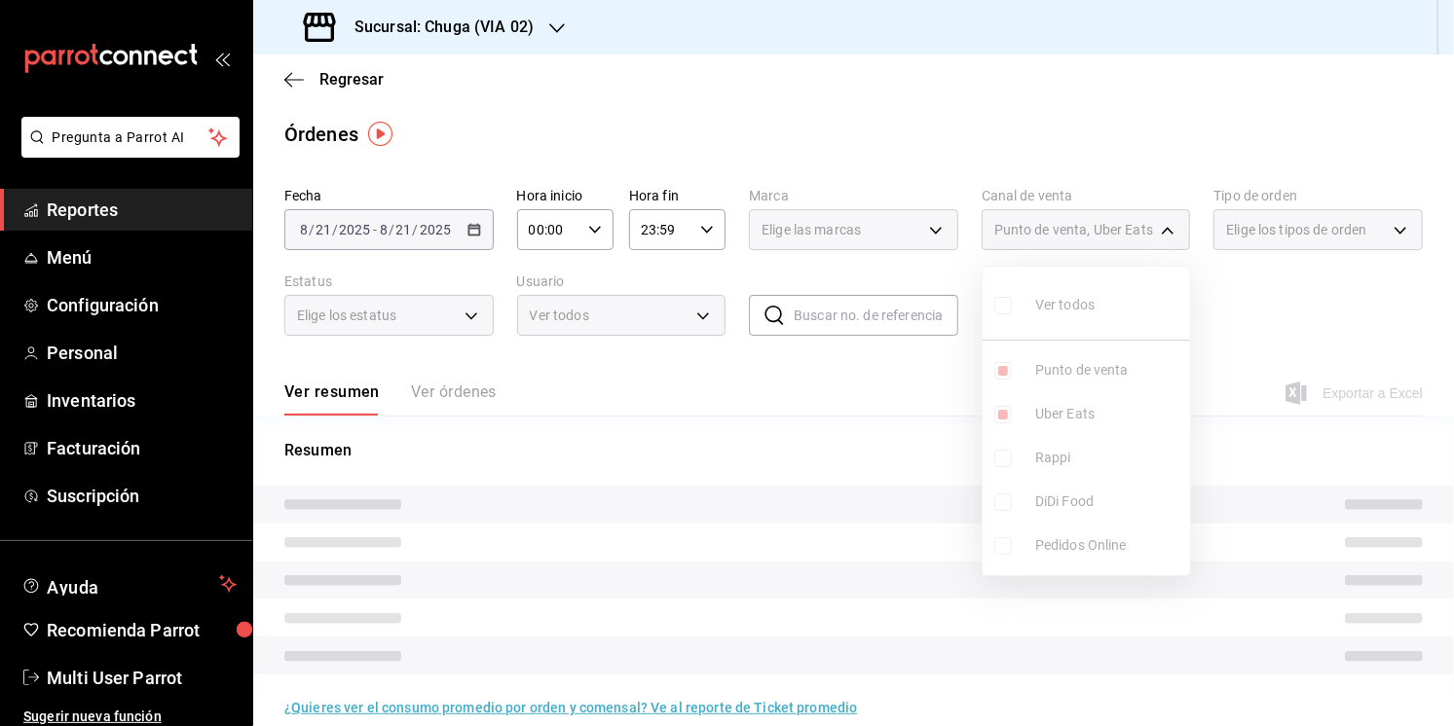
click at [1061, 416] on ul "Ver todos Punto de venta Uber Eats Rappi DiDi Food Pedidos Online" at bounding box center [1086, 421] width 207 height 309
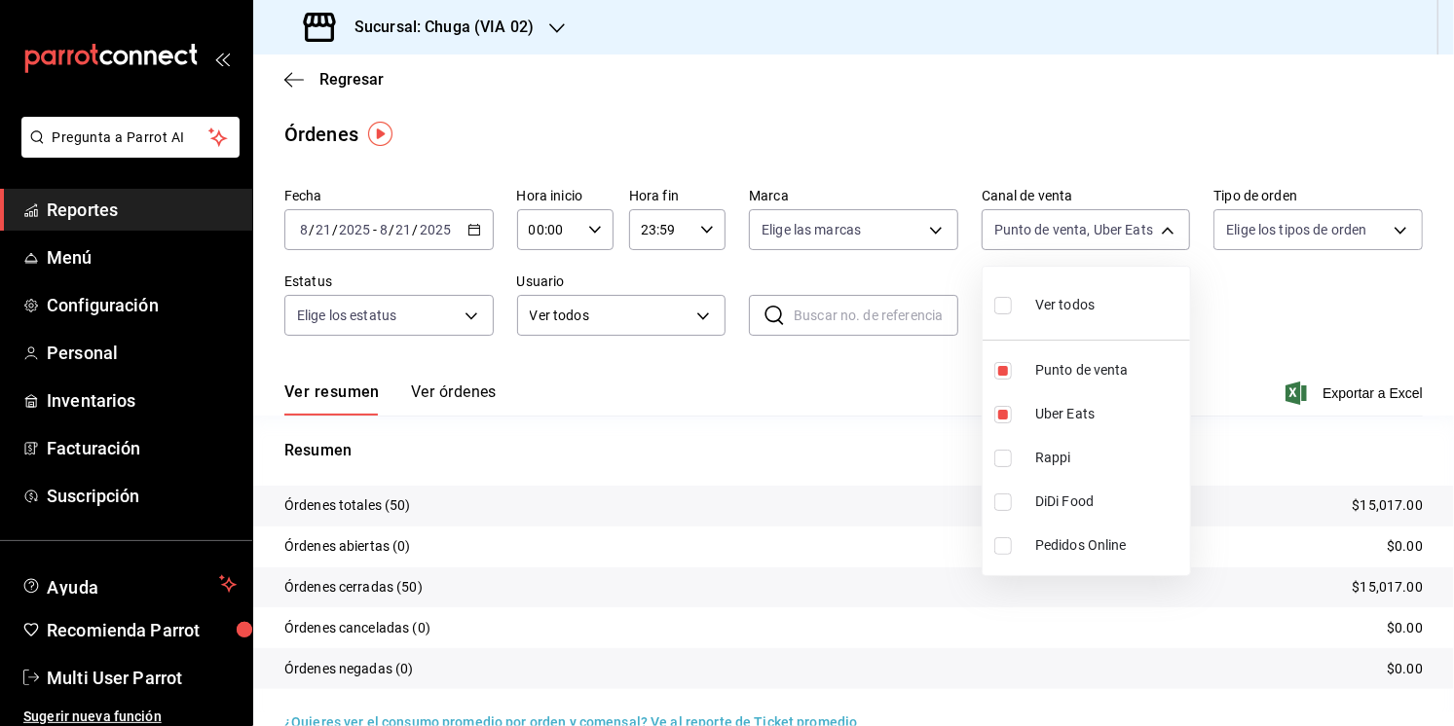
click at [1061, 416] on span "Uber Eats" at bounding box center [1108, 414] width 147 height 20
type input "PARROT"
checkbox input "false"
click at [565, 584] on div at bounding box center [727, 363] width 1454 height 726
click at [1381, 513] on p "$12,898.00" at bounding box center [1388, 506] width 70 height 20
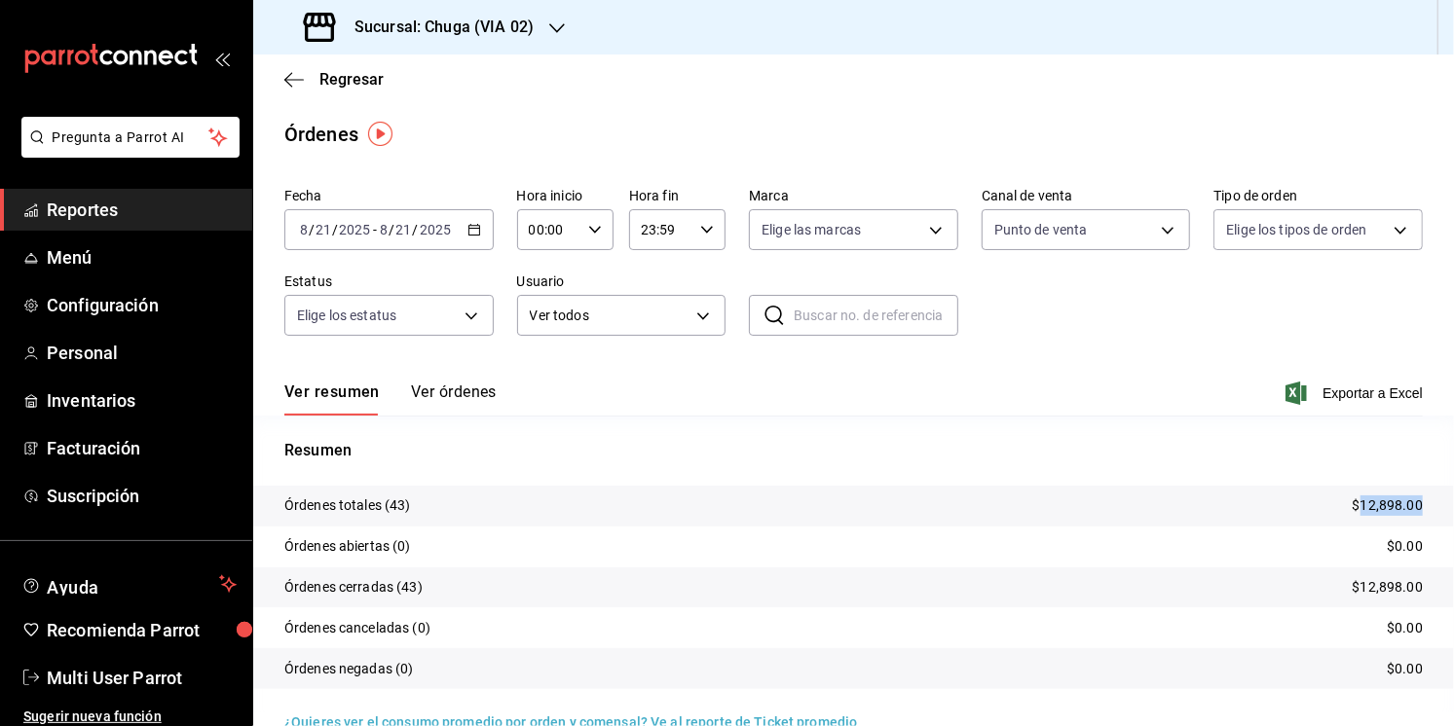
click at [1381, 513] on p "$12,898.00" at bounding box center [1388, 506] width 70 height 20
click at [394, 75] on div "Regresar" at bounding box center [853, 80] width 1201 height 50
click at [412, 35] on h3 "Sucursal: Chuga (VIA 02)" at bounding box center [436, 27] width 195 height 23
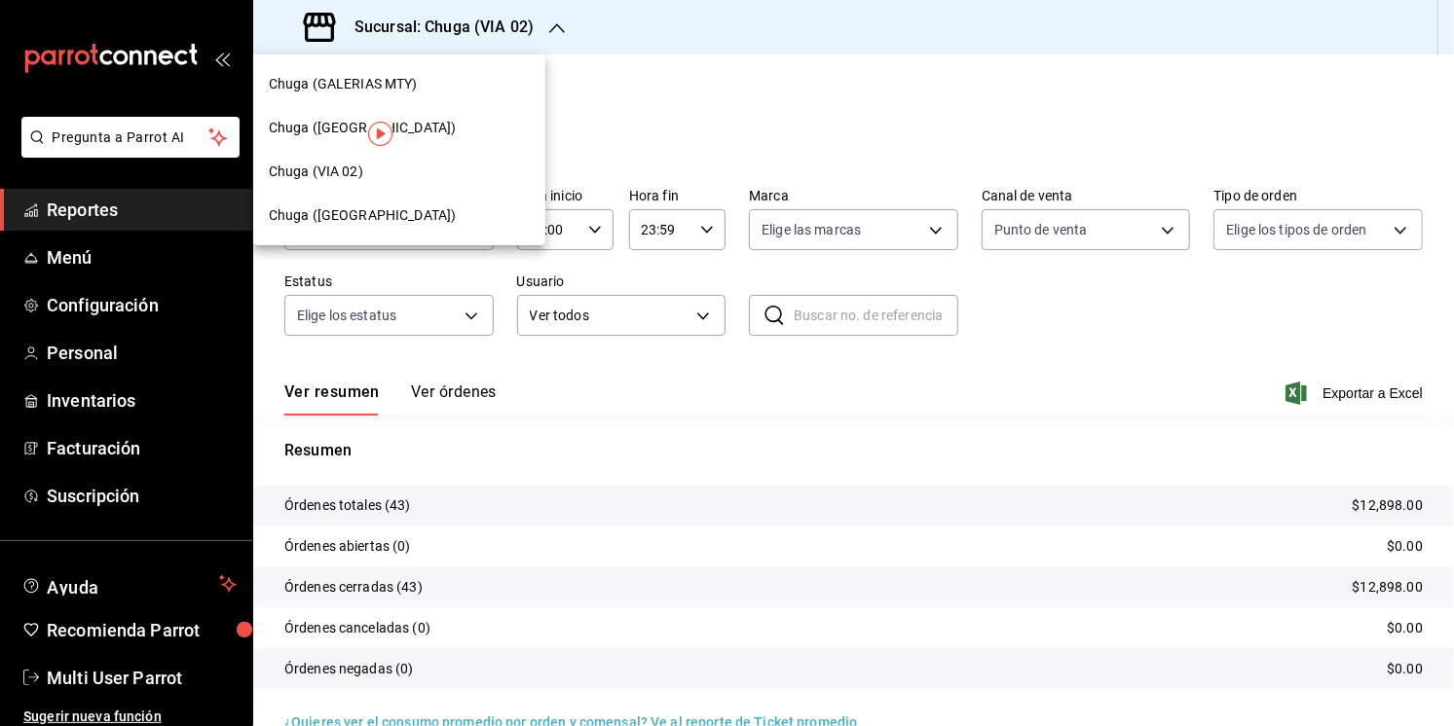
click at [405, 126] on div "Chuga ([GEOGRAPHIC_DATA])" at bounding box center [399, 128] width 261 height 20
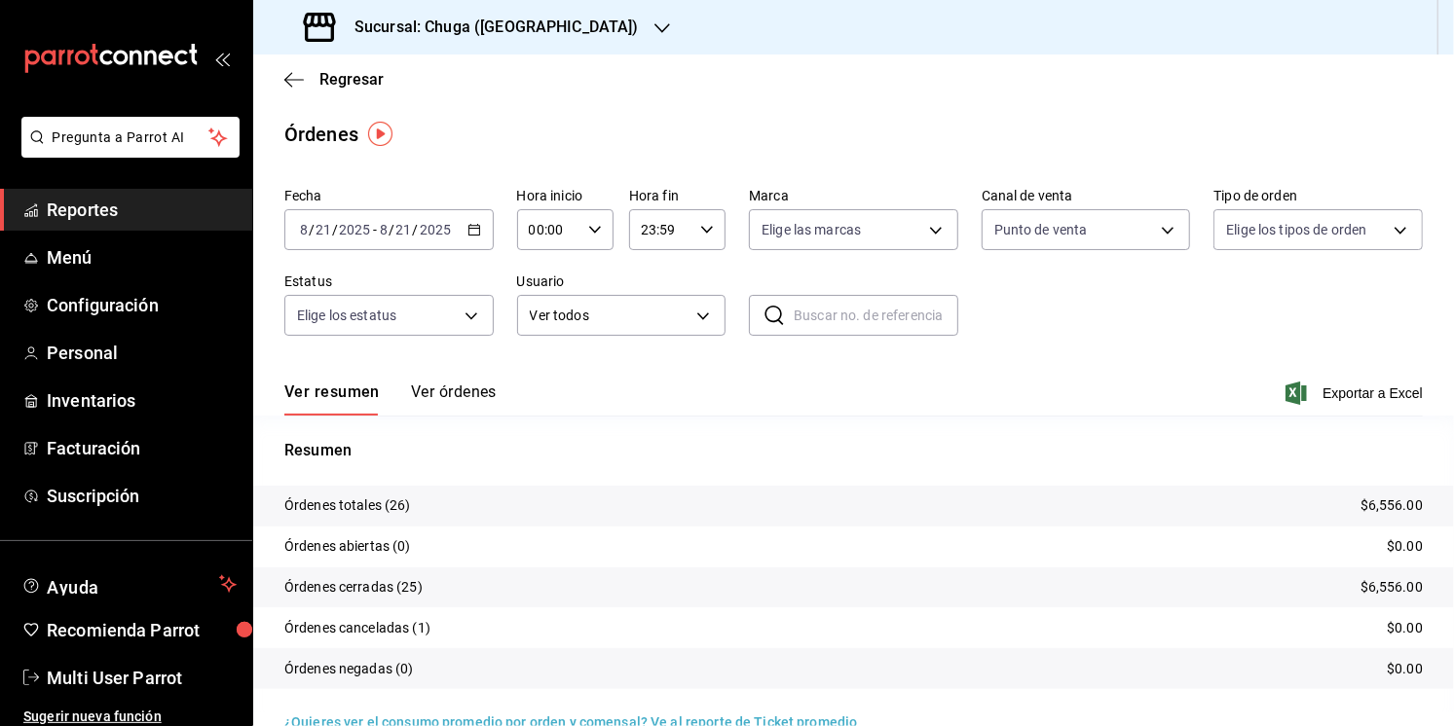
click at [397, 240] on div "[DATE] [DATE] - [DATE] [DATE]" at bounding box center [388, 229] width 209 height 41
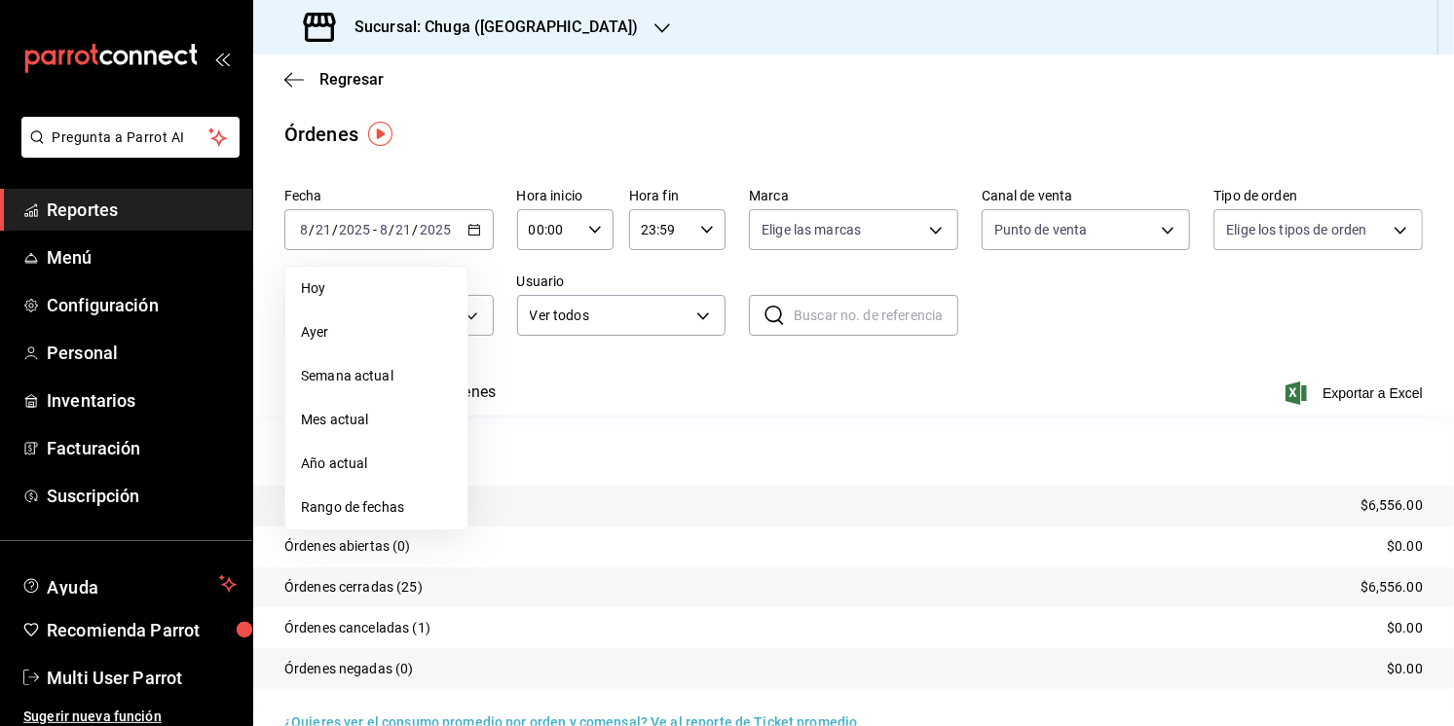
click at [363, 490] on li "Rango de fechas" at bounding box center [376, 508] width 182 height 44
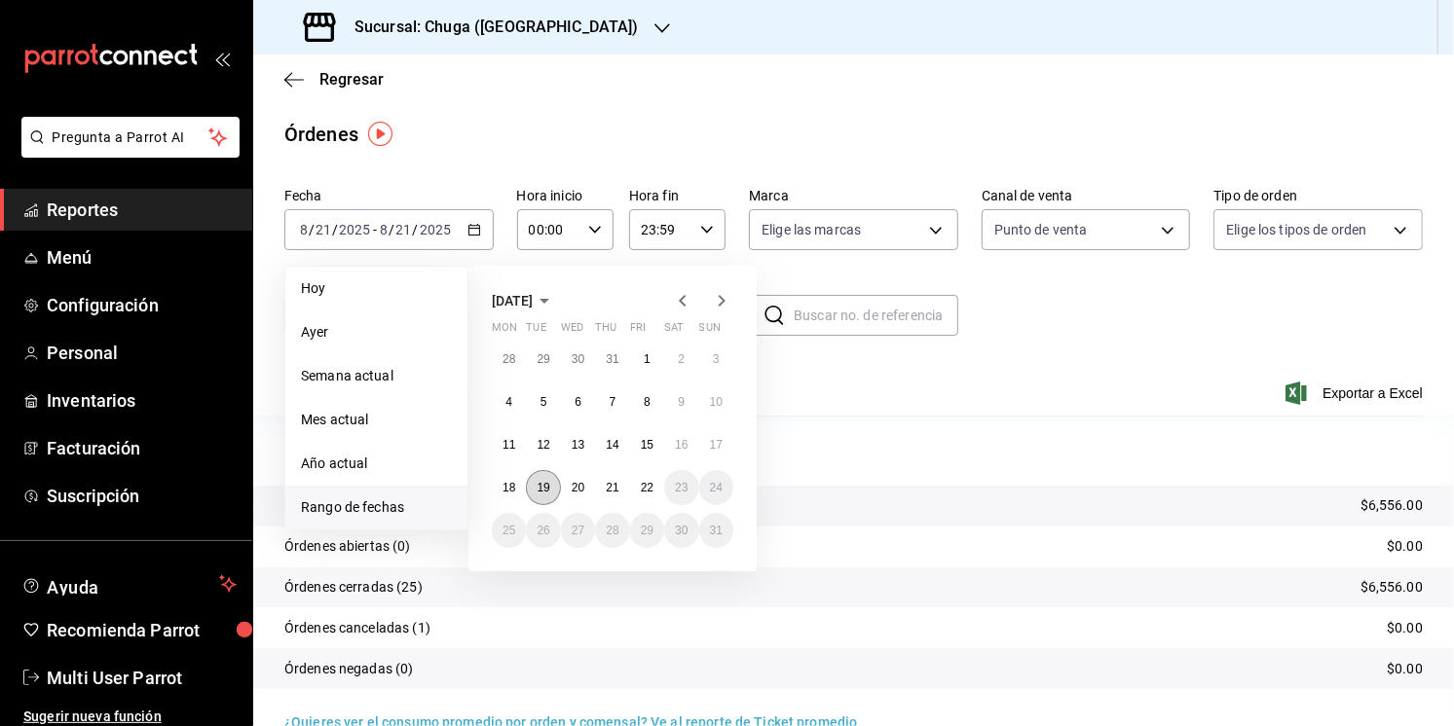
click at [541, 493] on abbr "19" at bounding box center [543, 488] width 13 height 14
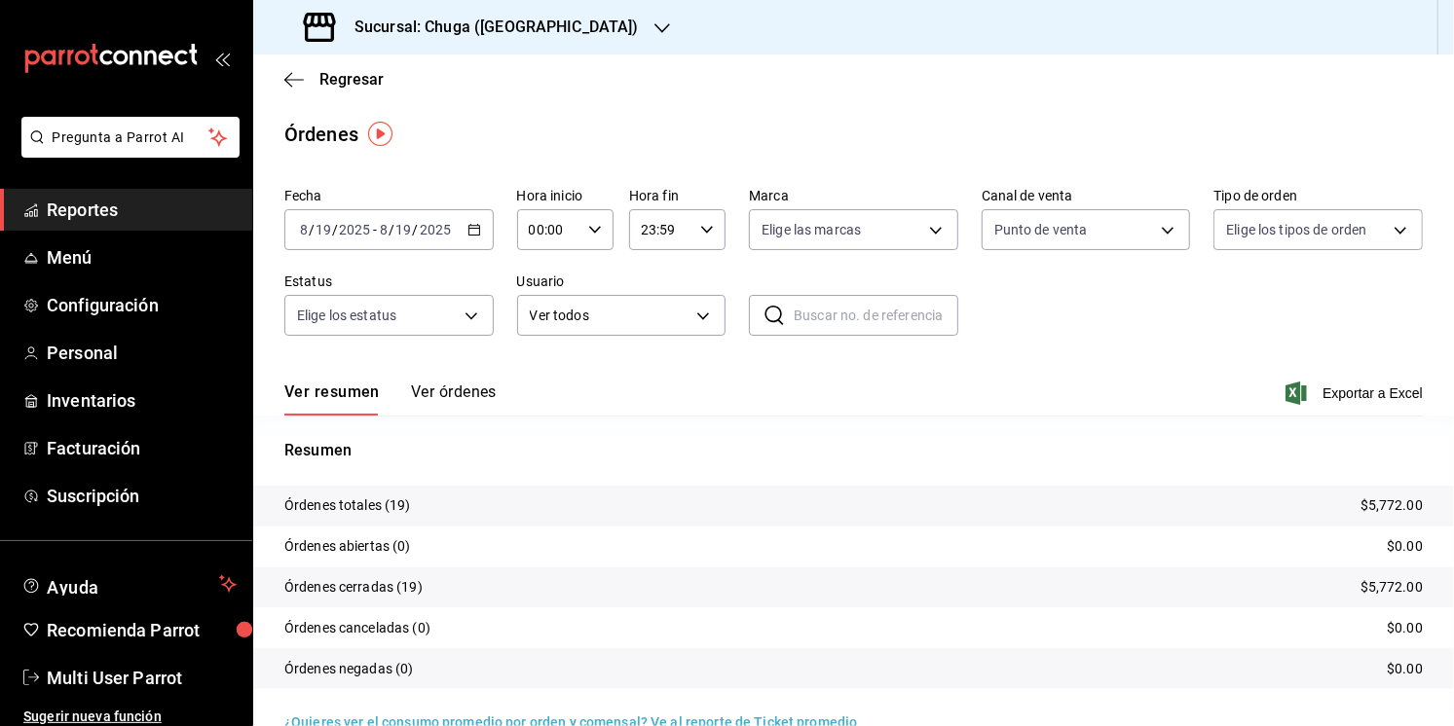
click at [910, 442] on p "Resumen" at bounding box center [853, 450] width 1138 height 23
click at [1403, 496] on p "$5,772.00" at bounding box center [1391, 506] width 62 height 20
click at [1012, 232] on body "Pregunta a Parrot AI Reportes Menú Configuración Personal Inventarios Facturaci…" at bounding box center [727, 363] width 1454 height 726
click at [1016, 406] on label at bounding box center [1006, 415] width 25 height 18
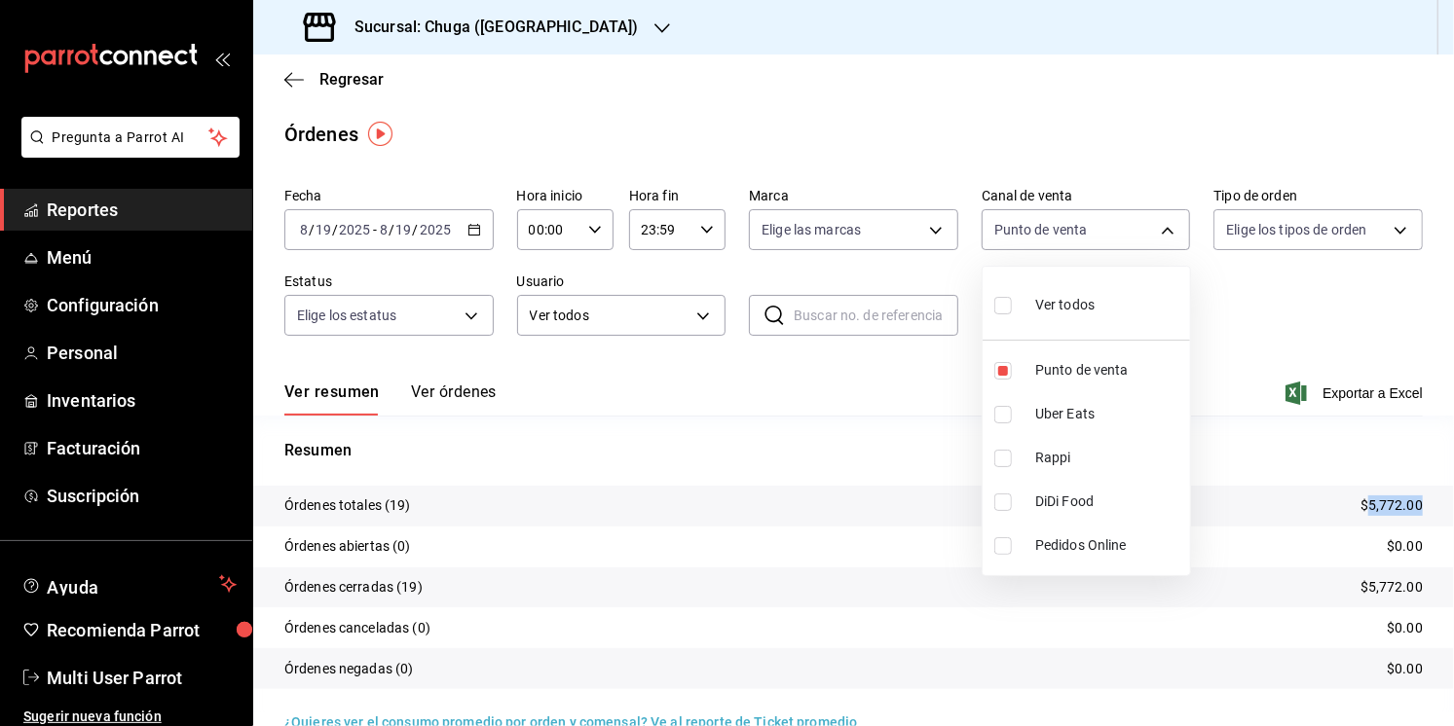
click at [1012, 406] on input "checkbox" at bounding box center [1003, 415] width 18 height 18
checkbox input "false"
type input "PARROT"
click at [1058, 366] on span "Punto de venta" at bounding box center [1108, 370] width 147 height 20
checkbox input "false"
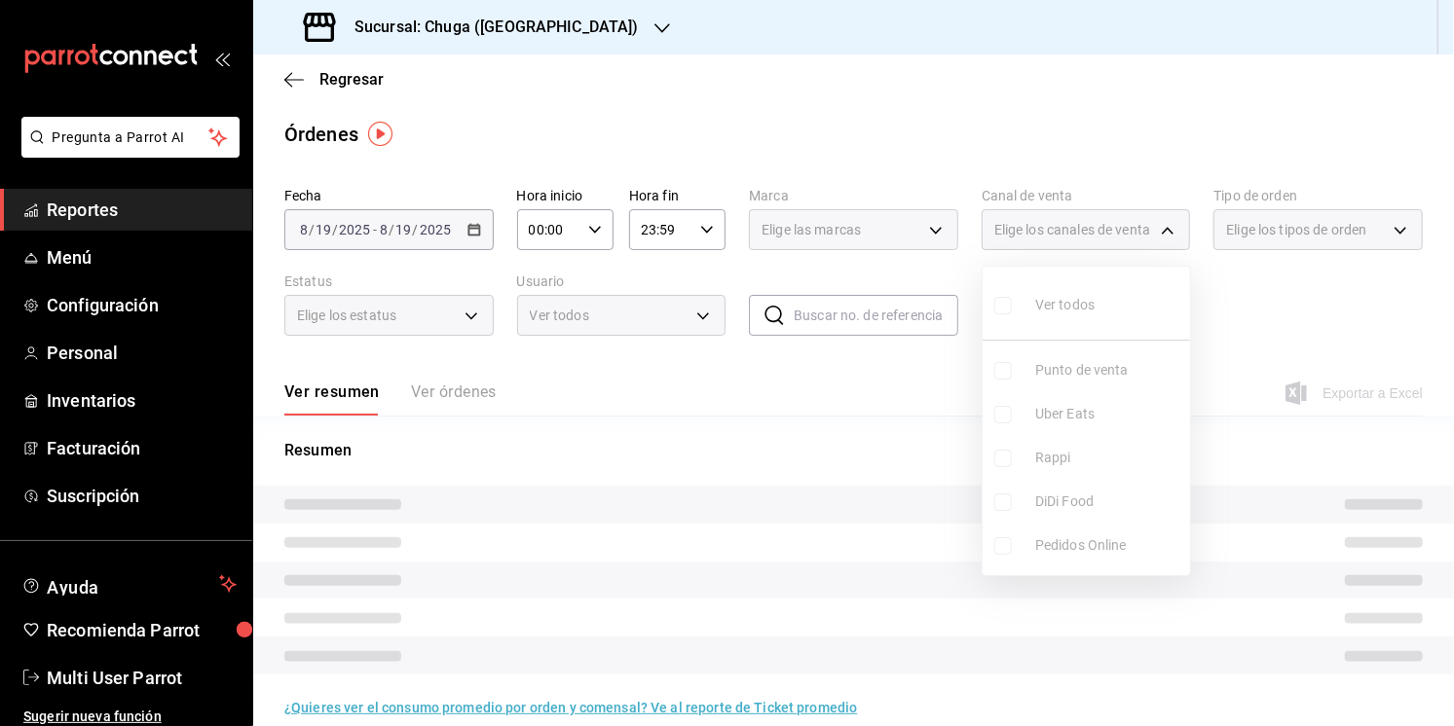
click at [1057, 421] on span "Uber Eats" at bounding box center [1108, 414] width 147 height 20
type input "UBER_EATS"
checkbox input "true"
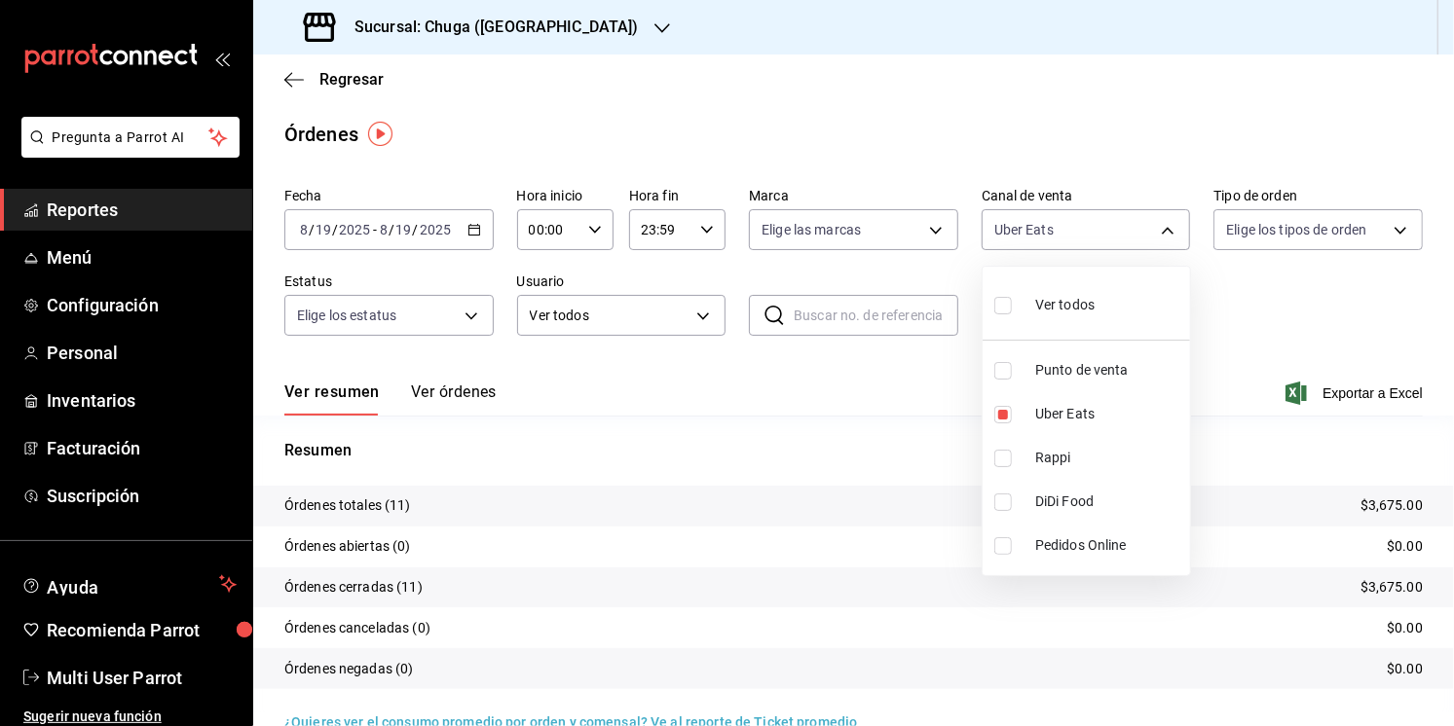
click at [818, 459] on div at bounding box center [727, 363] width 1454 height 726
click at [1398, 500] on p "$3,675.00" at bounding box center [1391, 506] width 62 height 20
click at [1066, 221] on body "Pregunta a Parrot AI Reportes Menú Configuración Personal Inventarios Facturaci…" at bounding box center [727, 363] width 1454 height 726
click at [1035, 449] on span "Rappi" at bounding box center [1108, 458] width 147 height 20
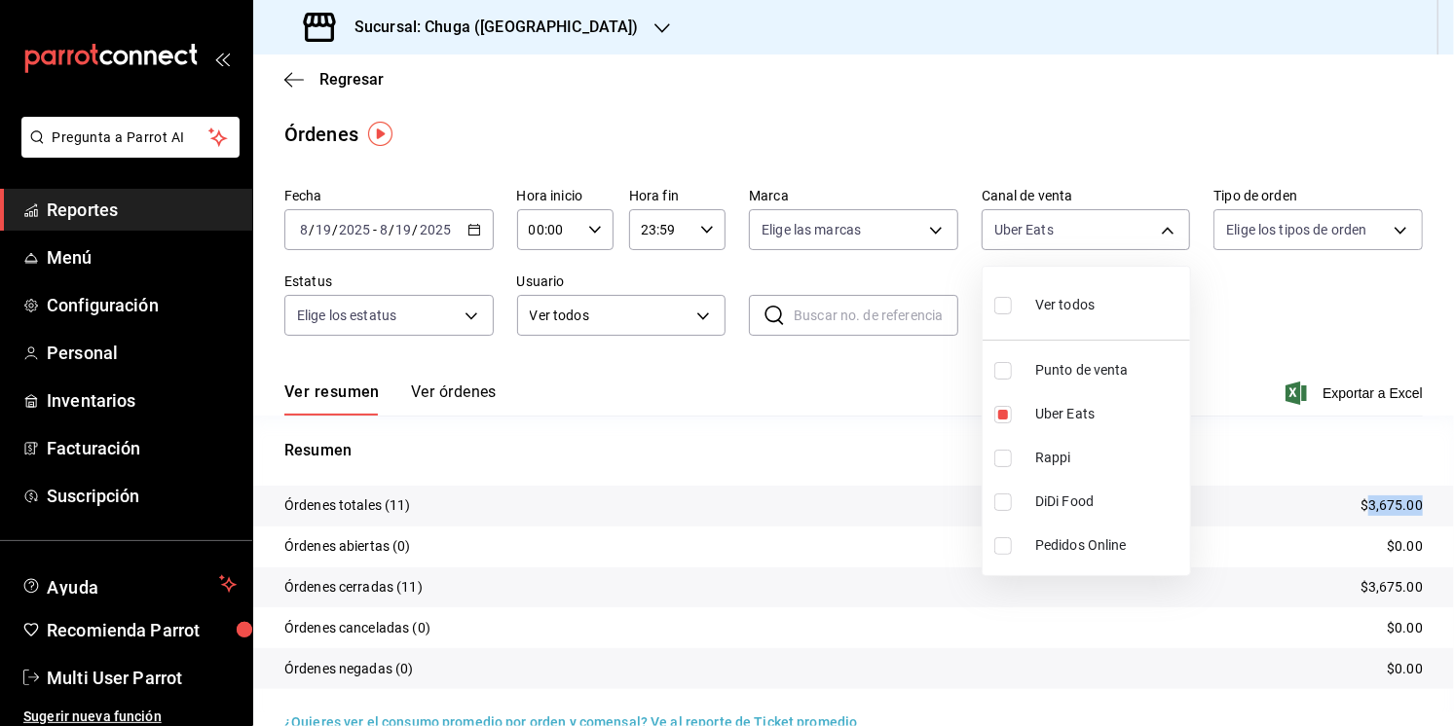
type input "UBER_EATS,RAPPI"
checkbox input "true"
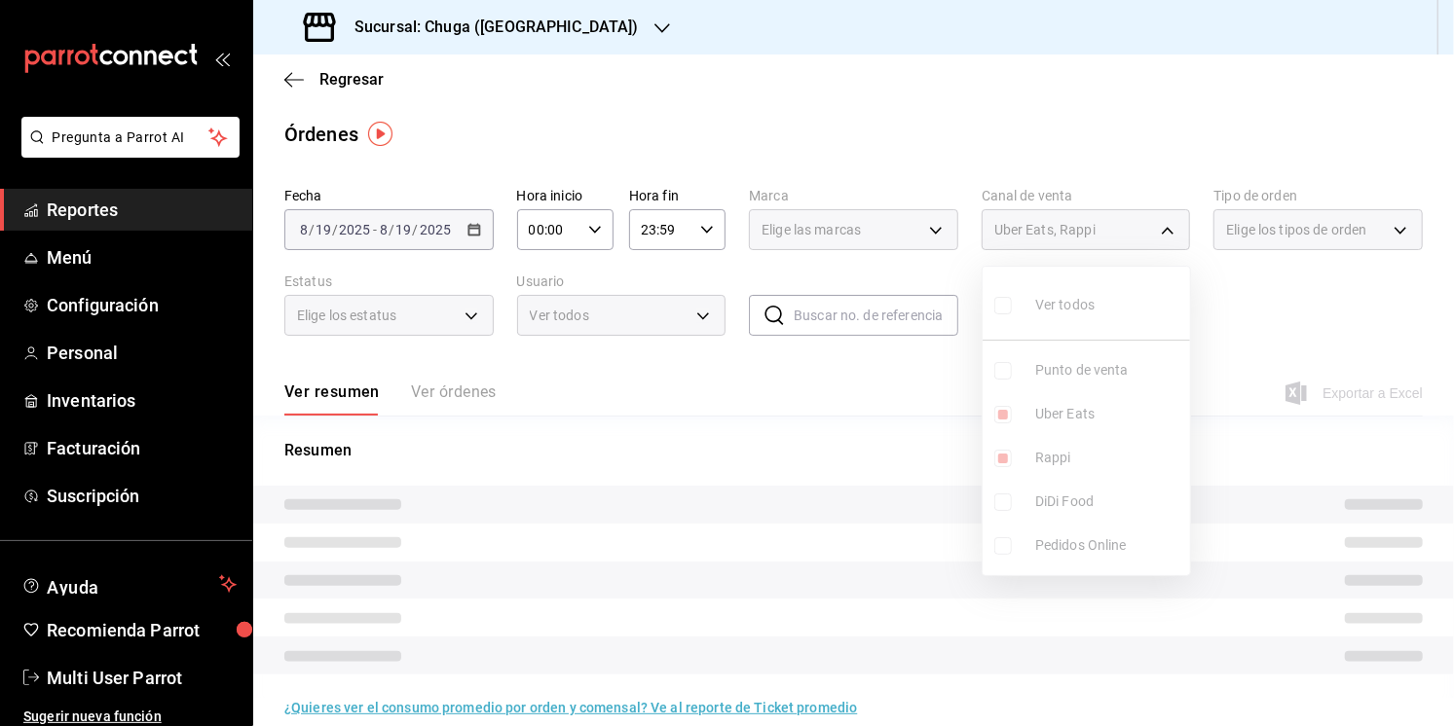
click at [1051, 416] on ul "Ver todos Punto de venta Uber Eats Rappi DiDi Food Pedidos Online" at bounding box center [1086, 421] width 207 height 309
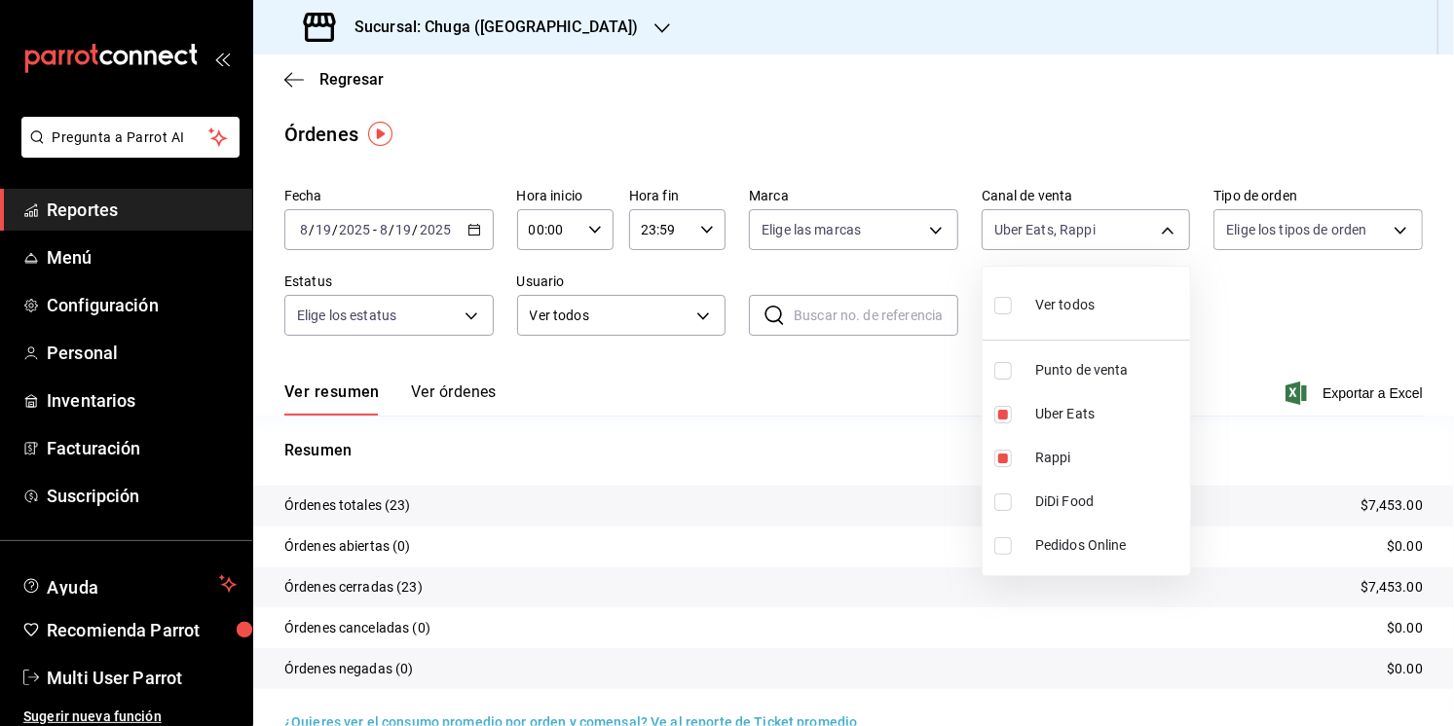
click at [1051, 416] on span "Uber Eats" at bounding box center [1108, 414] width 147 height 20
click at [1051, 416] on ul "Ver todos Punto de venta Uber Eats Rappi DiDi Food Pedidos Online" at bounding box center [1086, 421] width 207 height 309
type input "RAPPI"
checkbox input "false"
click at [856, 443] on div at bounding box center [727, 363] width 1454 height 726
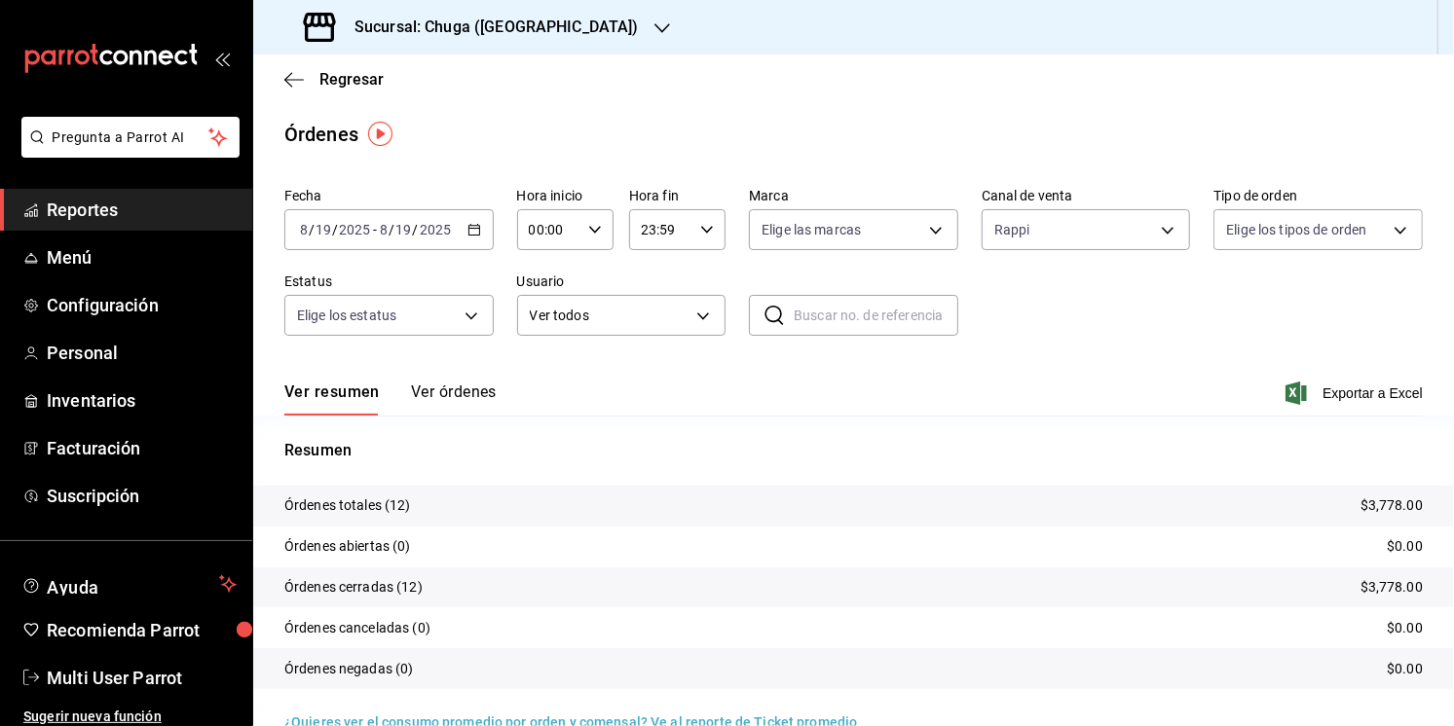
click at [1395, 507] on p "$3,778.00" at bounding box center [1391, 506] width 62 height 20
click at [457, 231] on div "[DATE] [DATE] - [DATE] [DATE]" at bounding box center [388, 229] width 209 height 41
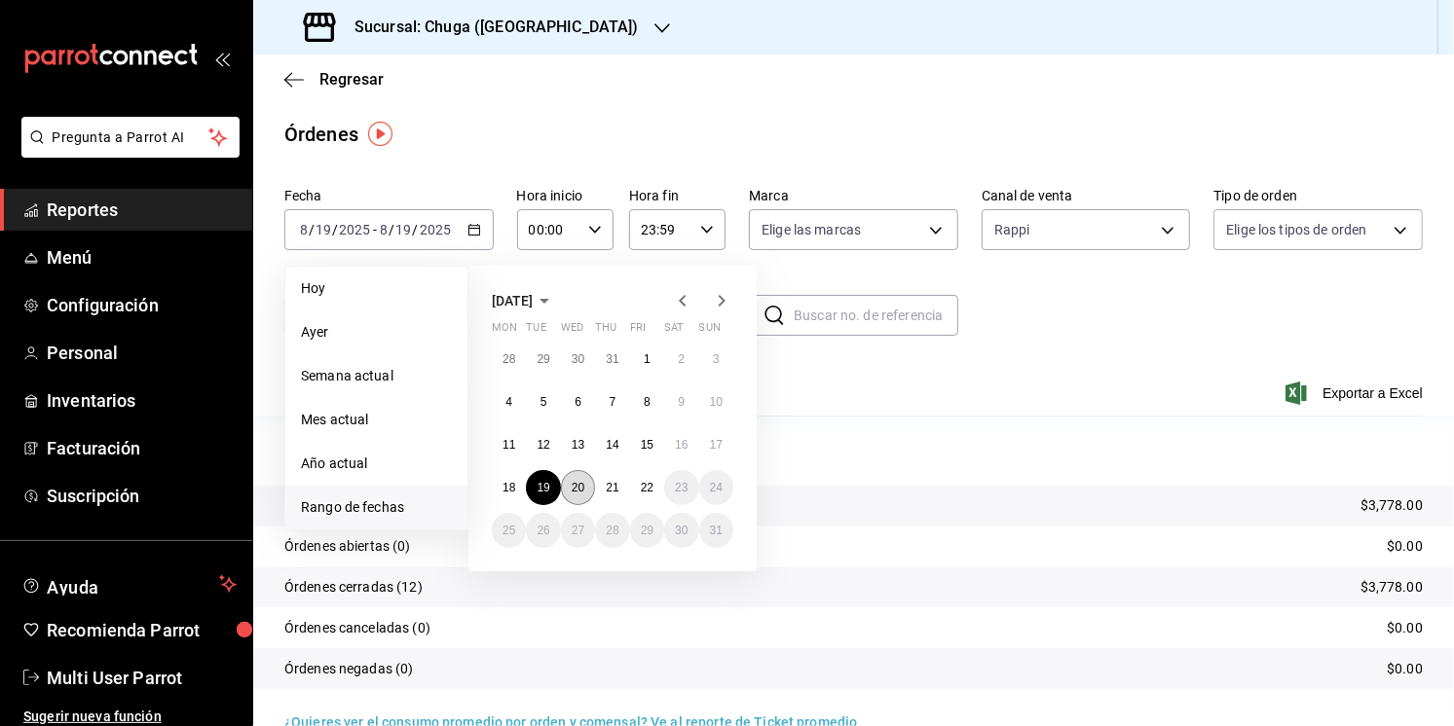
click at [572, 485] on abbr "20" at bounding box center [578, 488] width 13 height 14
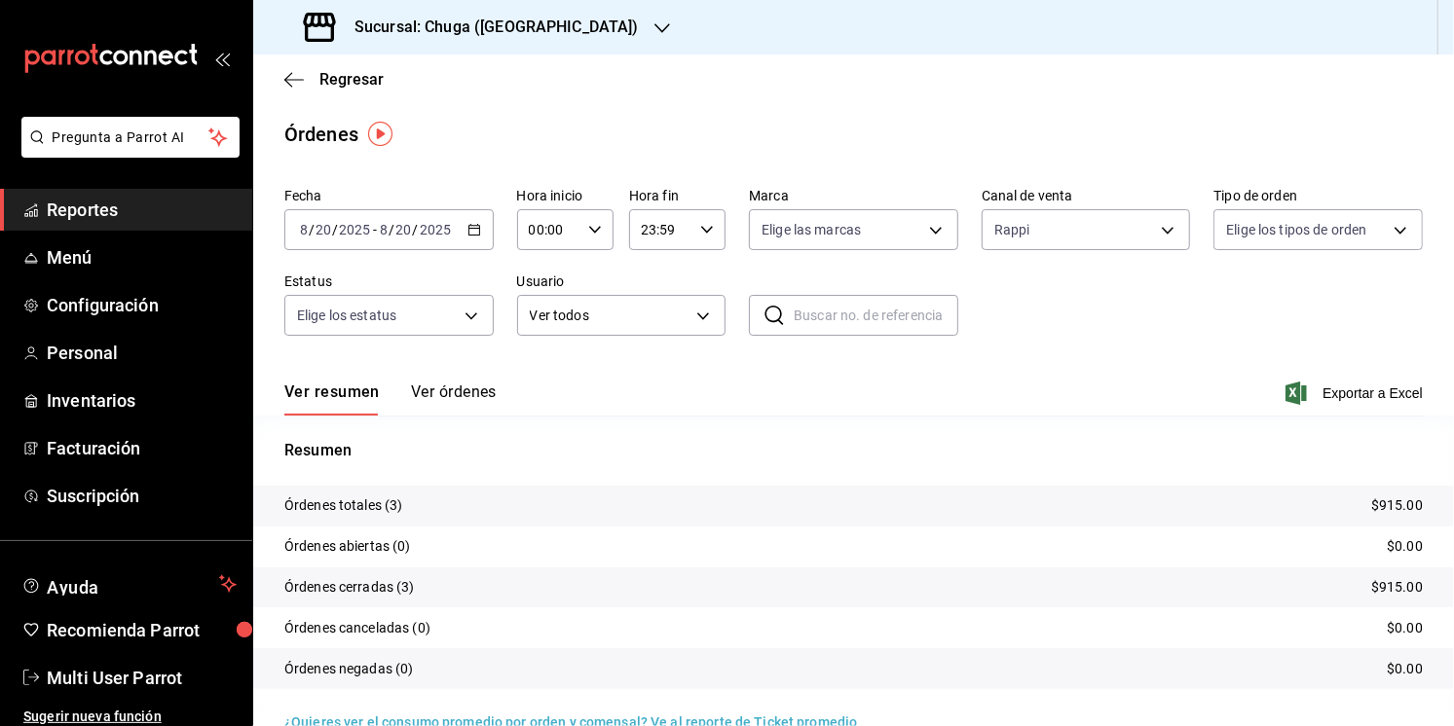
click at [1380, 514] on p "$915.00" at bounding box center [1397, 506] width 52 height 20
click at [1017, 216] on body "Pregunta a Parrot AI Reportes Menú Configuración Personal Inventarios Facturaci…" at bounding box center [727, 363] width 1454 height 726
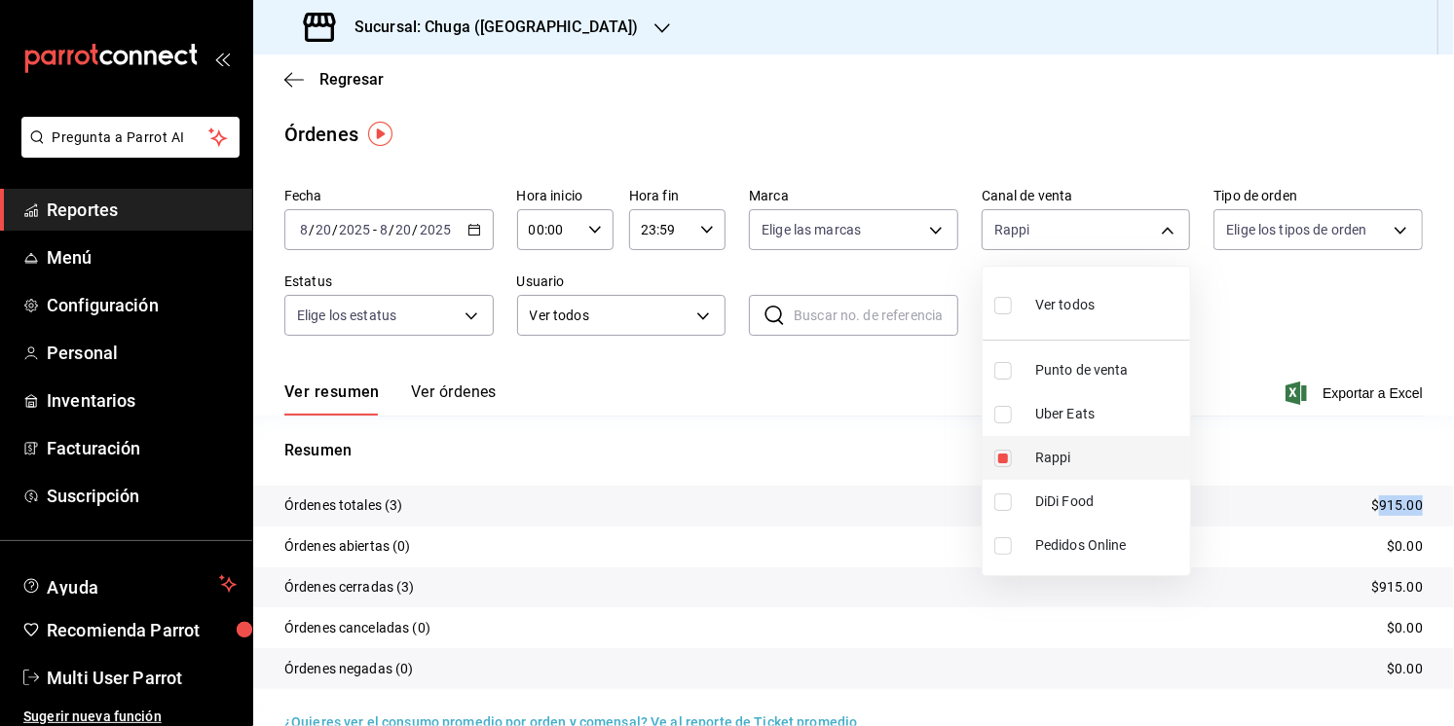
click at [1063, 456] on span "Rappi" at bounding box center [1108, 458] width 147 height 20
checkbox input "false"
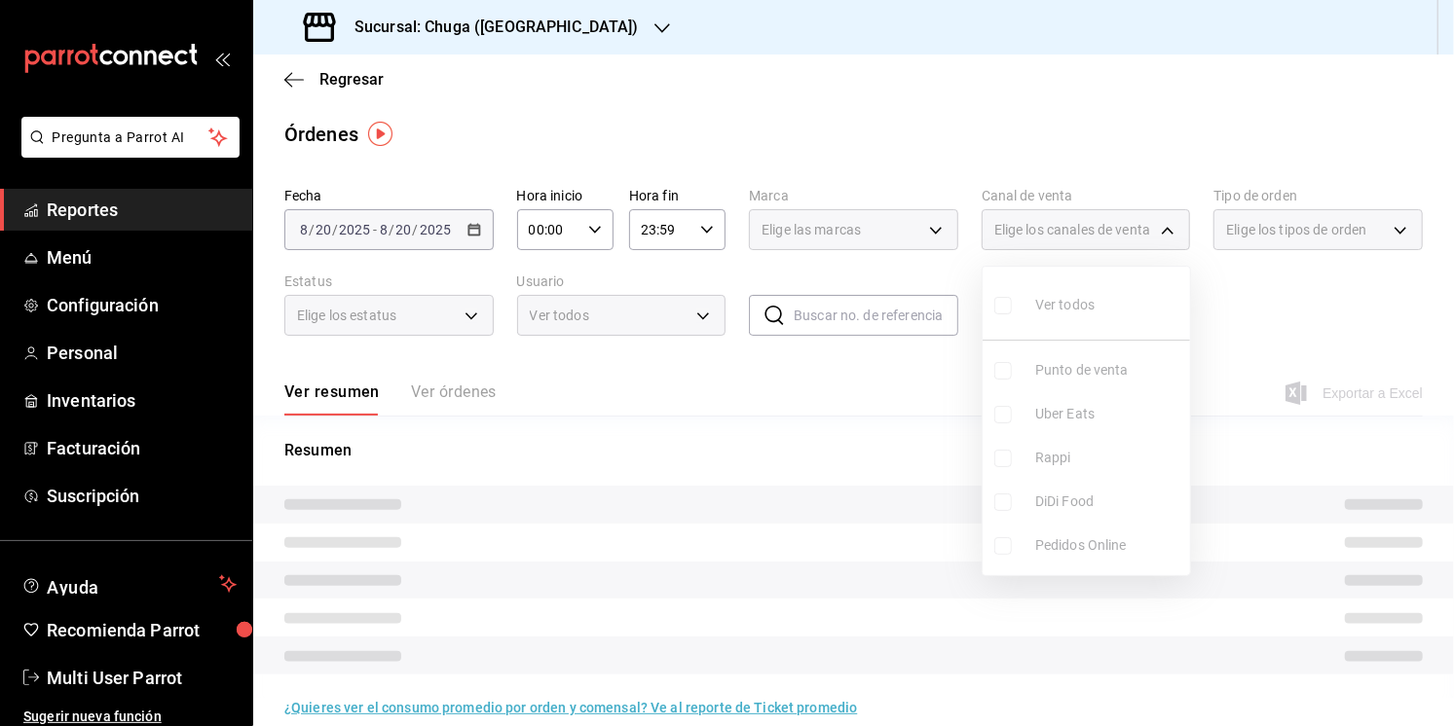
click at [1071, 415] on span "Uber Eats" at bounding box center [1108, 414] width 147 height 20
type input "UBER_EATS"
checkbox input "true"
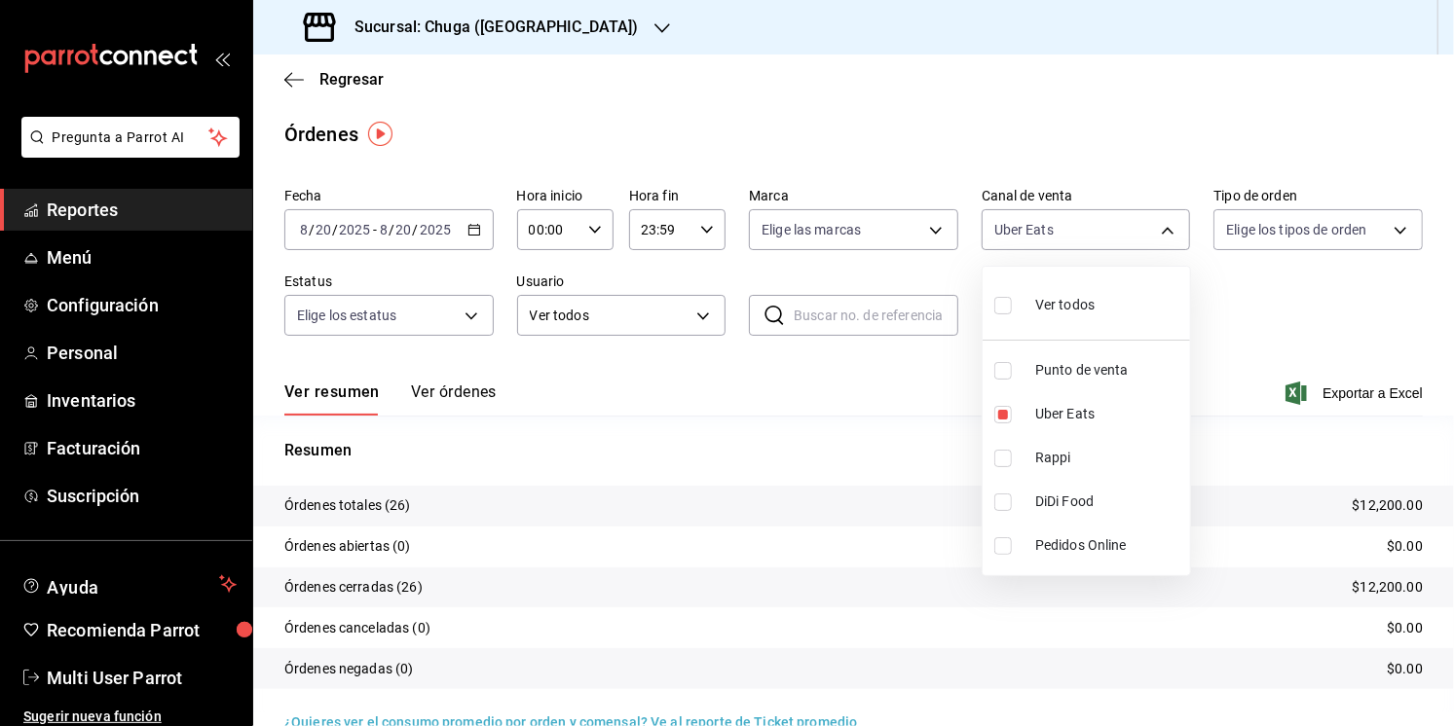
click at [630, 419] on div at bounding box center [727, 363] width 1454 height 726
click at [1396, 508] on p "$12,200.00" at bounding box center [1388, 506] width 70 height 20
click at [1035, 242] on body "Pregunta a Parrot AI Reportes Menú Configuración Personal Inventarios Facturaci…" at bounding box center [727, 363] width 1454 height 726
click at [1035, 365] on span "Punto de venta" at bounding box center [1108, 370] width 147 height 20
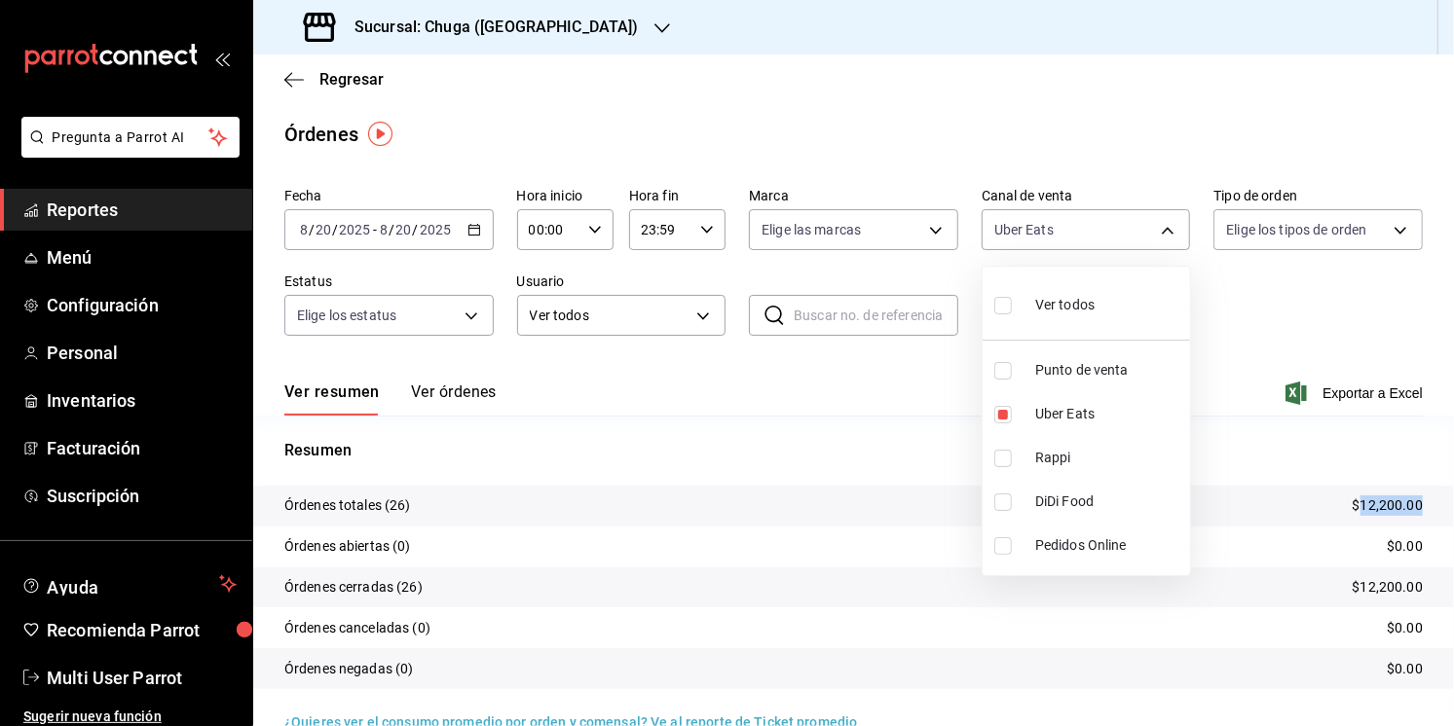
type input "UBER_EATS,PARROT"
checkbox input "true"
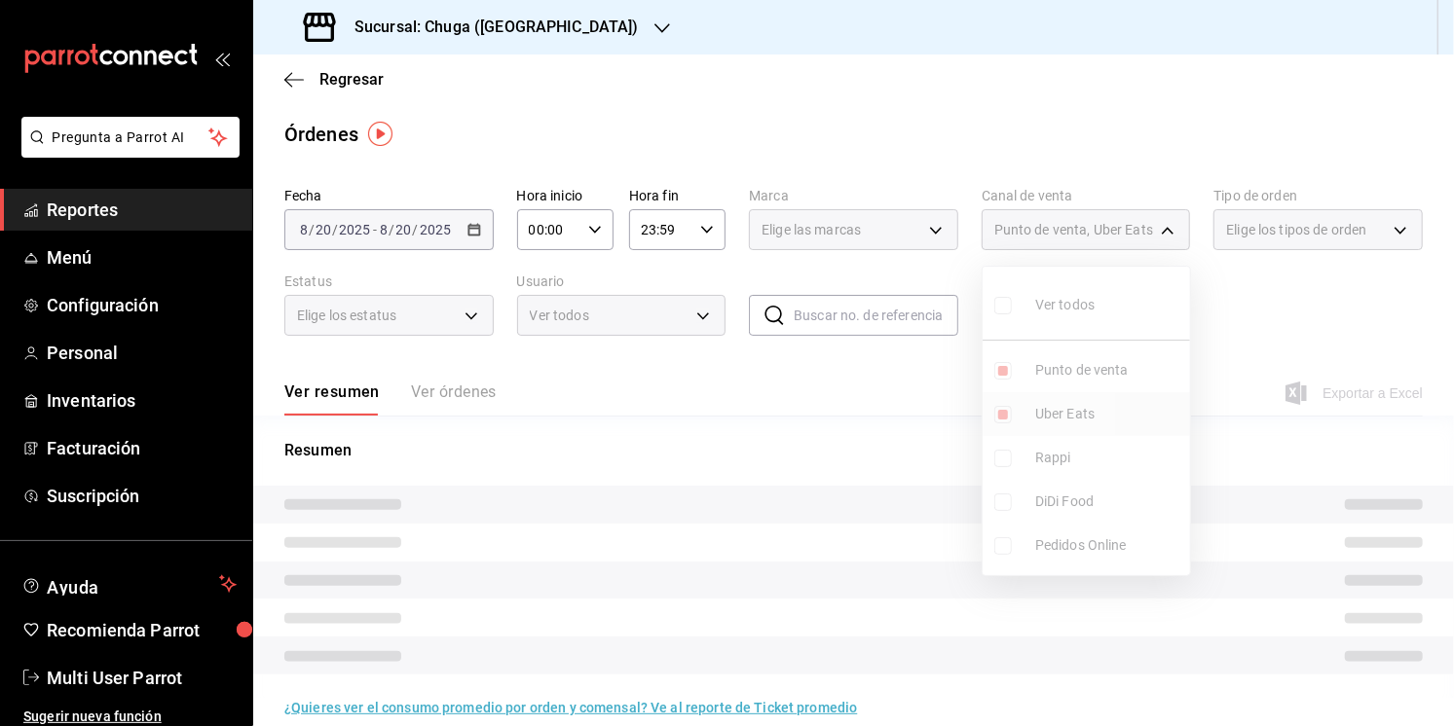
click at [1037, 411] on span "Uber Eats" at bounding box center [1108, 414] width 147 height 20
type input "PARROT"
checkbox input "false"
click at [844, 436] on div at bounding box center [727, 363] width 1454 height 726
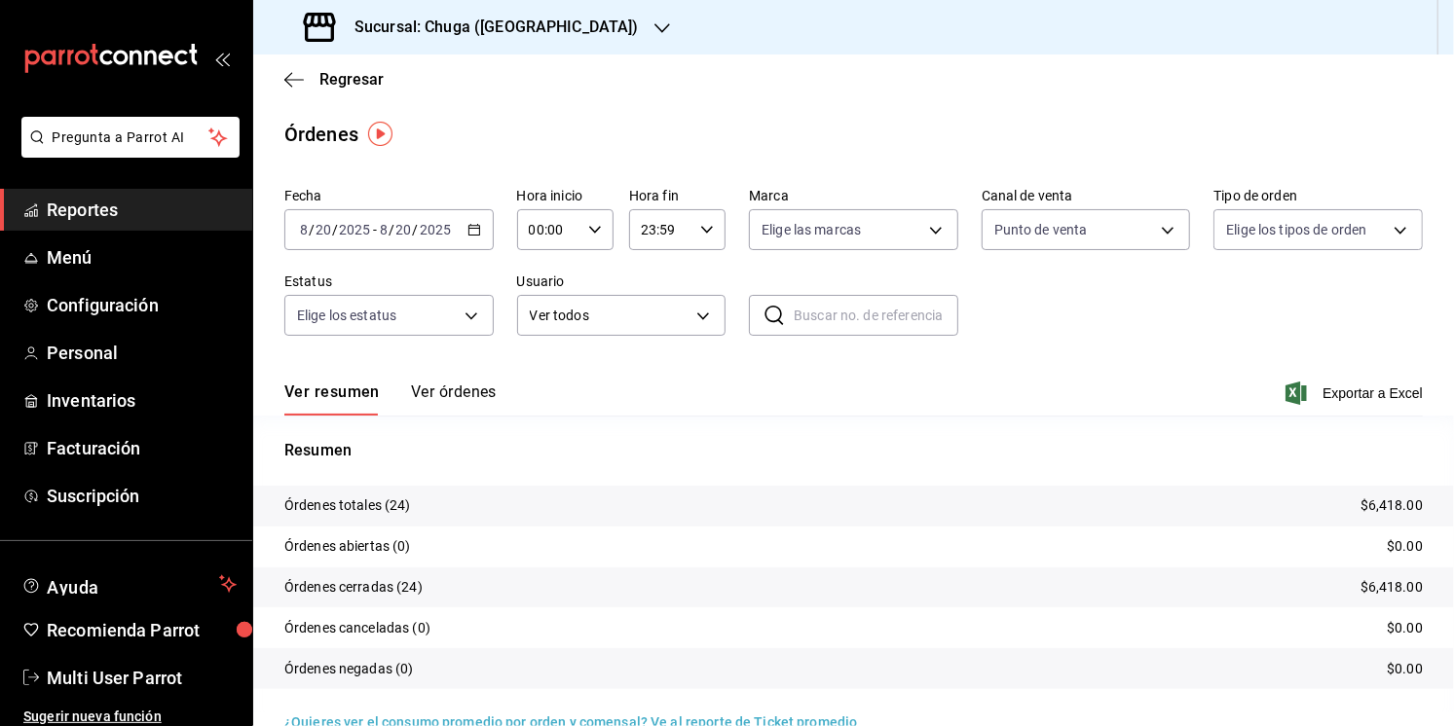
click at [1379, 505] on p "$6,418.00" at bounding box center [1391, 506] width 62 height 20
click at [317, 238] on div "[DATE] [DATE] - [DATE] [DATE]" at bounding box center [388, 229] width 209 height 41
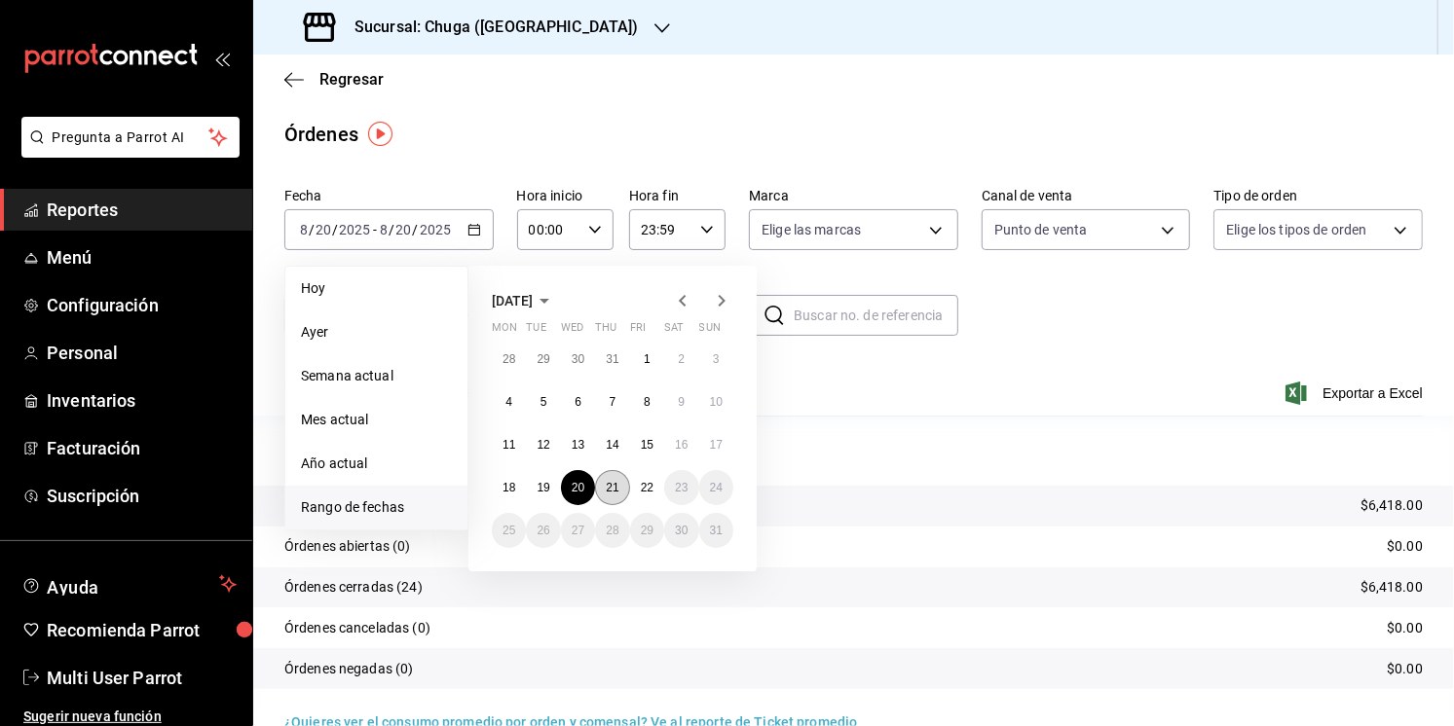
click at [611, 496] on button "21" at bounding box center [612, 487] width 34 height 35
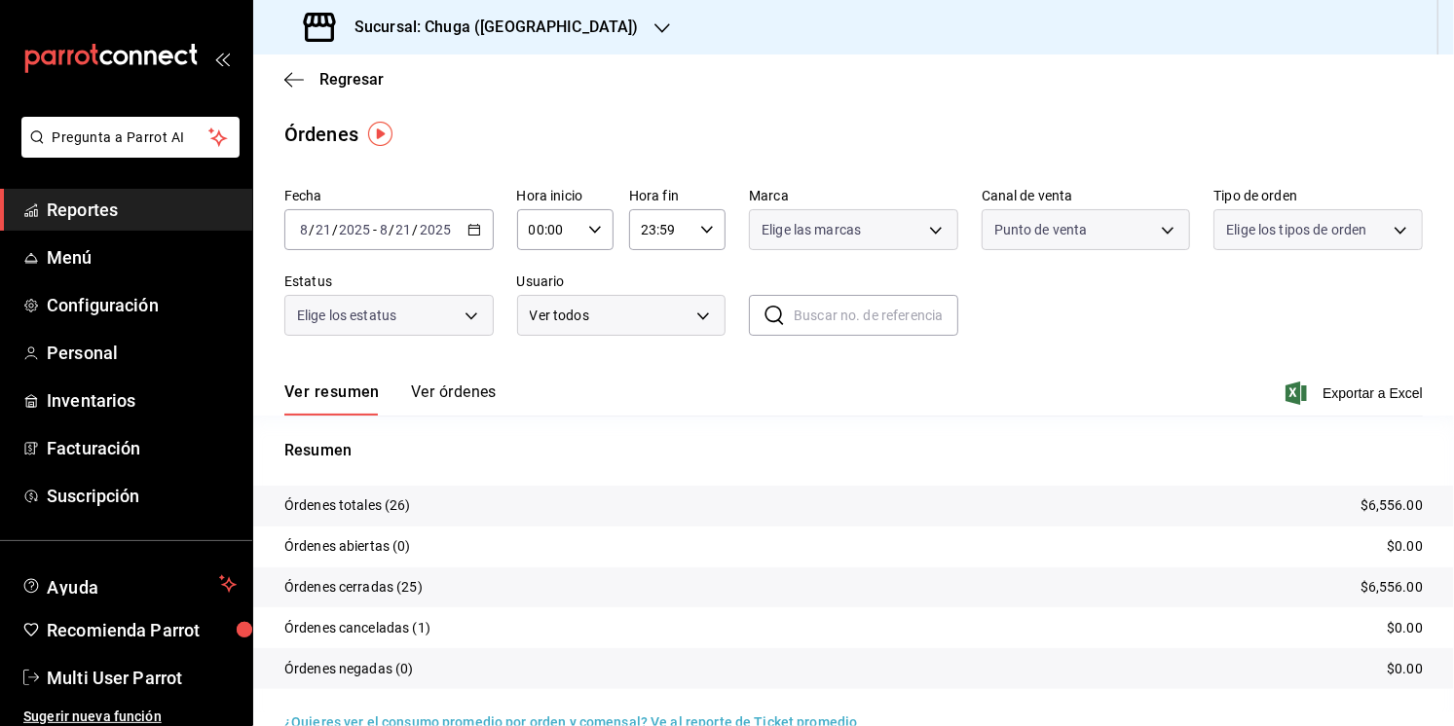
click at [1090, 523] on tr "Órdenes totales (26) $6,556.00" at bounding box center [853, 506] width 1201 height 41
click at [1394, 503] on p "$6,556.00" at bounding box center [1391, 506] width 62 height 20
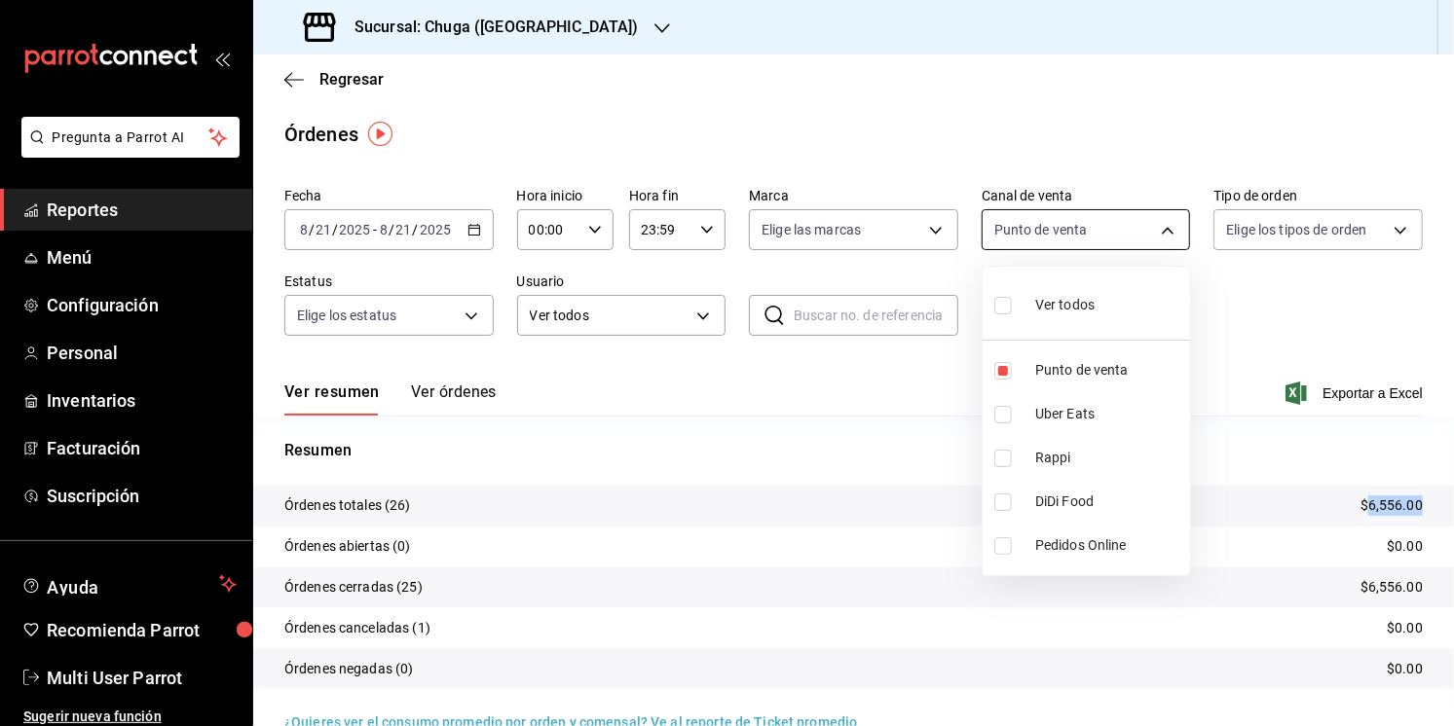
click at [1025, 219] on body "Pregunta a Parrot AI Reportes Menú Configuración Personal Inventarios Facturaci…" at bounding box center [727, 363] width 1454 height 726
click at [1081, 436] on li "Rappi" at bounding box center [1086, 458] width 207 height 44
type input "PARROT,RAPPI"
checkbox input "true"
click at [1064, 439] on li "Rappi" at bounding box center [1086, 458] width 207 height 44
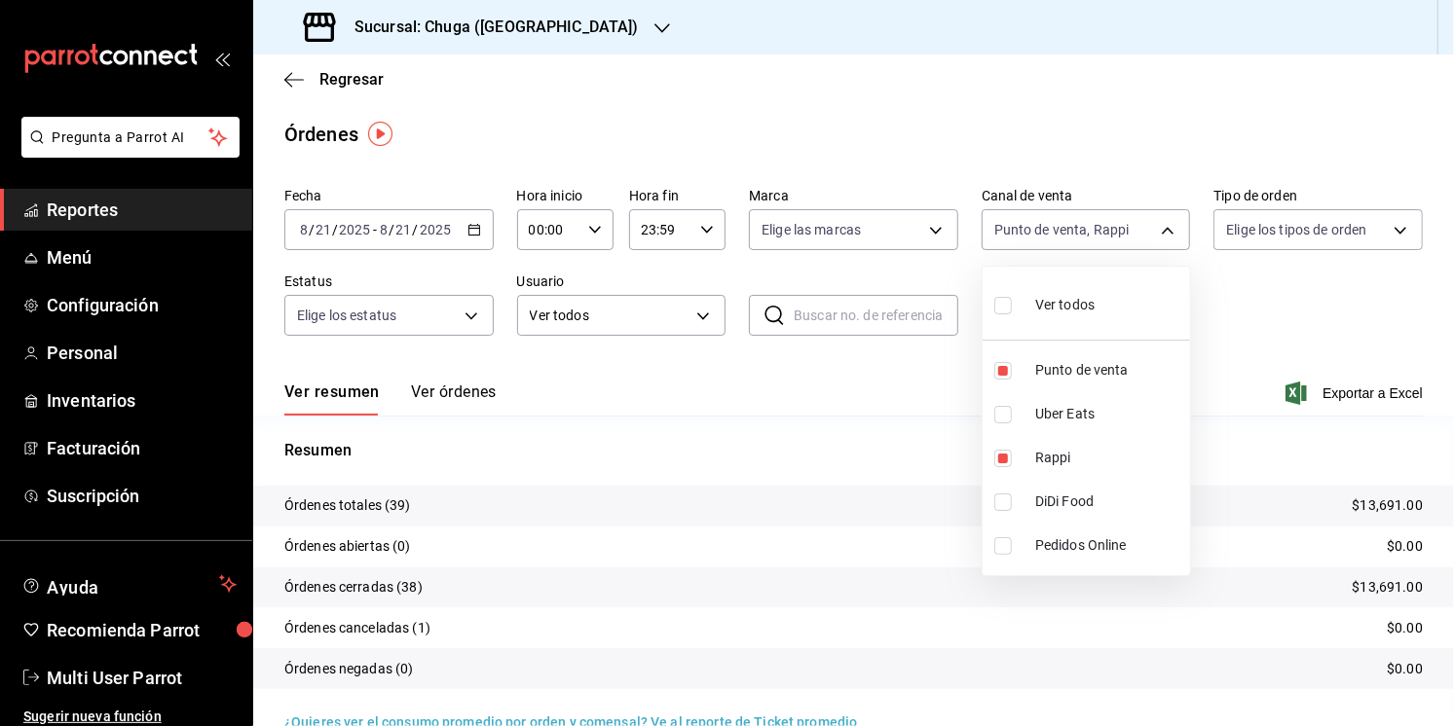
type input "PARROT"
checkbox input "false"
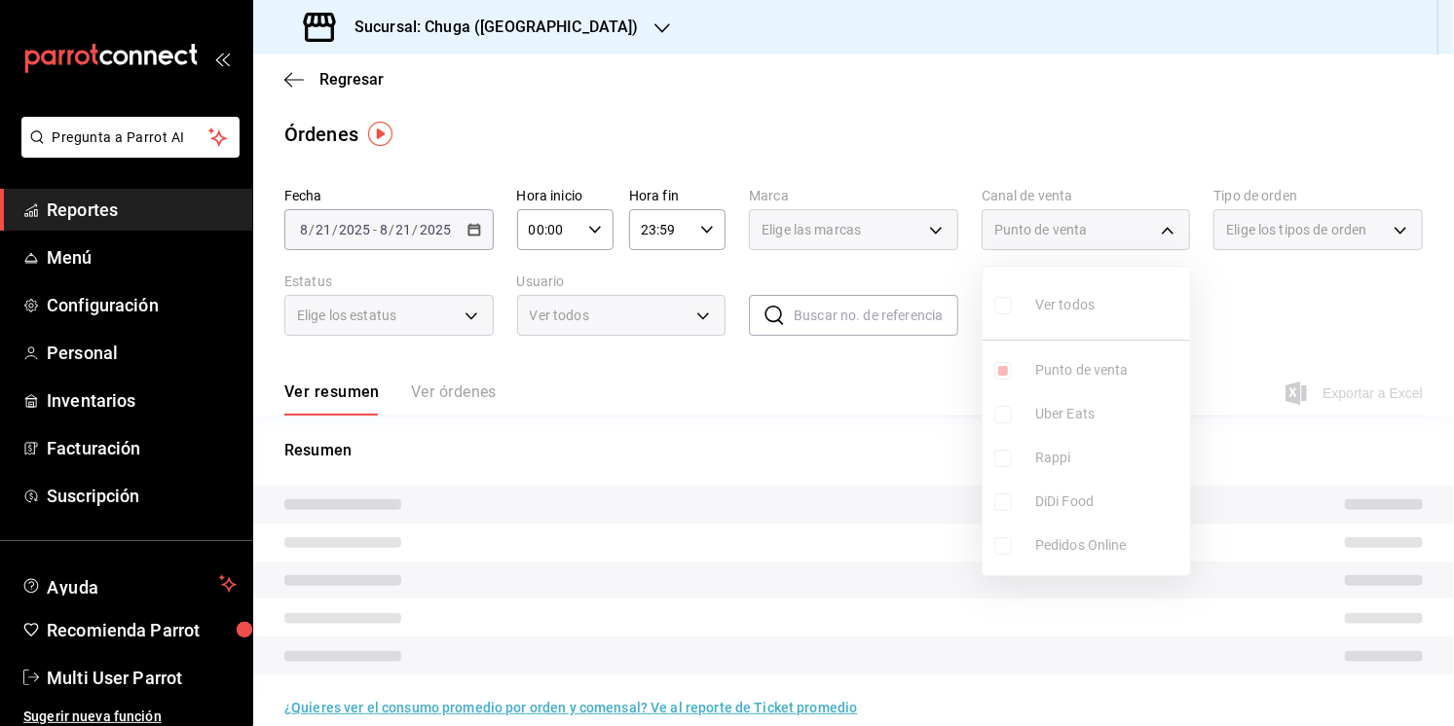
click at [1071, 378] on span "Punto de venta" at bounding box center [1108, 370] width 147 height 20
checkbox input "false"
click at [1071, 417] on span "Uber Eats" at bounding box center [1108, 414] width 147 height 20
type input "UBER_EATS"
checkbox input "true"
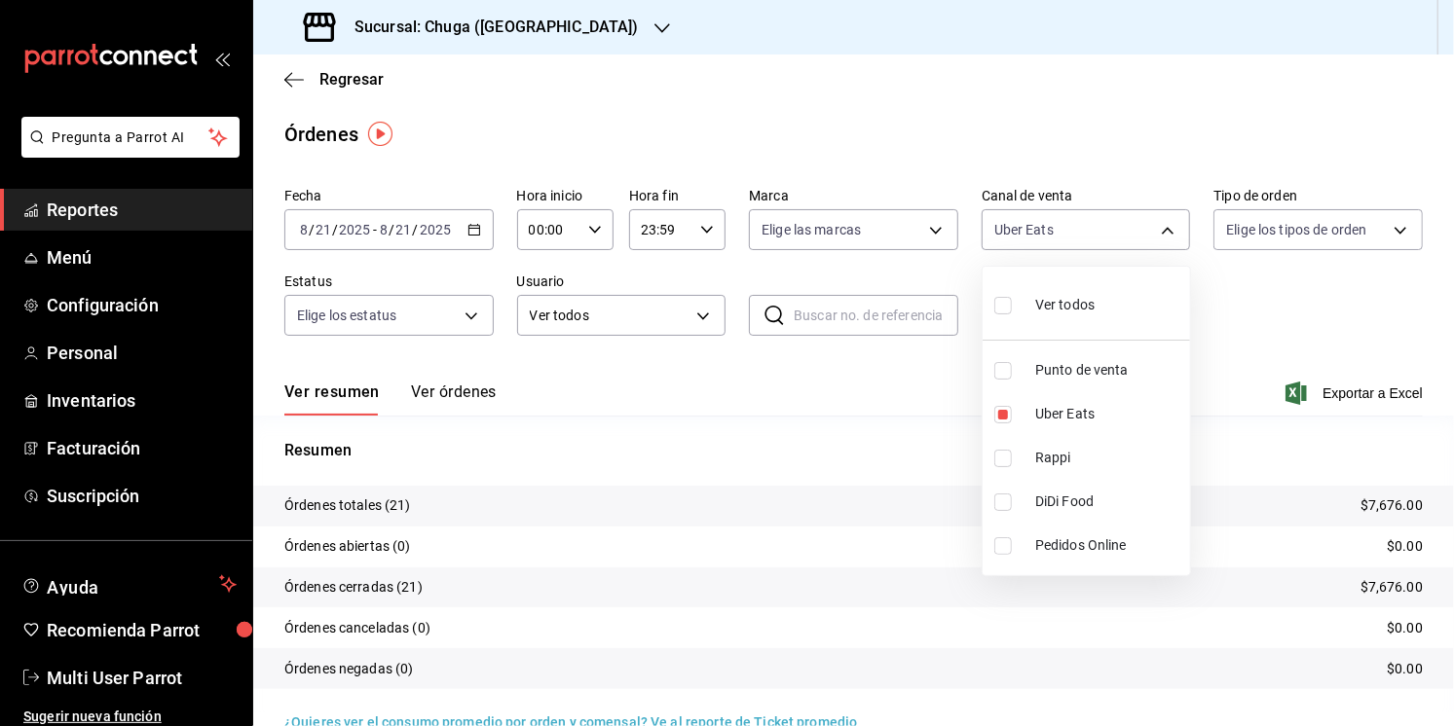
click at [719, 472] on div at bounding box center [727, 363] width 1454 height 726
click at [1386, 493] on tr "Órdenes totales (21) $7,676.00" at bounding box center [853, 506] width 1201 height 41
click at [1386, 503] on p "$7,676.00" at bounding box center [1391, 506] width 62 height 20
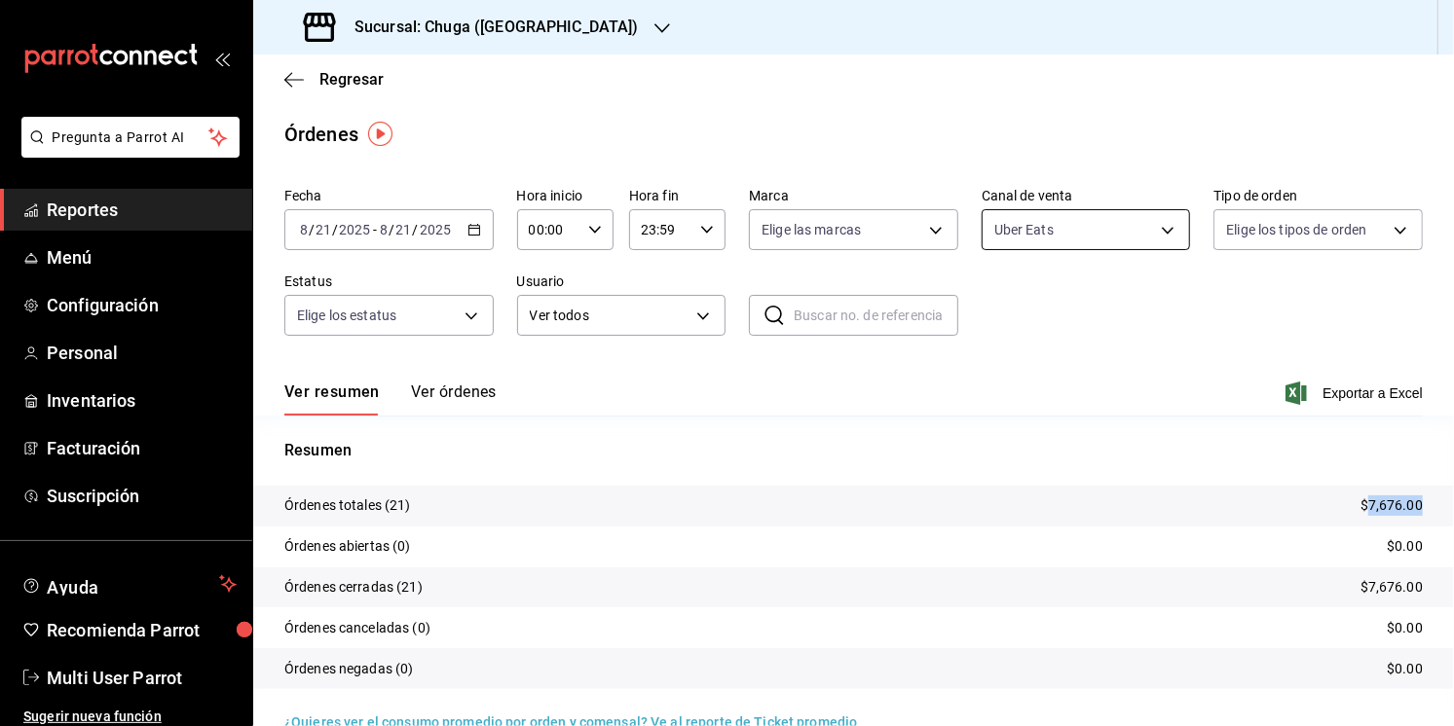
click at [1055, 219] on body "Pregunta a Parrot AI Reportes Menú Configuración Personal Inventarios Facturaci…" at bounding box center [727, 363] width 1454 height 726
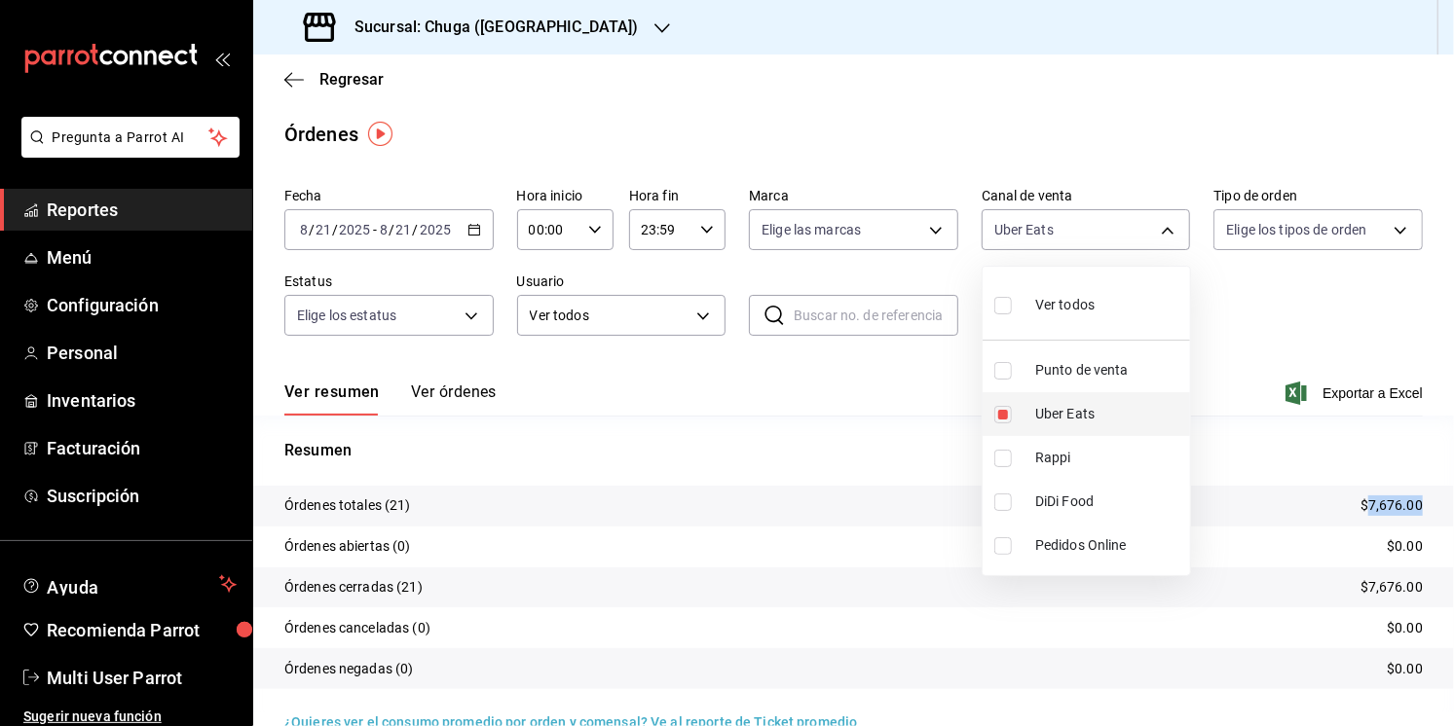
click at [1022, 426] on li "Uber Eats" at bounding box center [1086, 414] width 207 height 44
checkbox input "false"
click at [1017, 458] on label at bounding box center [1006, 459] width 25 height 18
click at [1012, 458] on input "checkbox" at bounding box center [1003, 459] width 18 height 18
checkbox input "false"
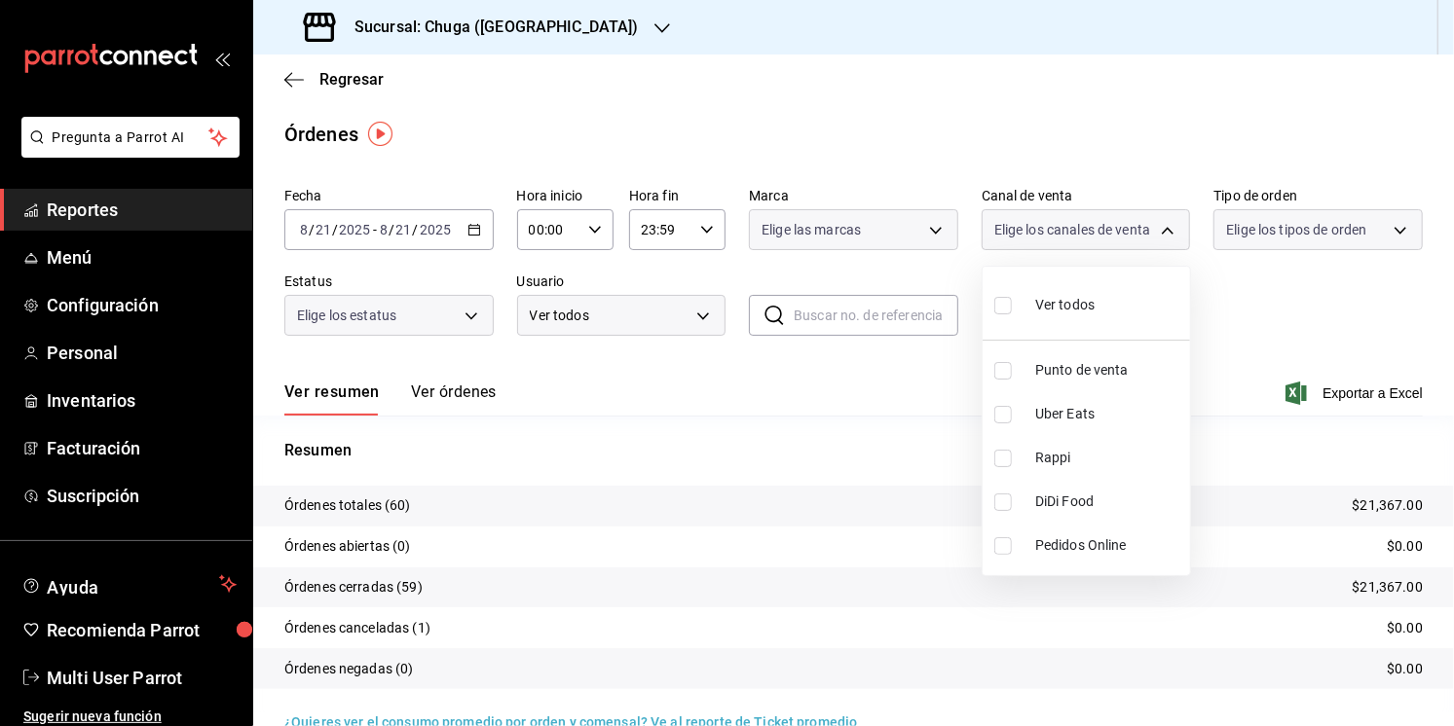
click at [1010, 457] on ul "Ver todos Punto de venta Uber Eats Rappi DiDi Food Pedidos Online" at bounding box center [1086, 421] width 207 height 309
click at [940, 462] on div at bounding box center [727, 363] width 1454 height 726
click at [1003, 460] on p "Resumen" at bounding box center [853, 450] width 1138 height 23
click at [1033, 185] on div "Fecha [DATE] [DATE] - [DATE] [DATE] Hora inicio 00:00 Hora inicio Hora fin 23:5…" at bounding box center [853, 269] width 1138 height 179
click at [1035, 217] on body "Pregunta a Parrot AI Reportes Menú Configuración Personal Inventarios Facturaci…" at bounding box center [727, 363] width 1454 height 726
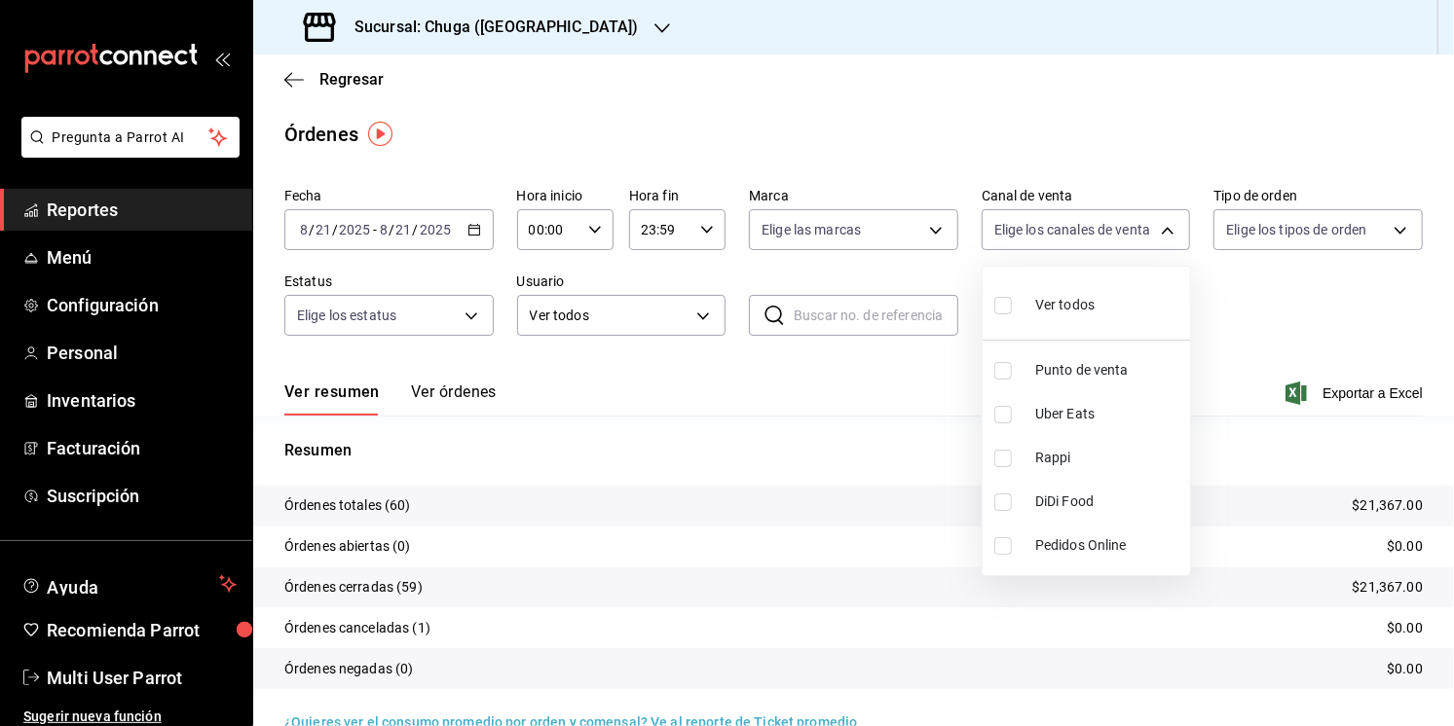
click at [1040, 454] on span "Rappi" at bounding box center [1108, 458] width 147 height 20
type input "RAPPI"
checkbox input "true"
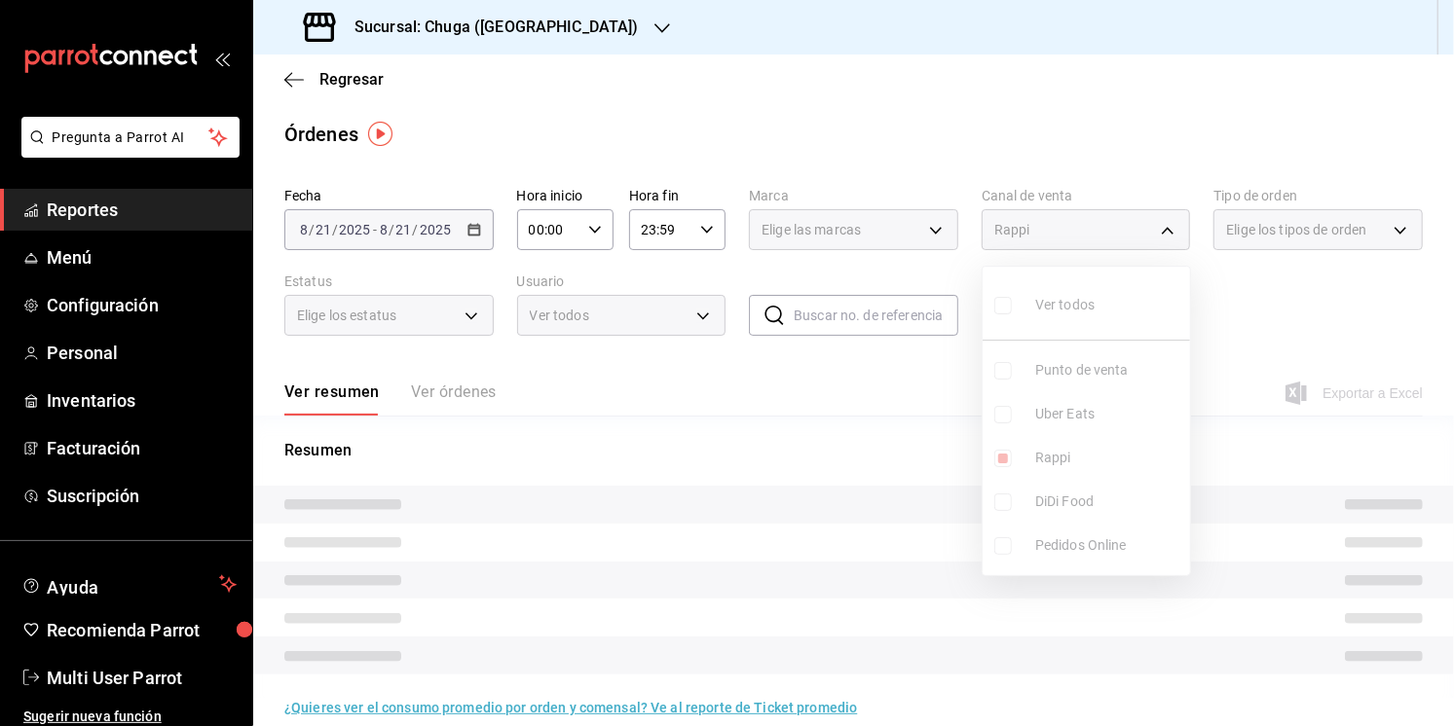
click at [833, 497] on div at bounding box center [727, 363] width 1454 height 726
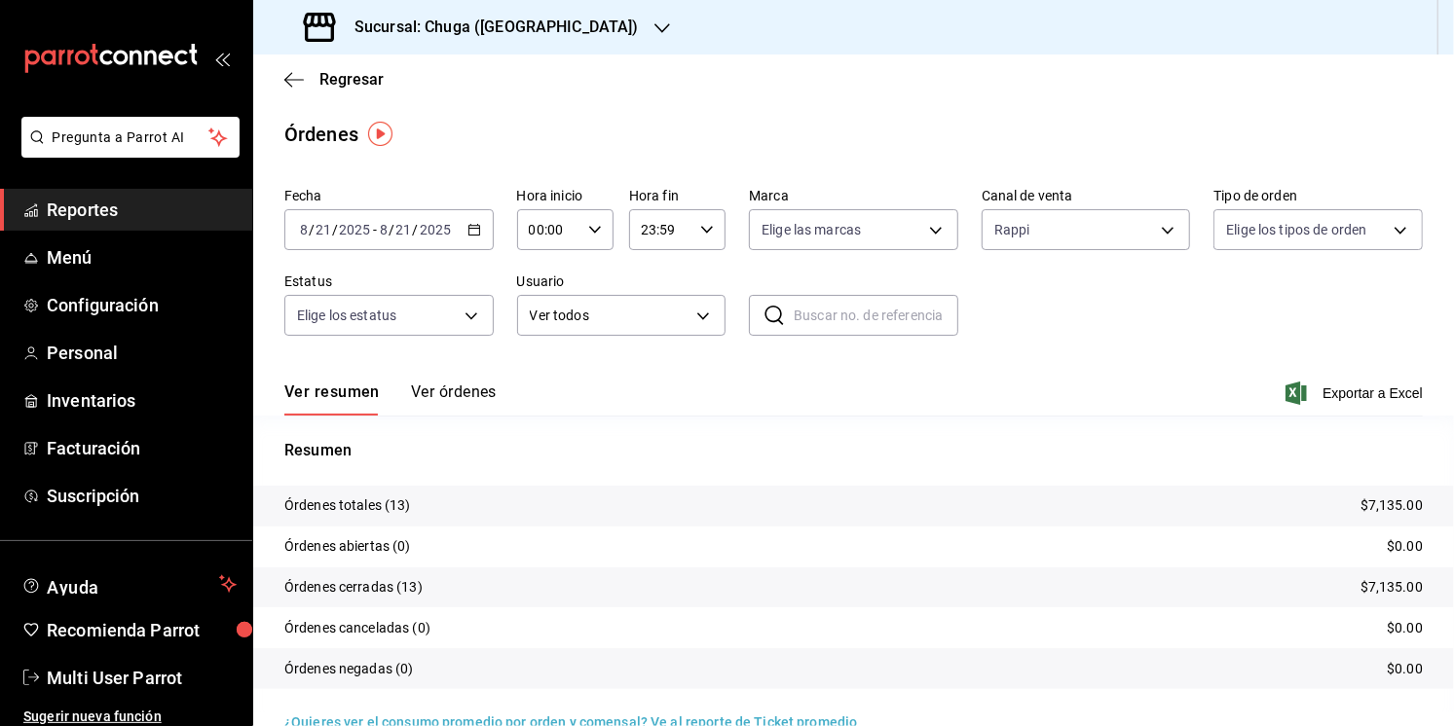
click at [1386, 509] on p "$7,135.00" at bounding box center [1391, 506] width 62 height 20
click at [386, 30] on h3 "Sucursal: Chuga ([GEOGRAPHIC_DATA])" at bounding box center [489, 27] width 300 height 23
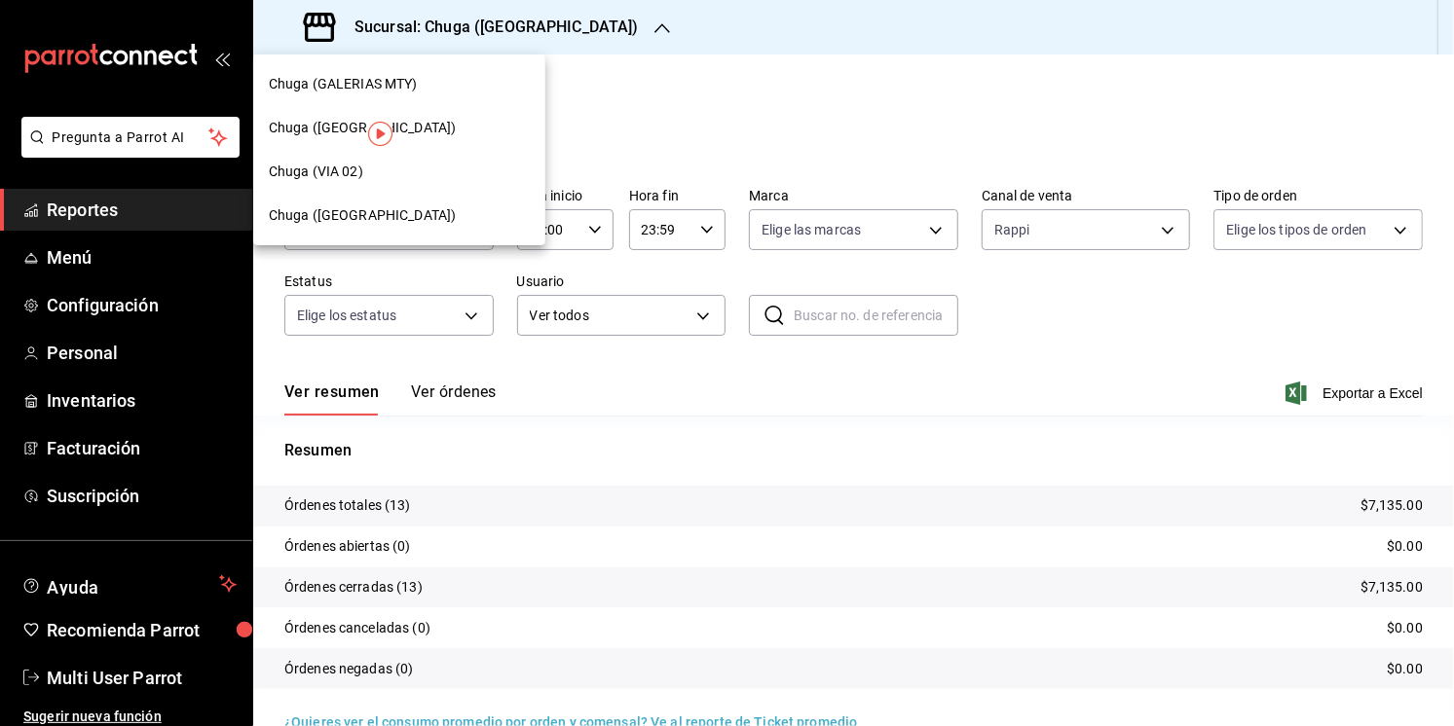
click at [418, 74] on div "Chuga (GALERIAS MTY)" at bounding box center [399, 84] width 261 height 20
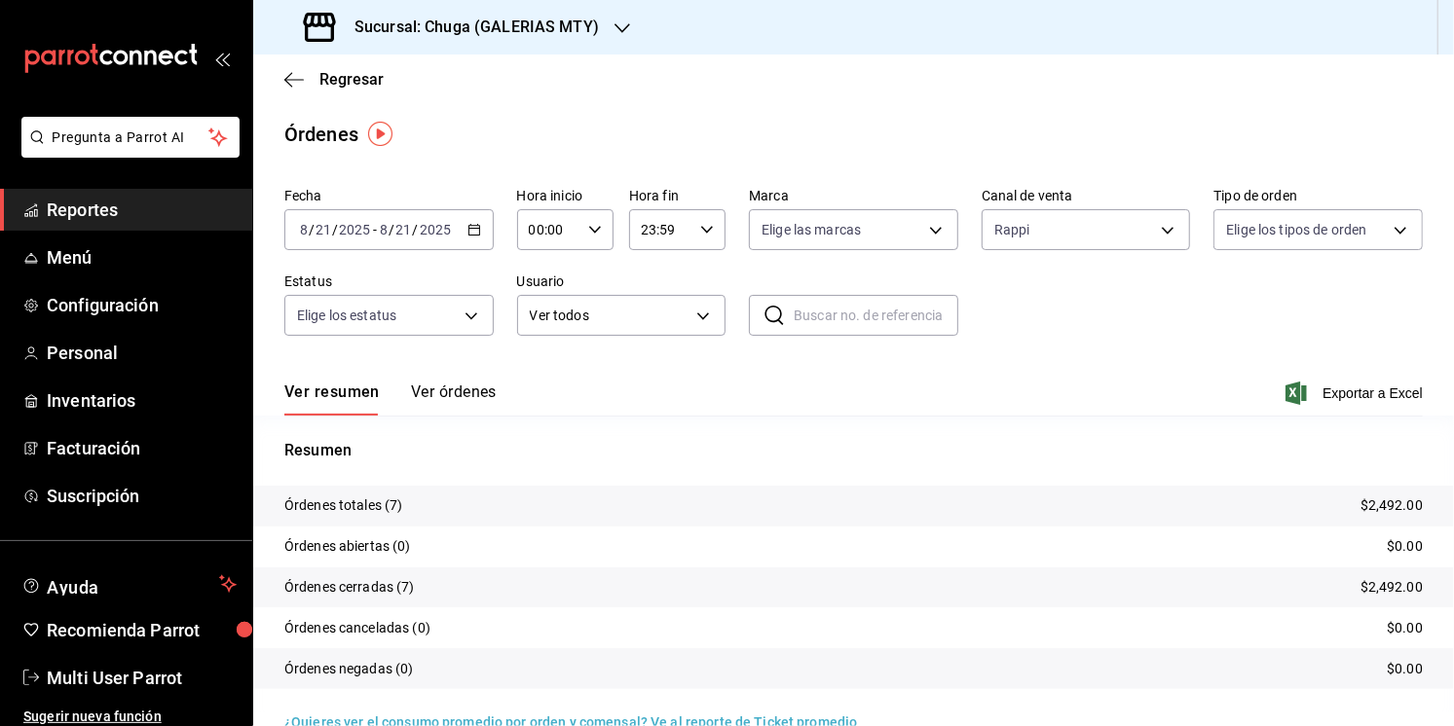
click at [1389, 486] on tr "Órdenes totales (7) $2,492.00" at bounding box center [853, 506] width 1201 height 41
click at [1380, 490] on tr "Órdenes totales (7) $2,492.00" at bounding box center [853, 506] width 1201 height 41
click at [409, 217] on div "[DATE] [DATE] - [DATE] [DATE]" at bounding box center [388, 229] width 209 height 41
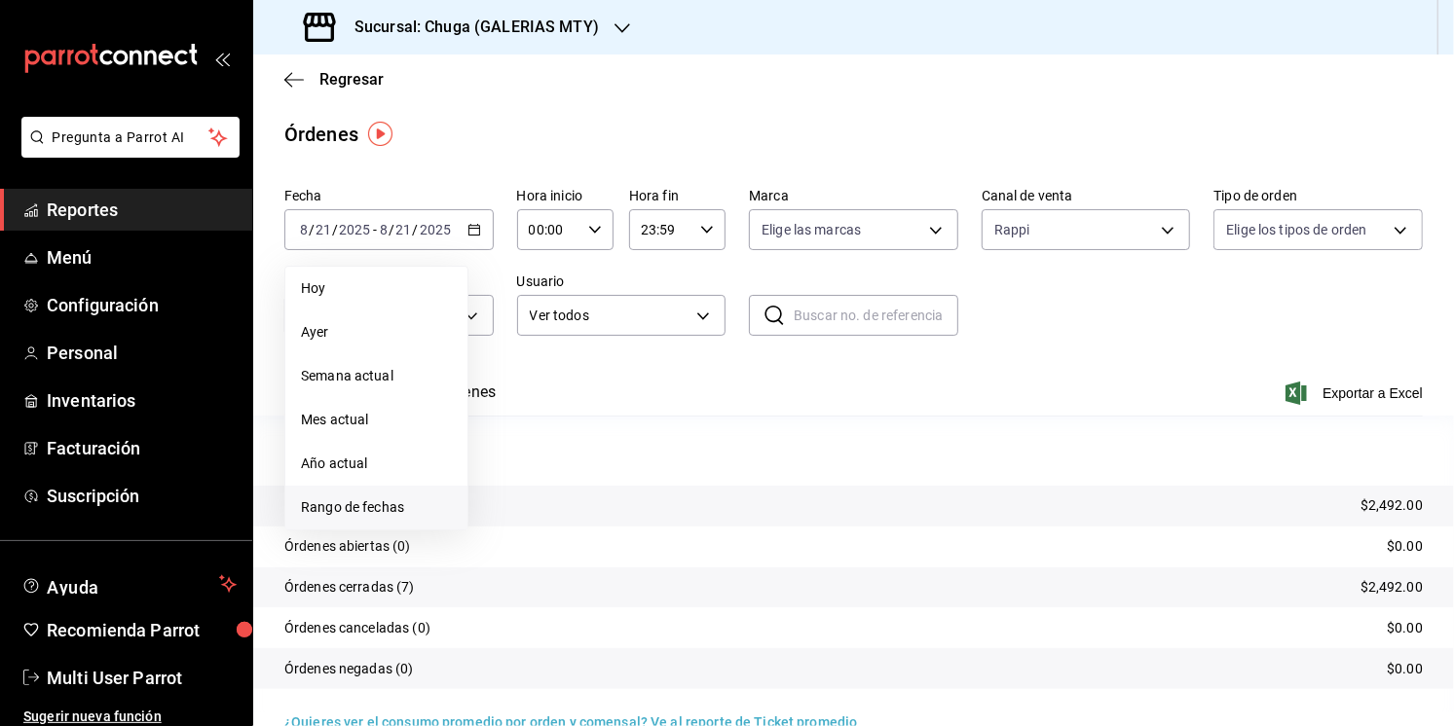
click at [343, 514] on span "Rango de fechas" at bounding box center [376, 508] width 151 height 20
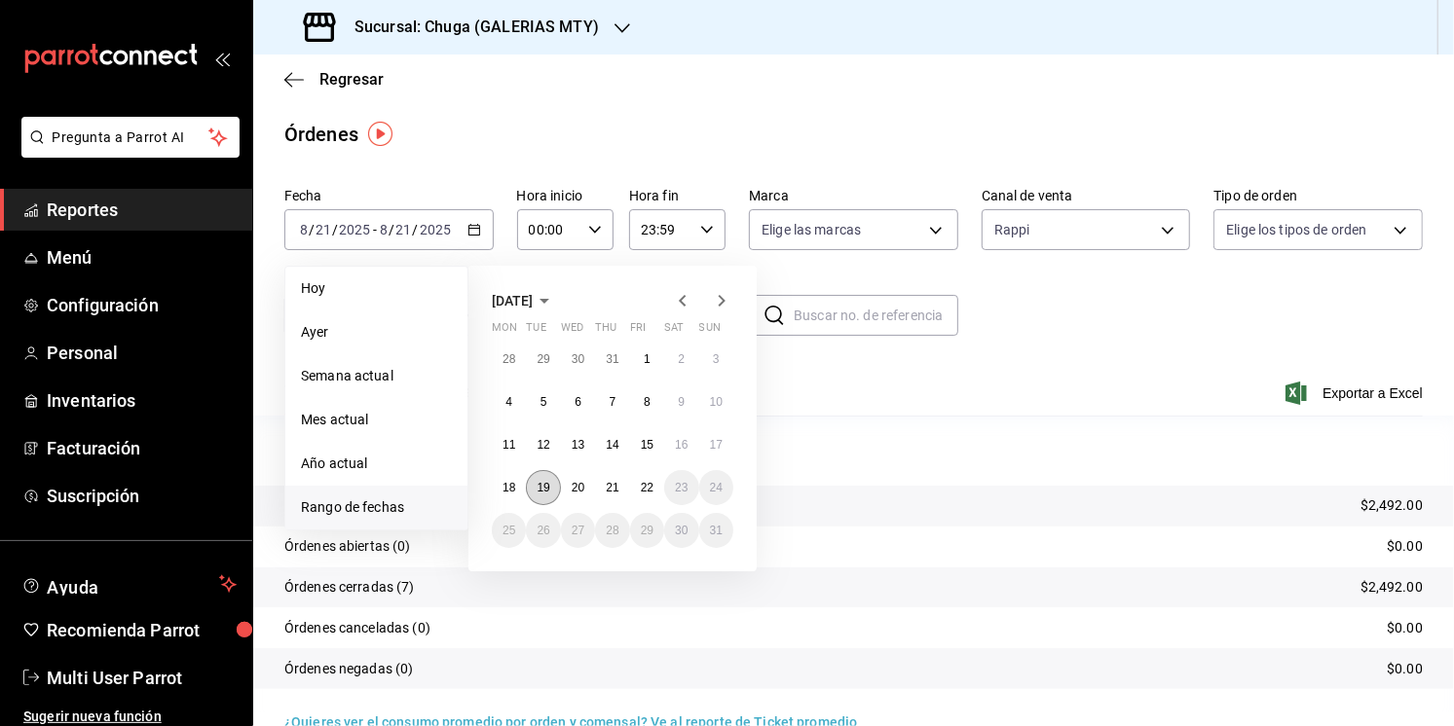
click at [538, 481] on abbr "19" at bounding box center [543, 488] width 13 height 14
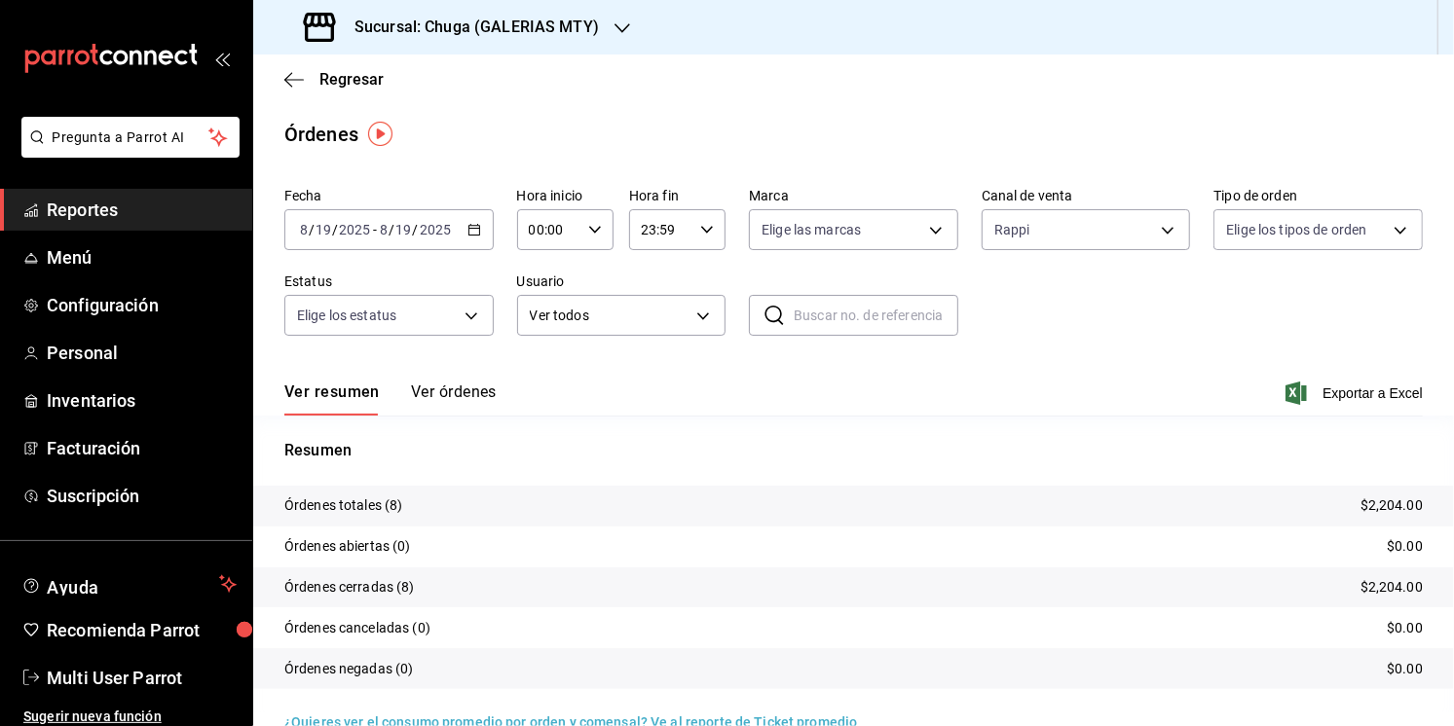
click at [1366, 505] on p "$2,204.00" at bounding box center [1391, 506] width 62 height 20
click at [1080, 242] on body "Pregunta a Parrot AI Reportes Menú Configuración Personal Inventarios Facturaci…" at bounding box center [727, 363] width 1454 height 726
click at [1031, 428] on li "Uber Eats" at bounding box center [1086, 414] width 207 height 44
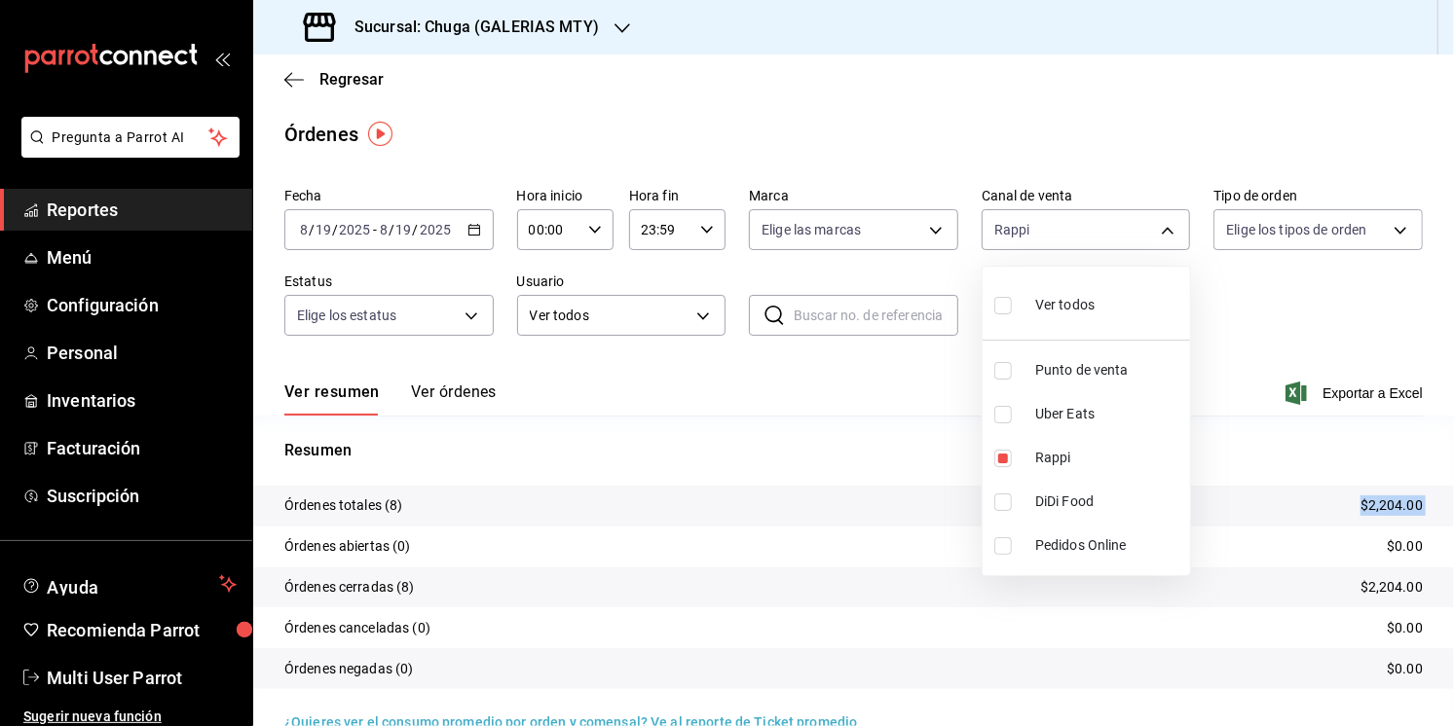
type input "RAPPI,UBER_EATS"
checkbox input "true"
click at [1028, 459] on li "Rappi" at bounding box center [1086, 458] width 207 height 44
click at [843, 508] on div at bounding box center [727, 363] width 1454 height 726
type input "UBER_EATS"
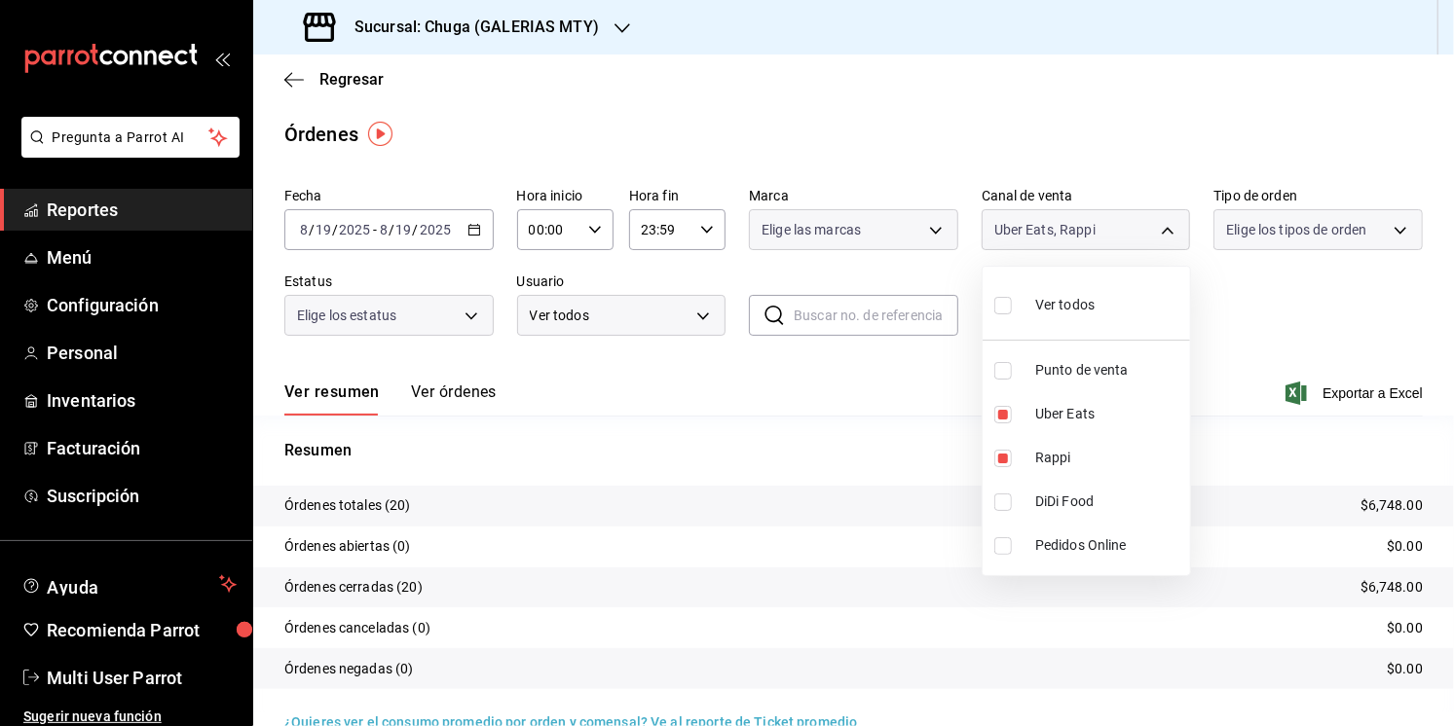
checkbox input "false"
click at [1377, 503] on p "$4,544.00" at bounding box center [1391, 506] width 62 height 20
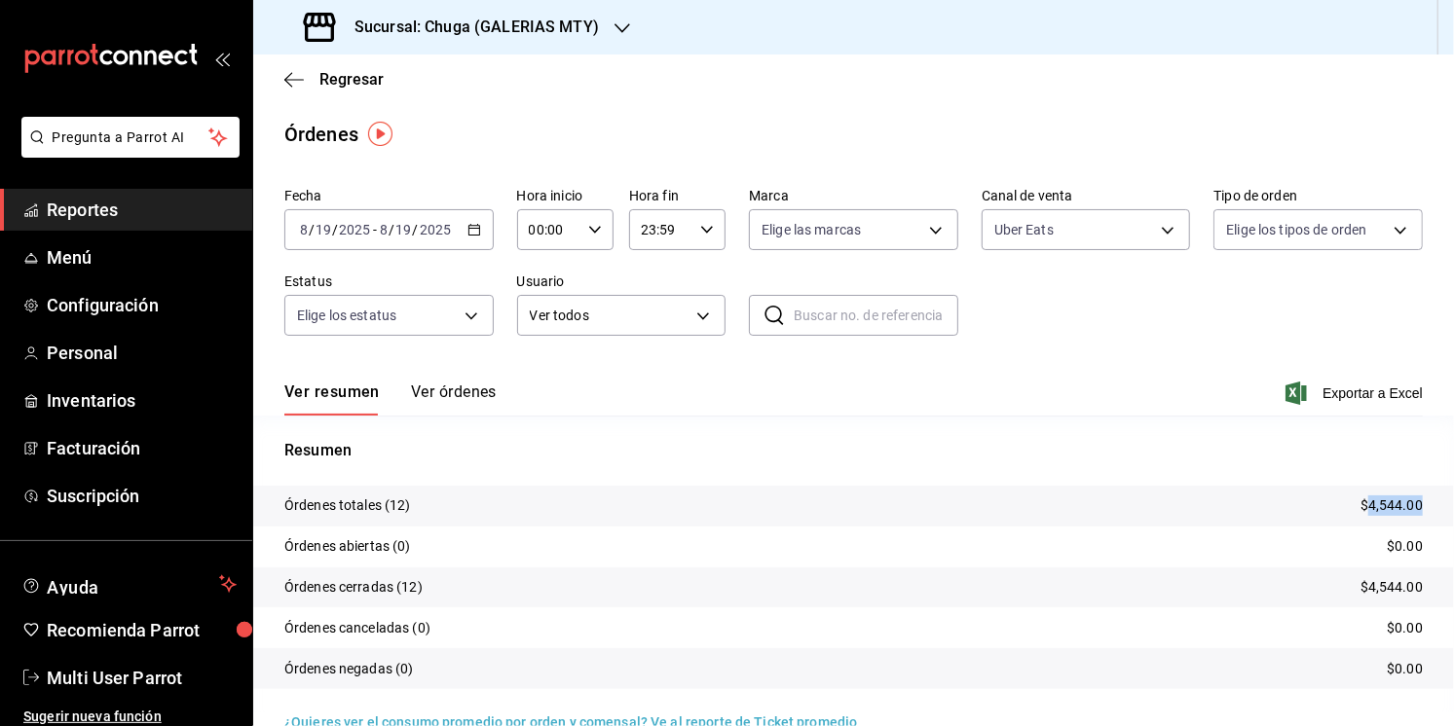
click at [1377, 503] on p "$4,544.00" at bounding box center [1391, 506] width 62 height 20
click at [1021, 240] on body "Pregunta a Parrot AI Reportes Menú Configuración Personal Inventarios Facturaci…" at bounding box center [727, 363] width 1454 height 726
click at [1021, 377] on li "Punto de venta" at bounding box center [1086, 371] width 207 height 44
type input "UBER_EATS,PARROT"
checkbox input "true"
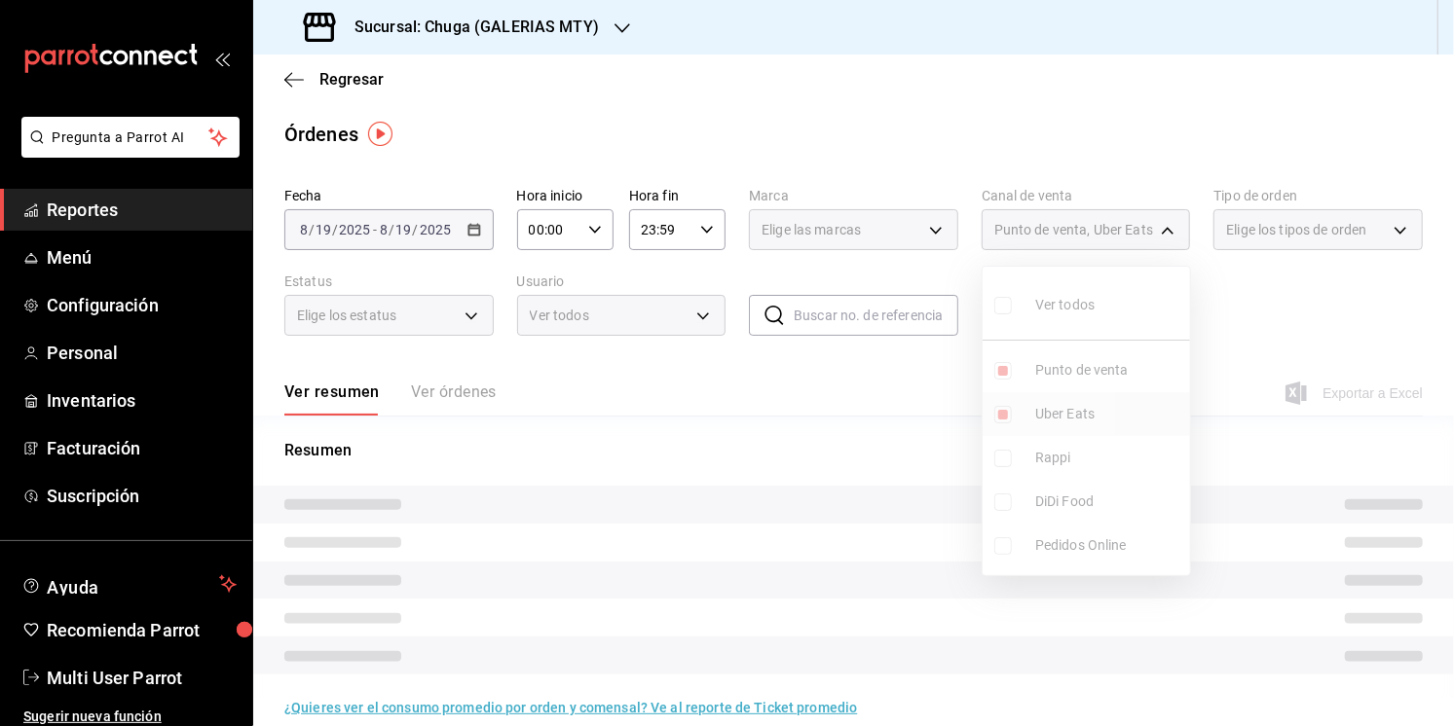
click at [1026, 427] on li "Uber Eats" at bounding box center [1086, 414] width 207 height 44
type input "PARROT"
checkbox input "false"
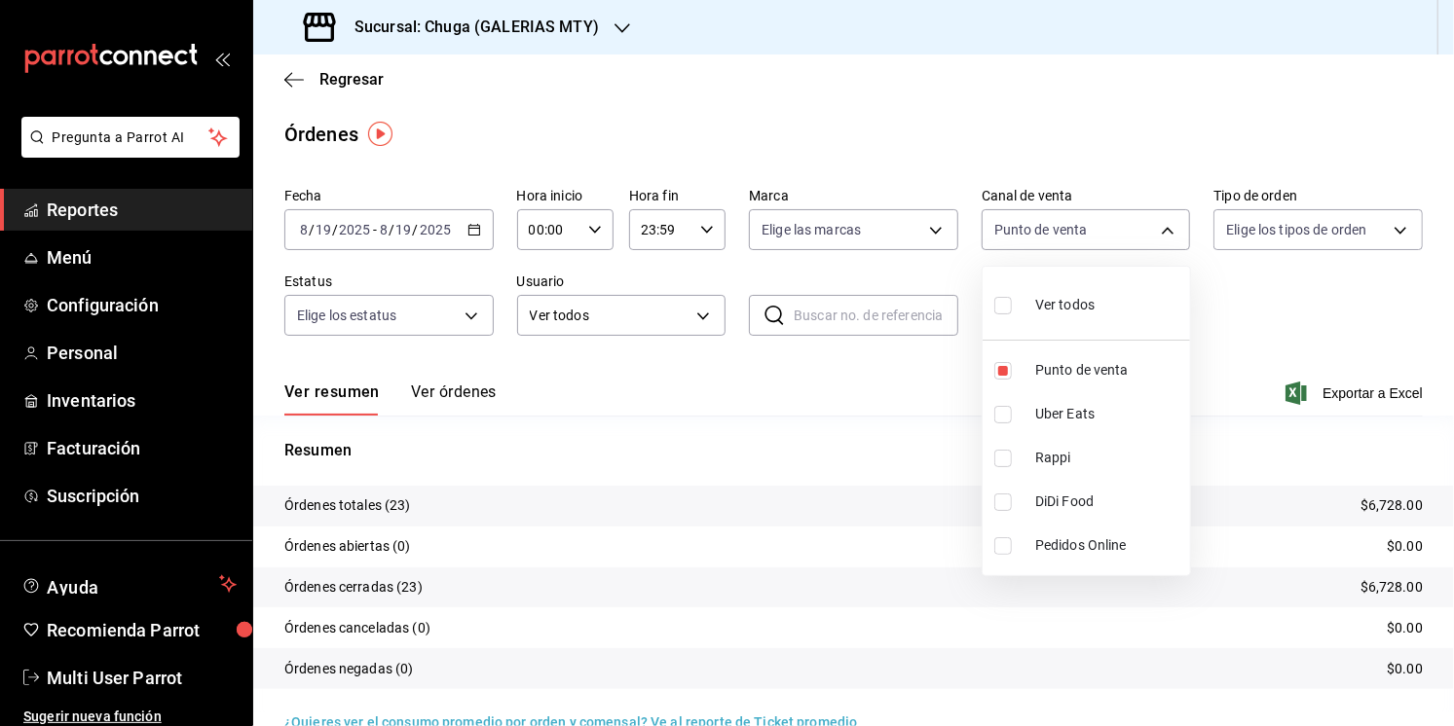
click at [854, 474] on div at bounding box center [727, 363] width 1454 height 726
click at [1395, 510] on p "$6,728.00" at bounding box center [1391, 506] width 62 height 20
click at [430, 229] on input "2025" at bounding box center [435, 230] width 33 height 16
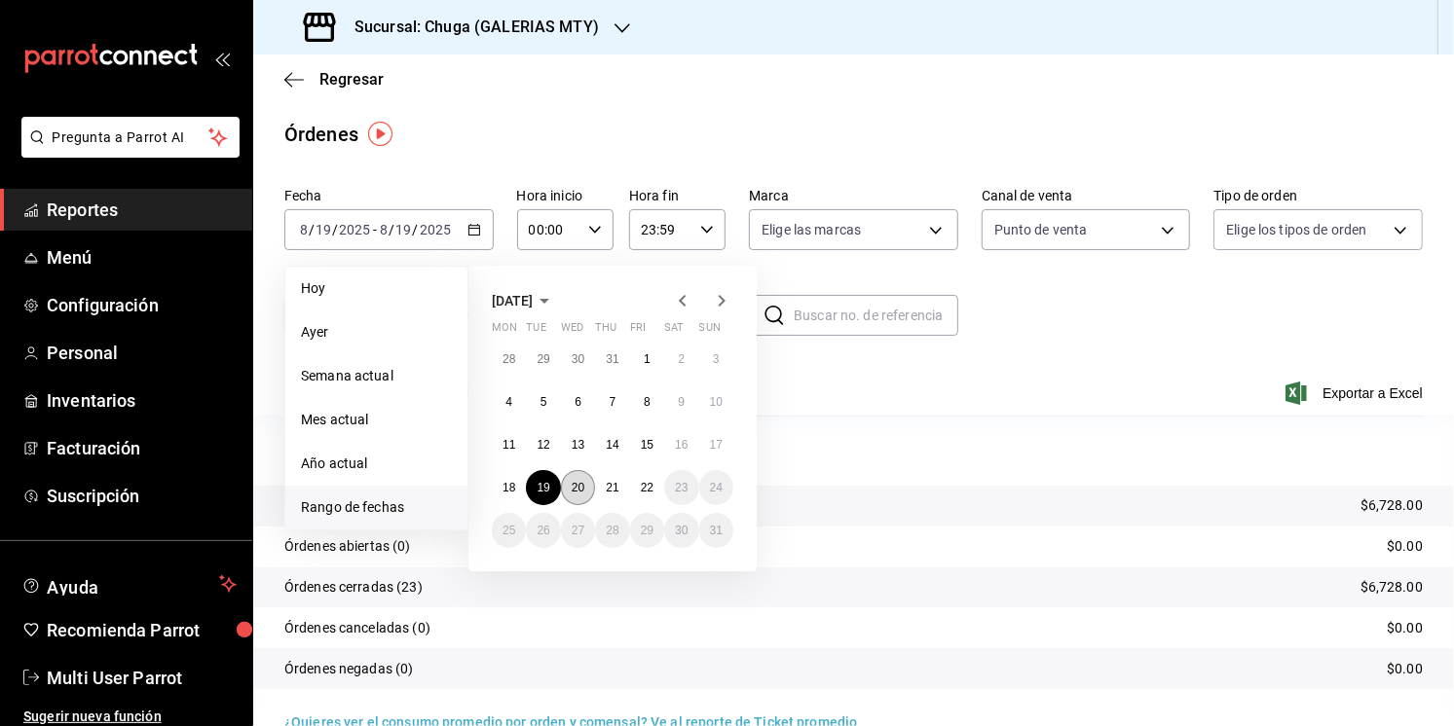
click at [579, 477] on button "20" at bounding box center [578, 487] width 34 height 35
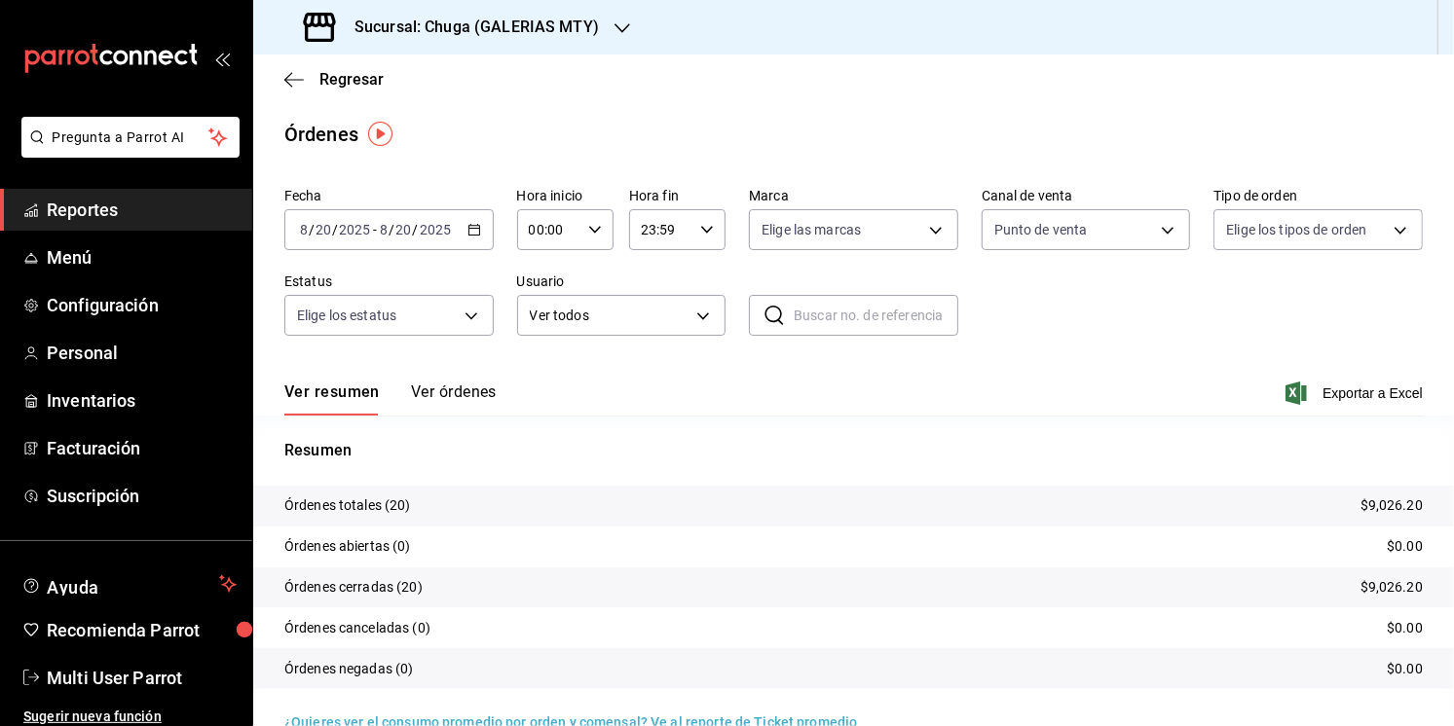
click at [1410, 502] on p "$9,026.20" at bounding box center [1391, 506] width 62 height 20
click at [1078, 238] on body "Pregunta a Parrot AI Reportes Menú Configuración Personal Inventarios Facturaci…" at bounding box center [727, 363] width 1454 height 726
click at [1081, 434] on li "Uber Eats" at bounding box center [1086, 414] width 207 height 44
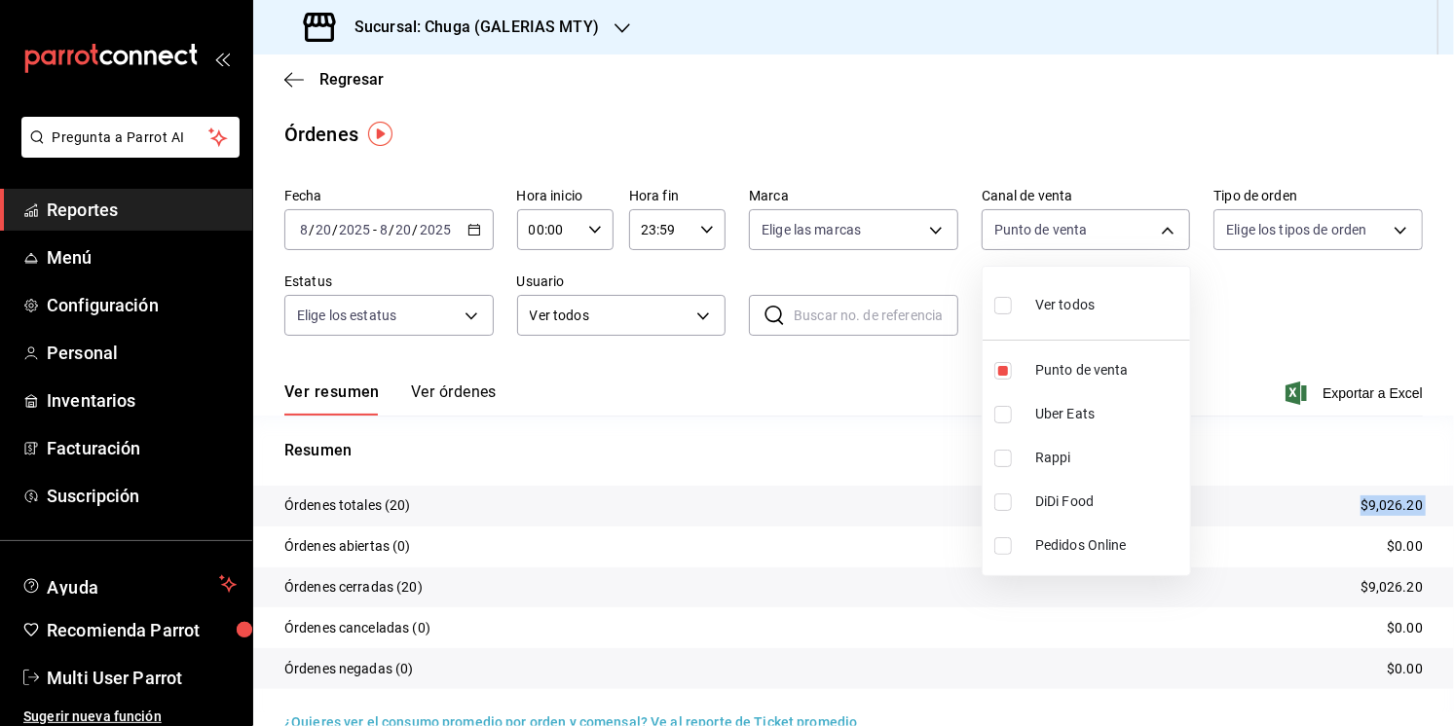
type input "PARROT,UBER_EATS"
checkbox input "true"
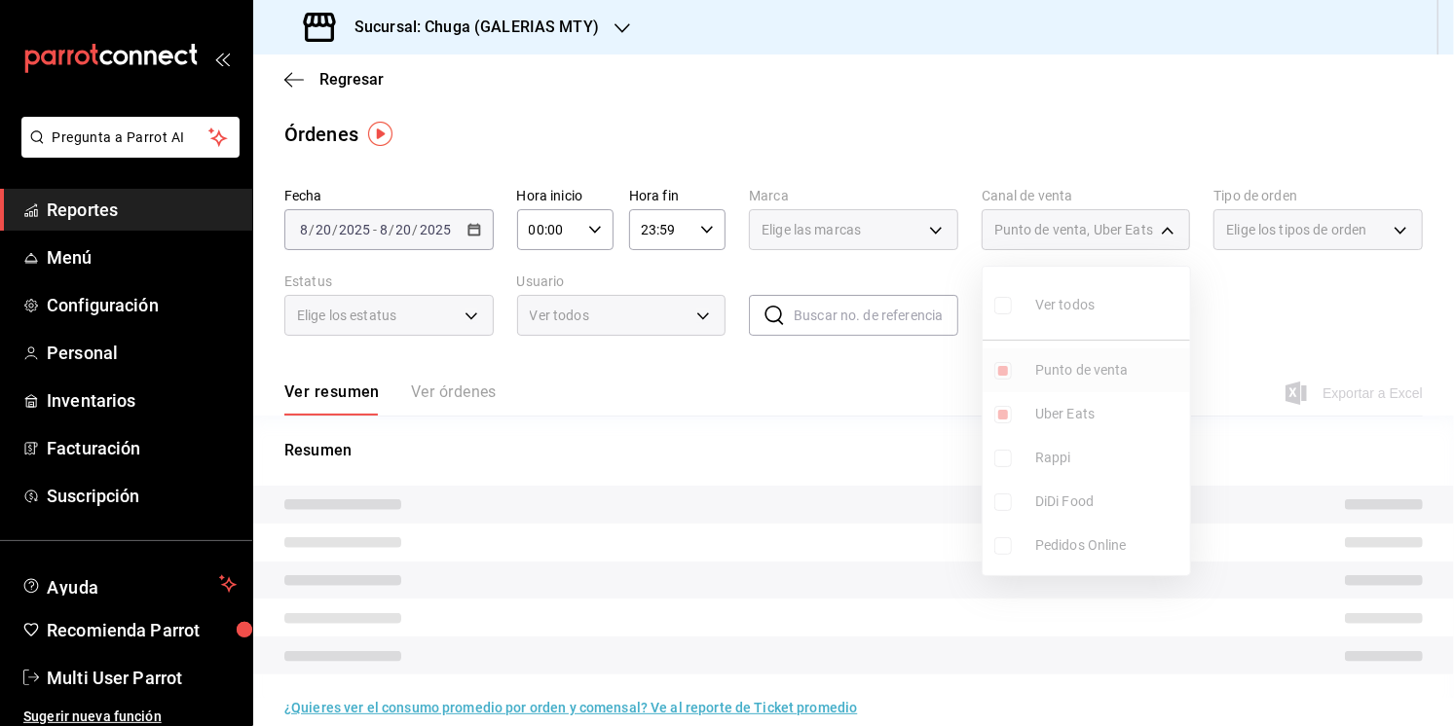
click at [1069, 360] on span "Punto de venta" at bounding box center [1108, 370] width 147 height 20
type input "UBER_EATS"
checkbox input "false"
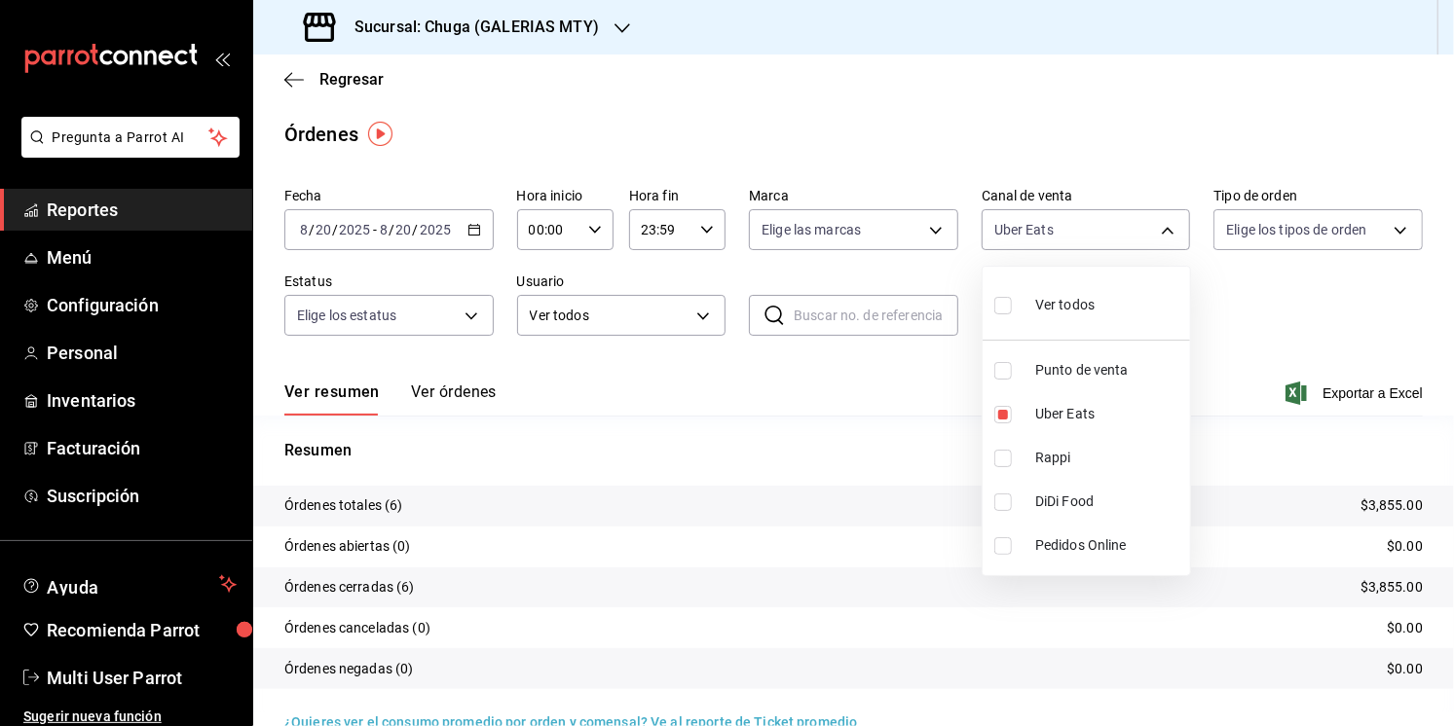
click at [860, 429] on div at bounding box center [727, 363] width 1454 height 726
click at [1407, 503] on p "$3,855.00" at bounding box center [1391, 506] width 62 height 20
click at [1096, 233] on body "Pregunta a Parrot AI Reportes Menú Configuración Personal Inventarios Facturaci…" at bounding box center [727, 363] width 1454 height 726
click at [1090, 466] on span "Rappi" at bounding box center [1108, 458] width 147 height 20
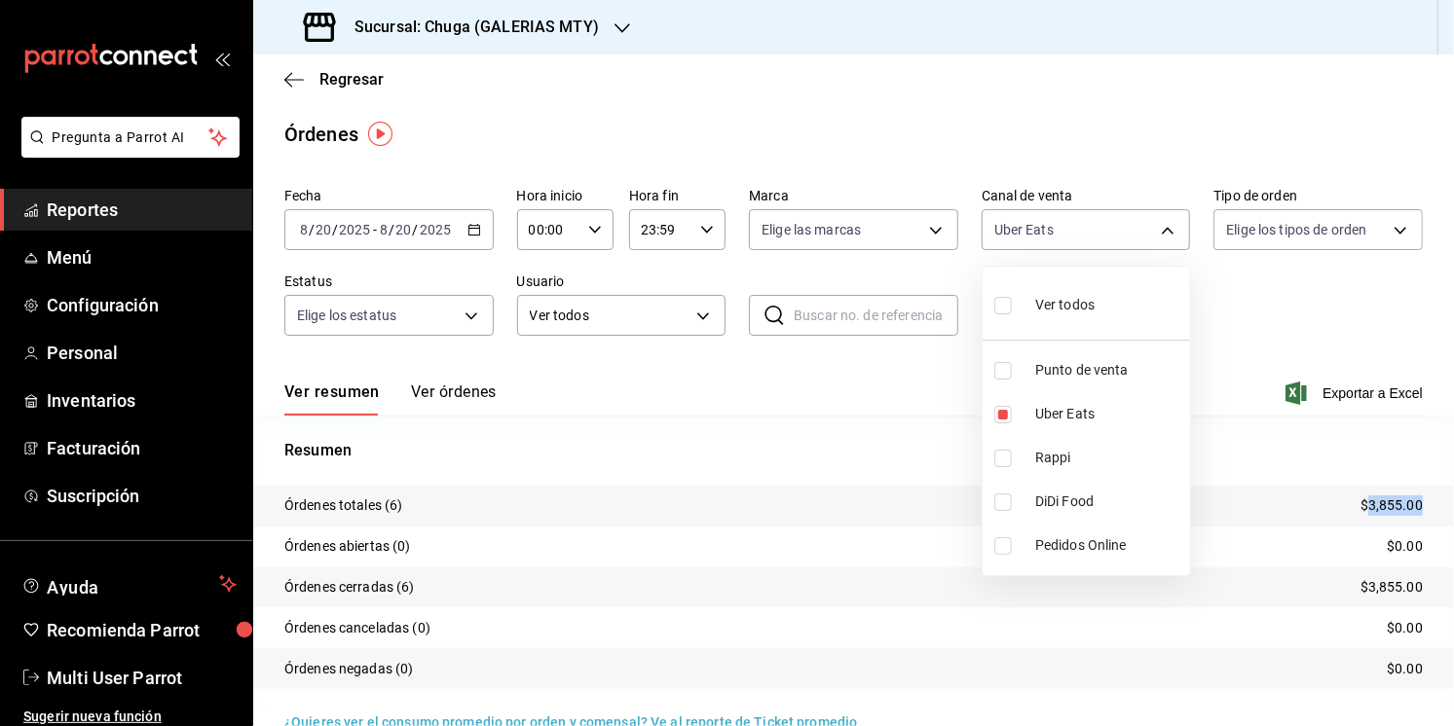
type input "UBER_EATS,RAPPI"
checkbox input "true"
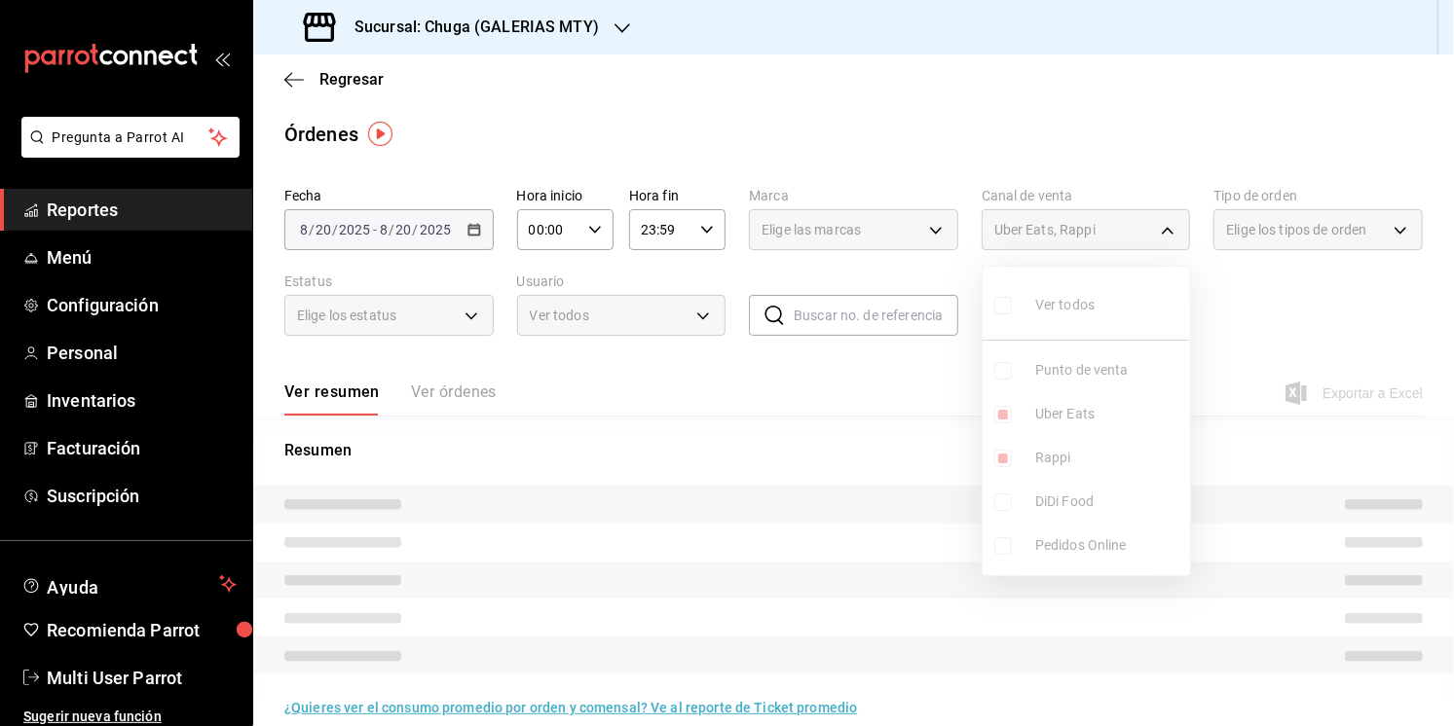
click at [1071, 412] on ul "Ver todos Punto de venta Uber Eats Rappi DiDi Food Pedidos Online" at bounding box center [1086, 421] width 207 height 309
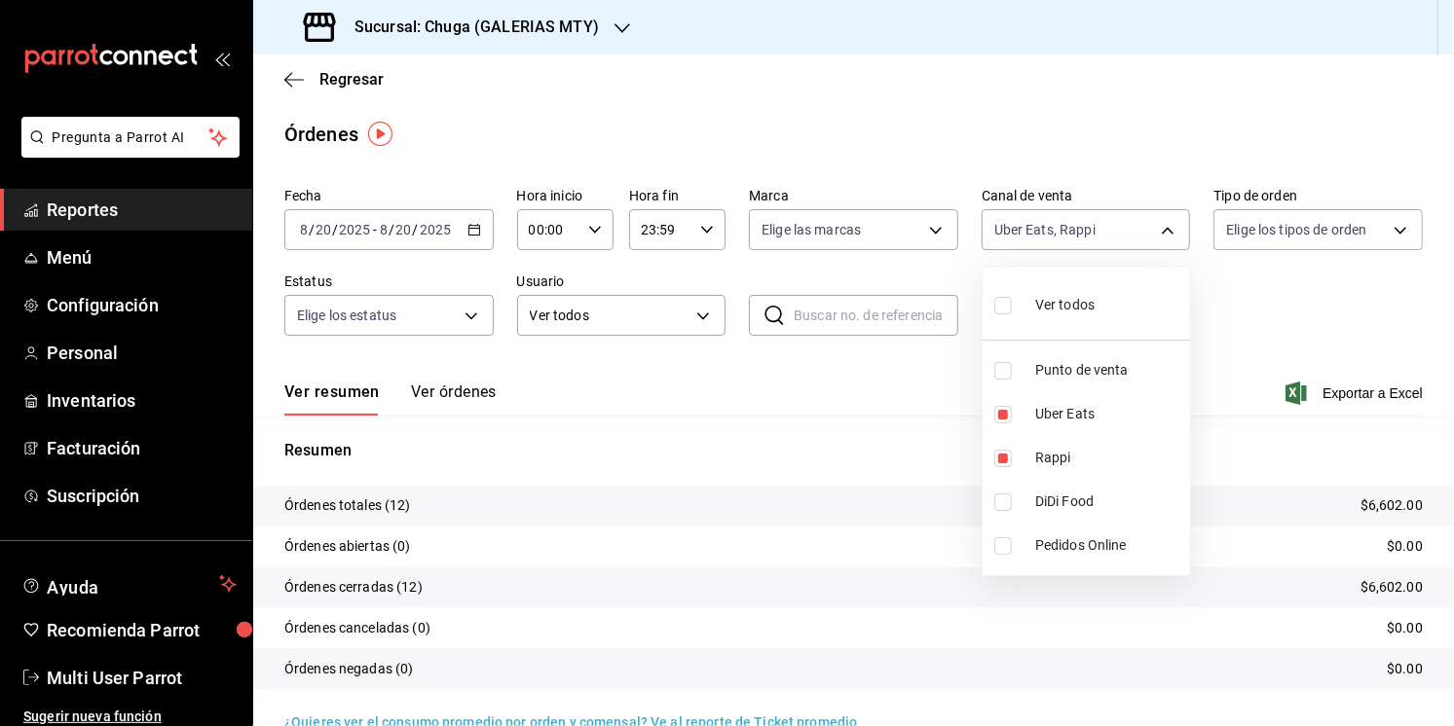
click at [1071, 412] on span "Uber Eats" at bounding box center [1108, 414] width 147 height 20
type input "RAPPI"
checkbox input "false"
click at [785, 408] on div at bounding box center [727, 363] width 1454 height 726
click at [1382, 503] on p "$2,747.00" at bounding box center [1391, 506] width 62 height 20
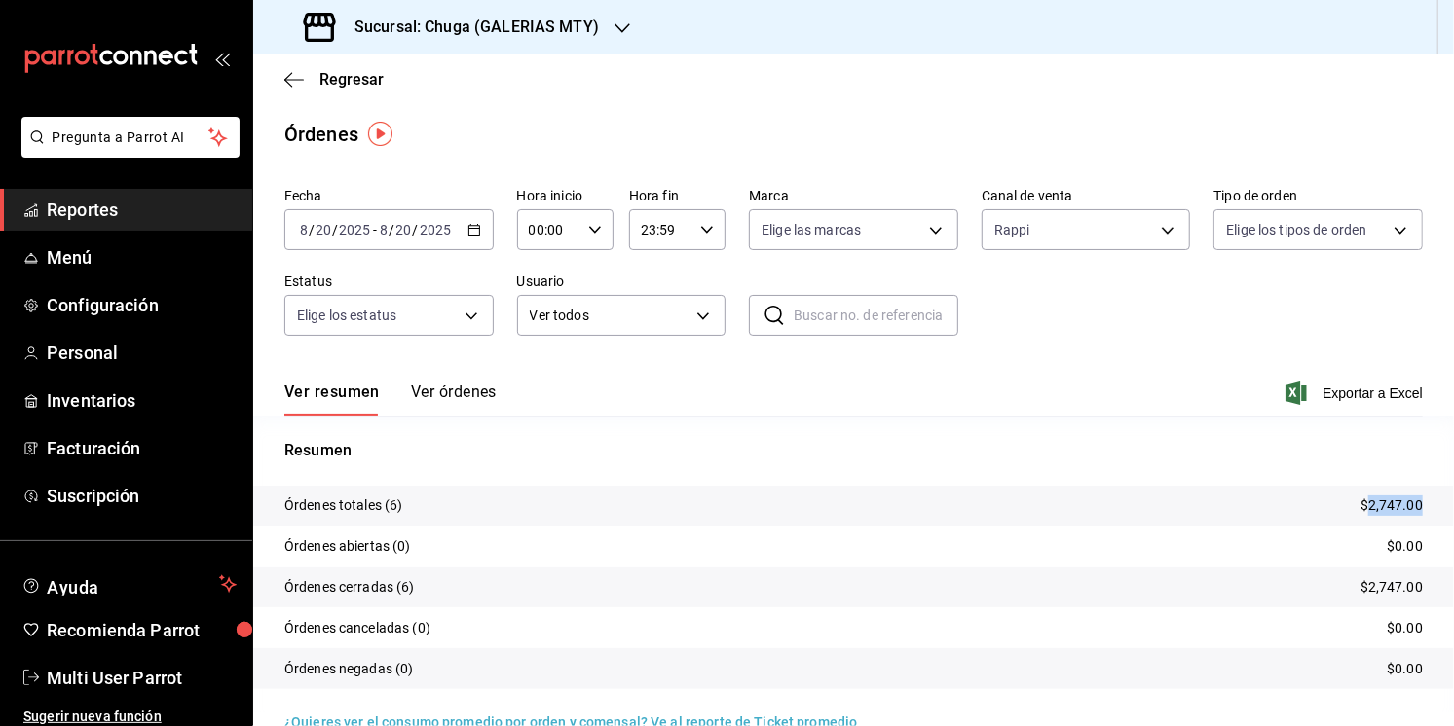
click at [1382, 503] on p "$2,747.00" at bounding box center [1391, 506] width 62 height 20
click at [411, 223] on input "20" at bounding box center [404, 230] width 18 height 16
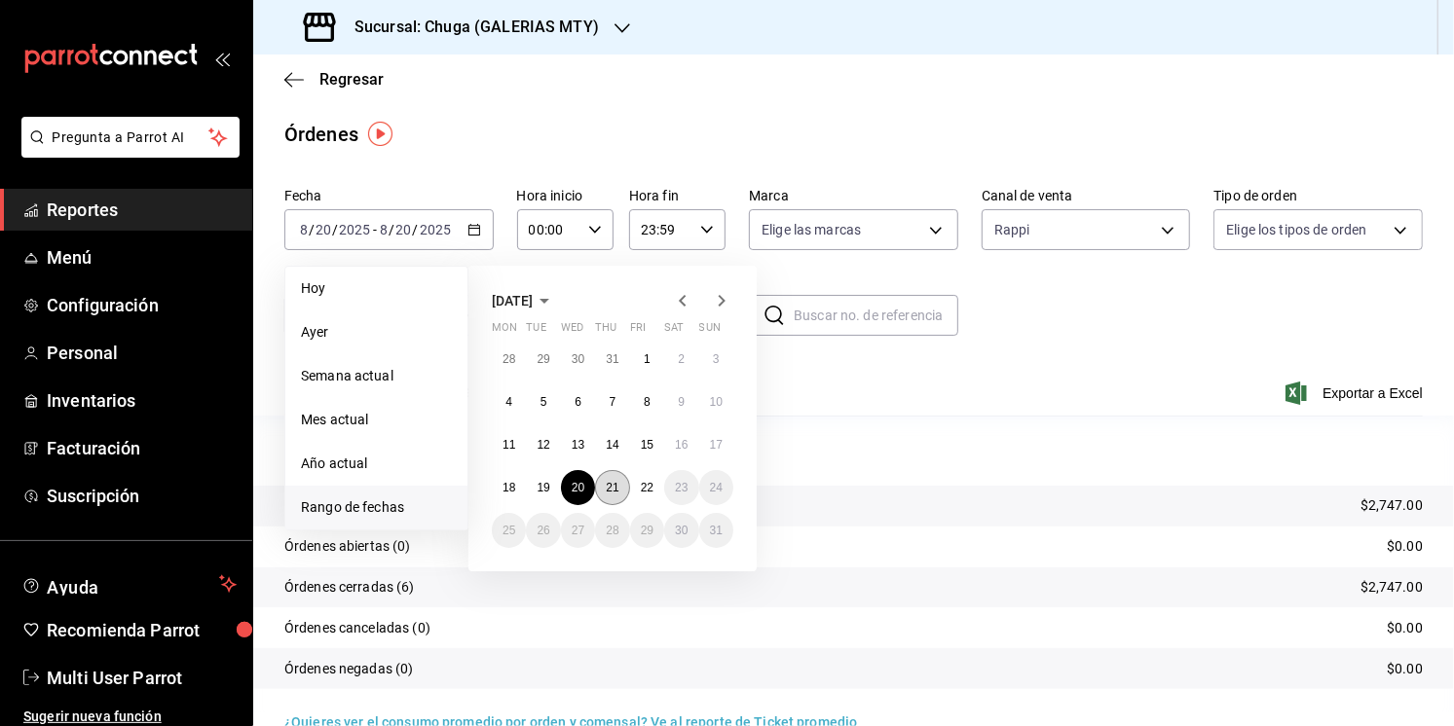
click at [609, 491] on abbr "21" at bounding box center [612, 488] width 13 height 14
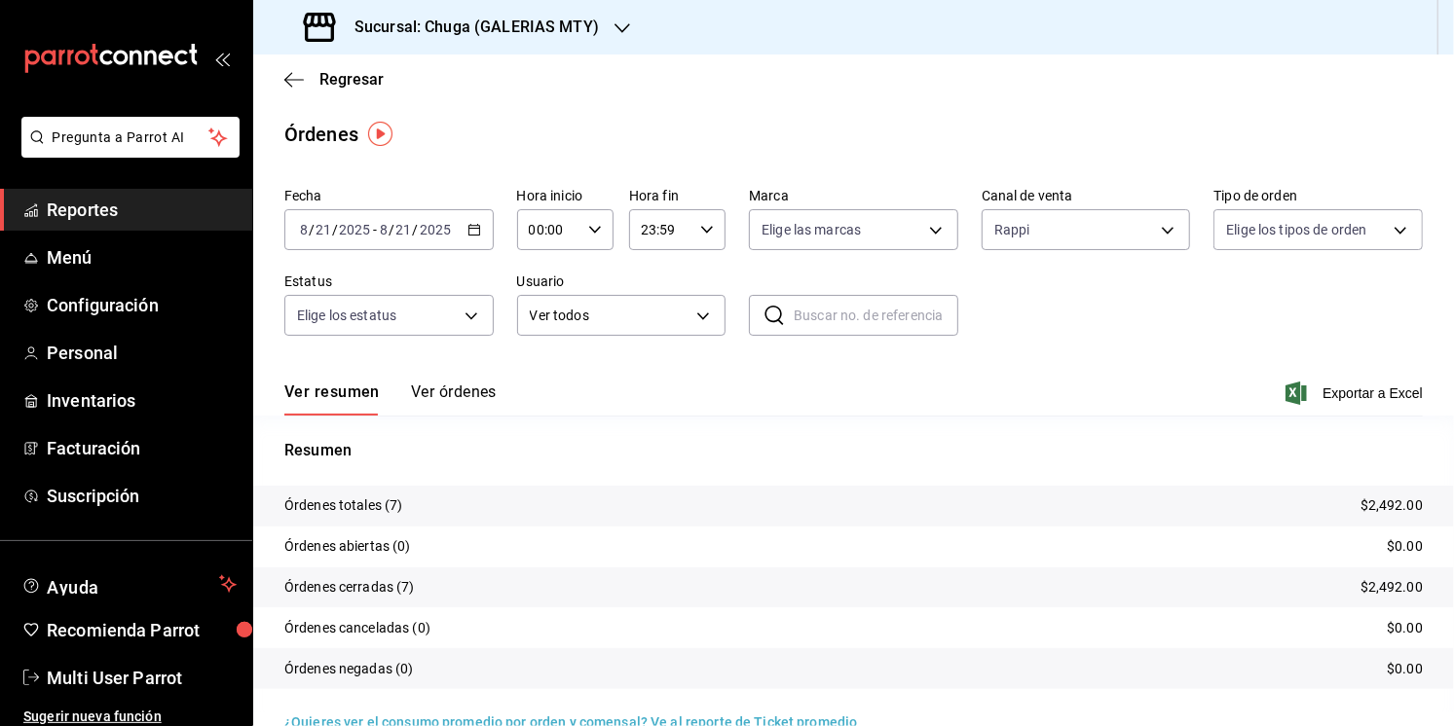
click at [1397, 486] on tr "Órdenes totales (7) $2,492.00" at bounding box center [853, 506] width 1201 height 41
click at [1395, 497] on p "$2,492.00" at bounding box center [1391, 506] width 62 height 20
click at [1052, 241] on body "Pregunta a Parrot AI Reportes Menú Configuración Personal Inventarios Facturaci…" at bounding box center [727, 363] width 1454 height 726
click at [1062, 423] on span "Uber Eats" at bounding box center [1108, 414] width 147 height 20
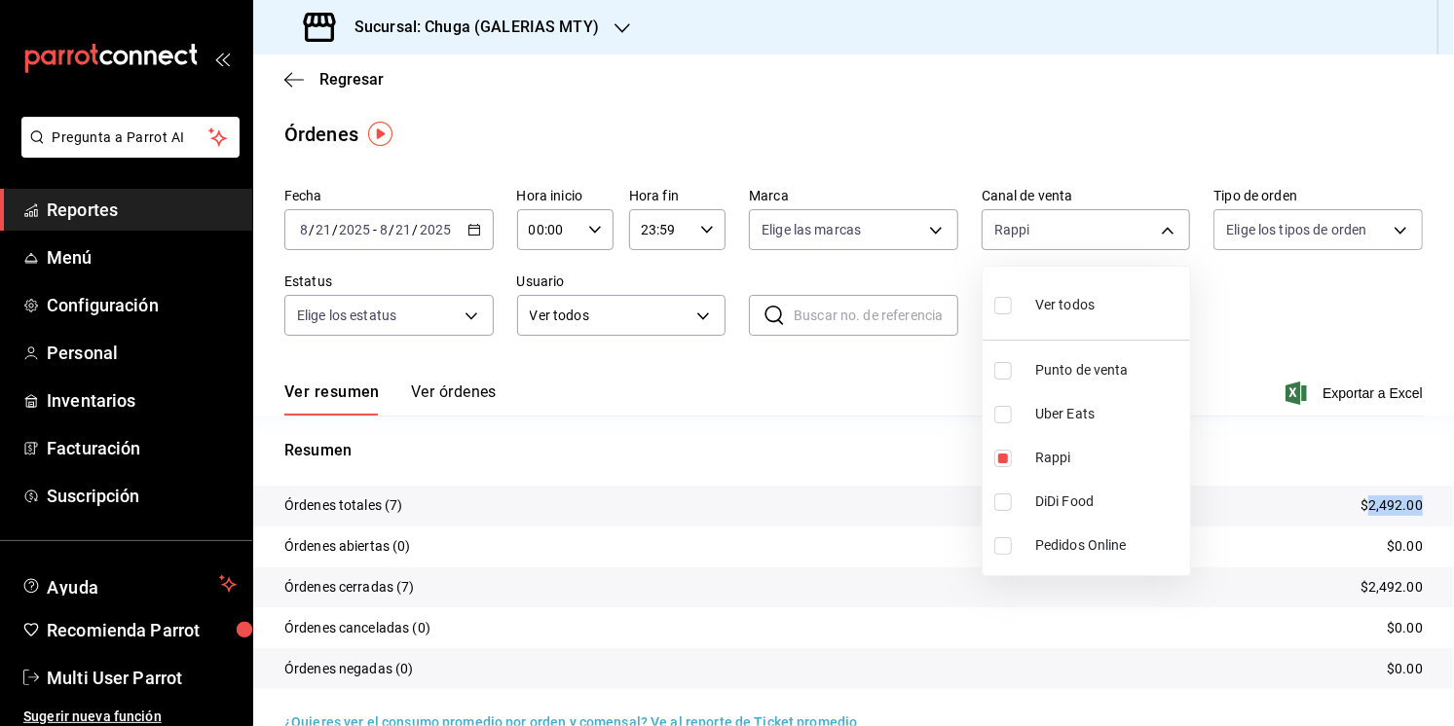
type input "RAPPI,UBER_EATS"
checkbox input "true"
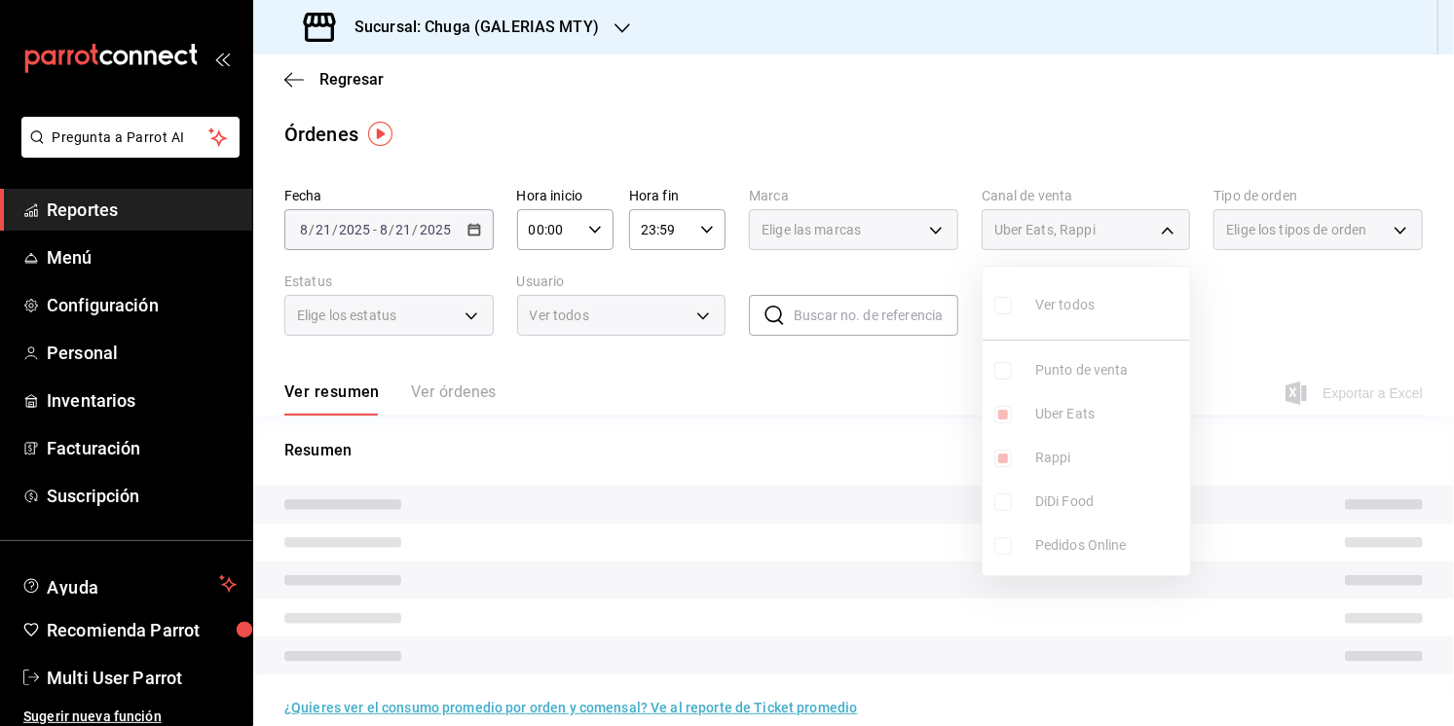
click at [1060, 453] on ul "Ver todos Punto de venta Uber Eats Rappi DiDi Food Pedidos Online" at bounding box center [1086, 421] width 207 height 309
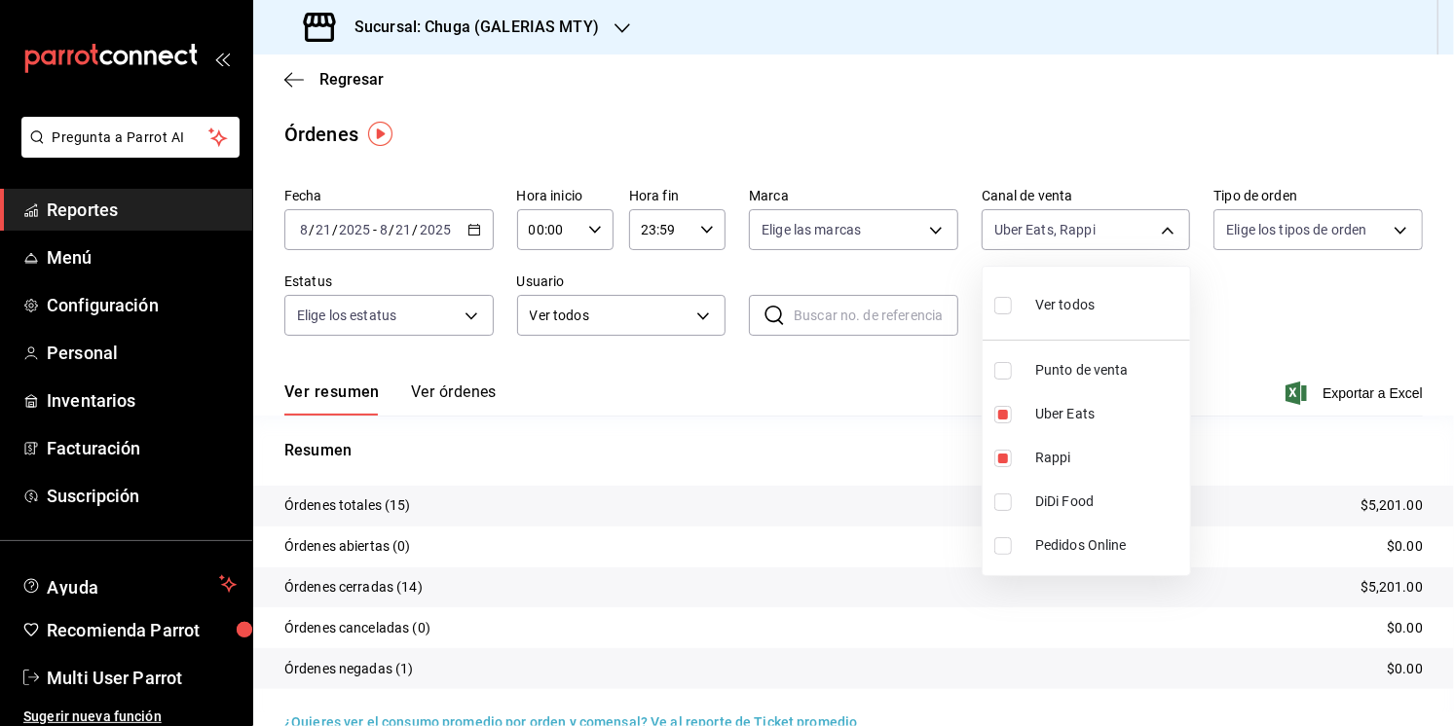
click at [1060, 453] on span "Rappi" at bounding box center [1108, 458] width 147 height 20
type input "UBER_EATS"
checkbox input "false"
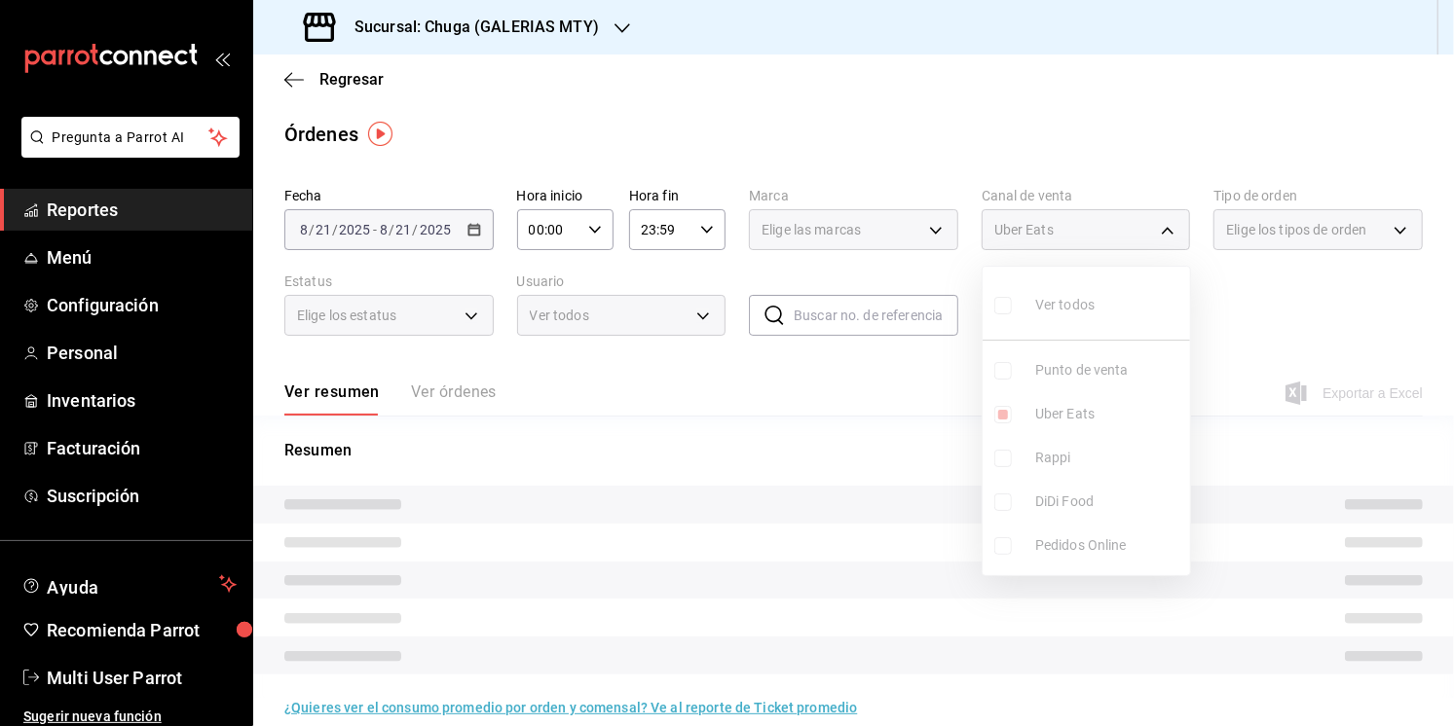
click at [833, 457] on div at bounding box center [727, 363] width 1454 height 726
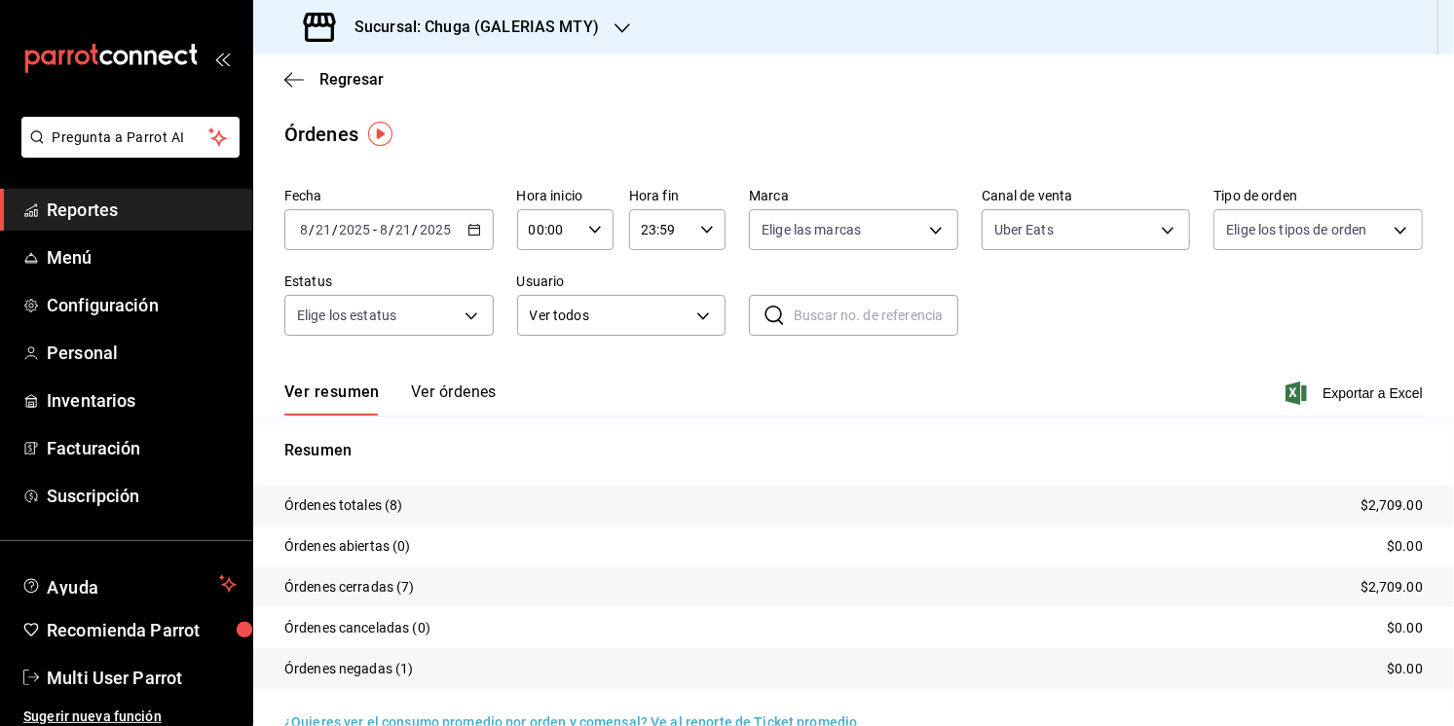
click at [1397, 506] on p "$2,709.00" at bounding box center [1391, 506] width 62 height 20
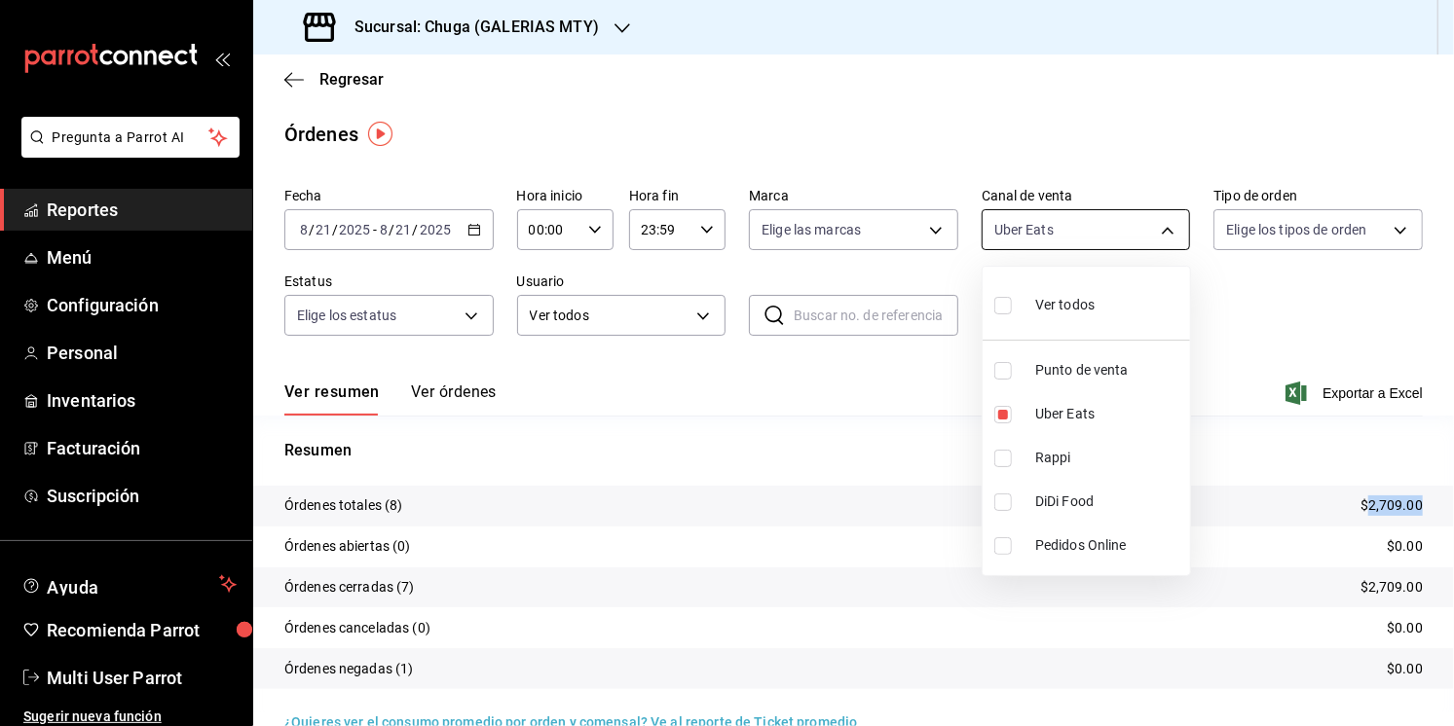
click at [1010, 246] on body "Pregunta a Parrot AI Reportes Menú Configuración Personal Inventarios Facturaci…" at bounding box center [727, 363] width 1454 height 726
click at [1035, 378] on span "Punto de venta" at bounding box center [1108, 370] width 147 height 20
type input "UBER_EATS,PARROT"
checkbox input "true"
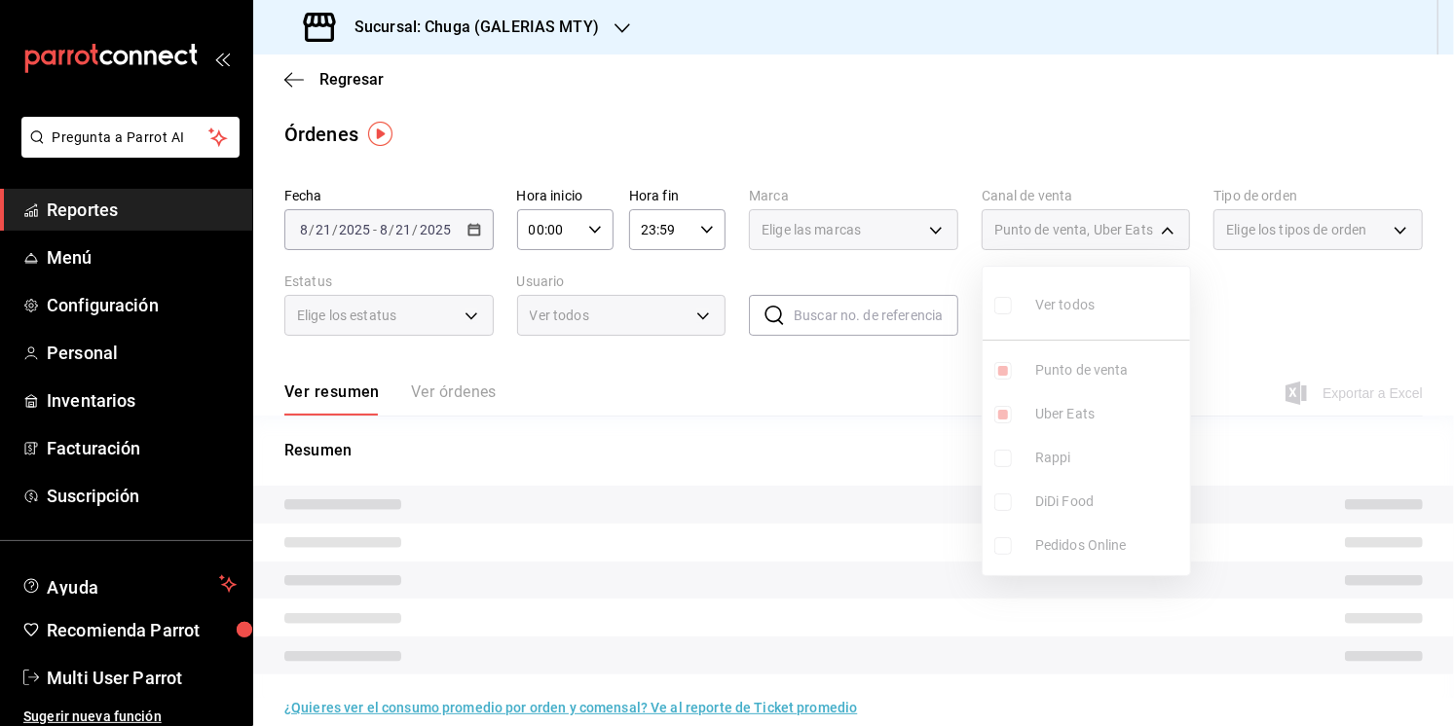
click at [1039, 433] on ul "Ver todos Punto de venta Uber Eats Rappi DiDi Food Pedidos Online" at bounding box center [1086, 421] width 207 height 309
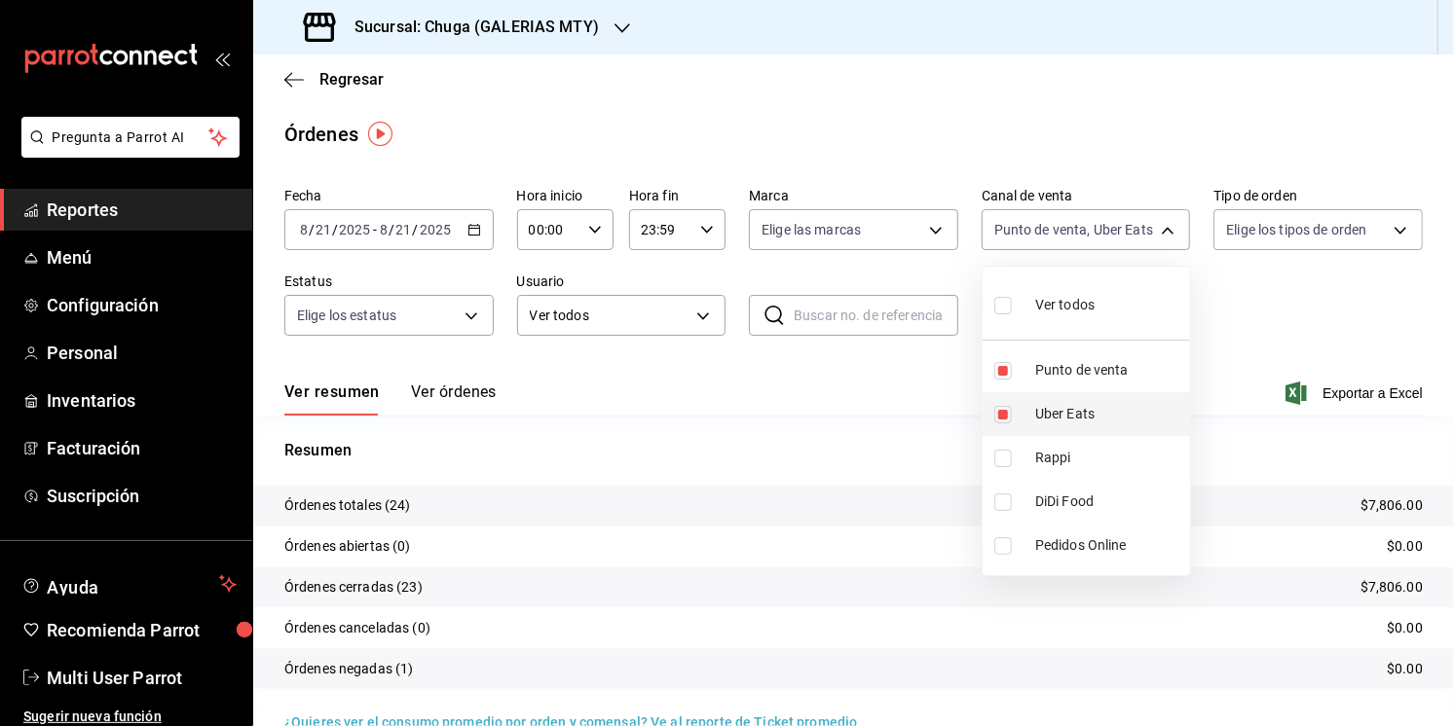
click at [1059, 421] on span "Uber Eats" at bounding box center [1108, 414] width 147 height 20
type input "PARROT"
checkbox input "false"
click at [855, 467] on div at bounding box center [727, 363] width 1454 height 726
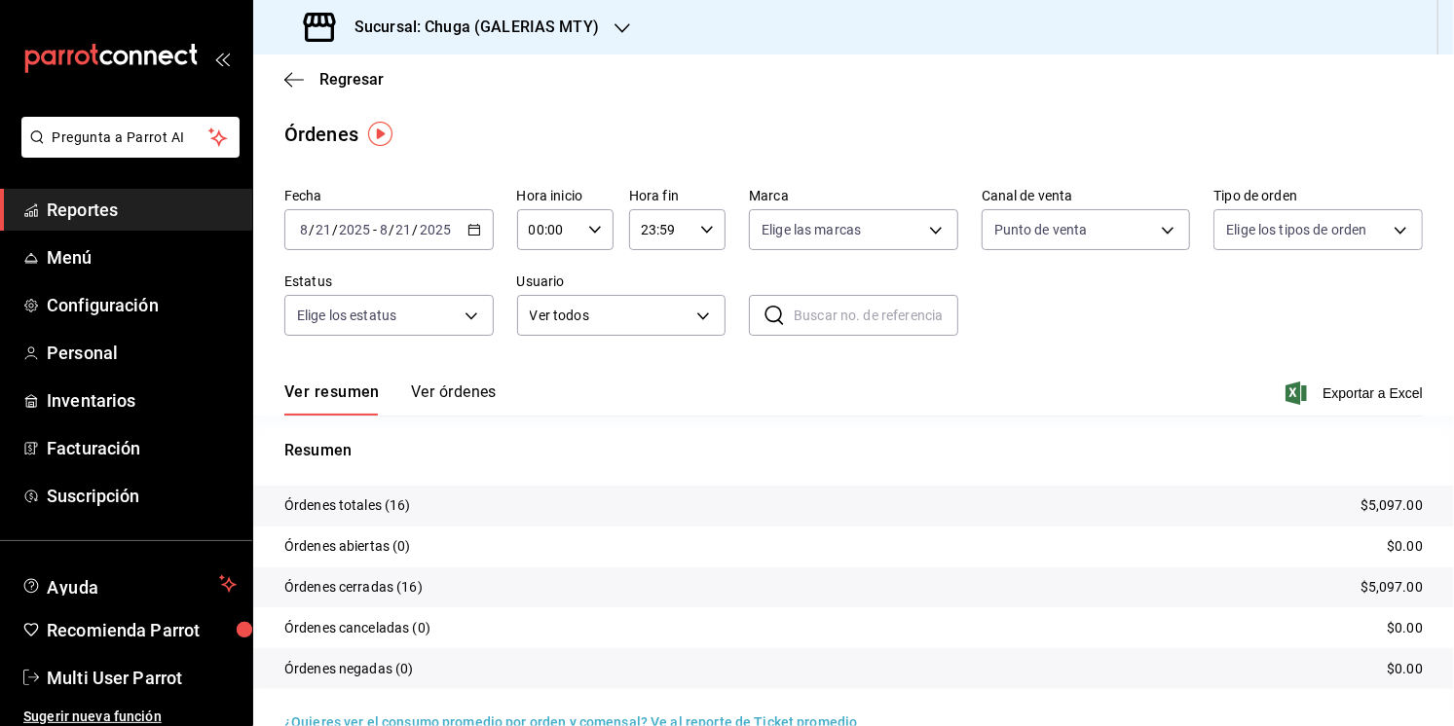
click at [1409, 509] on p "$5,097.00" at bounding box center [1391, 506] width 62 height 20
